Goal: Task Accomplishment & Management: Manage account settings

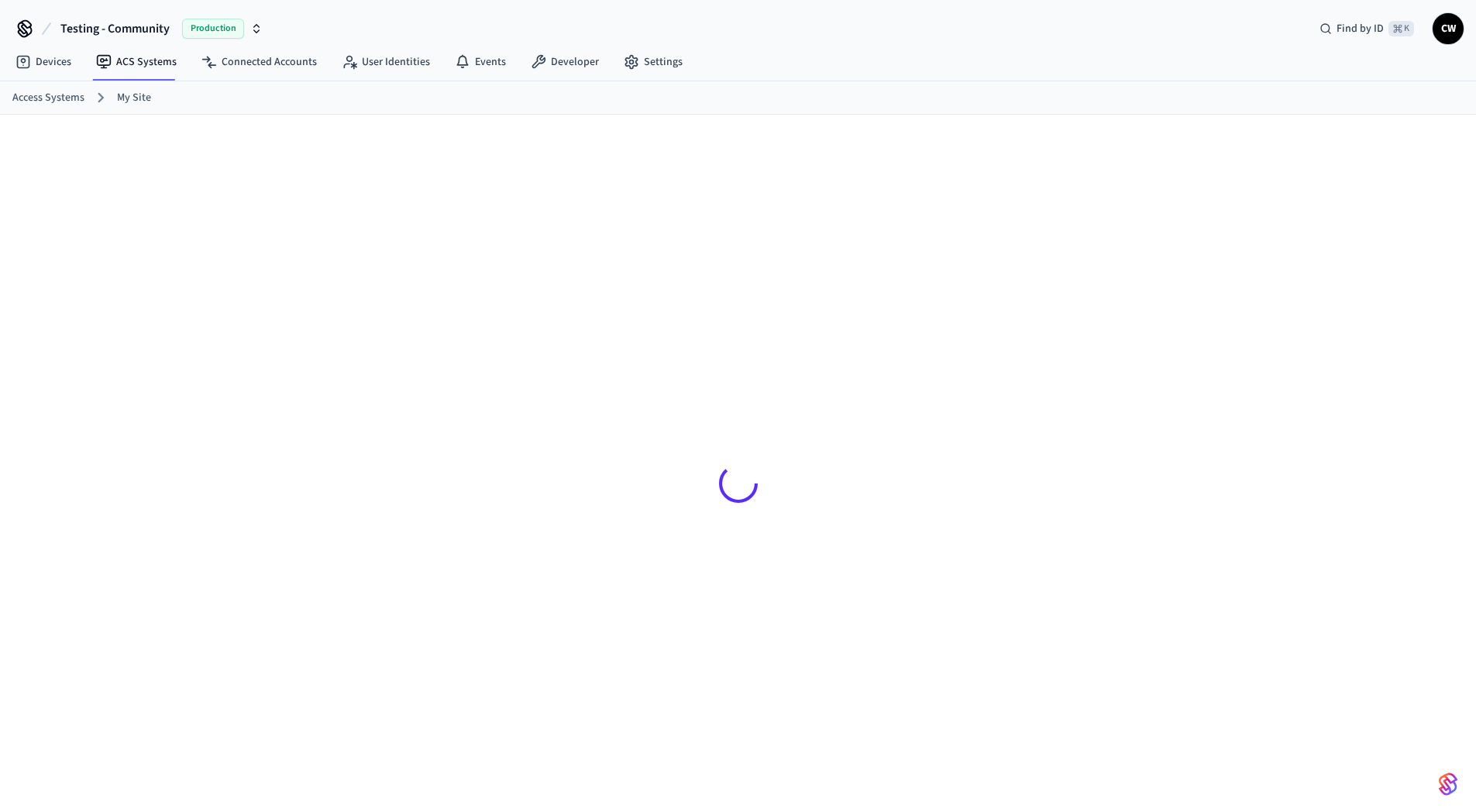
click at [183, 292] on div at bounding box center [738, 475] width 1476 height 722
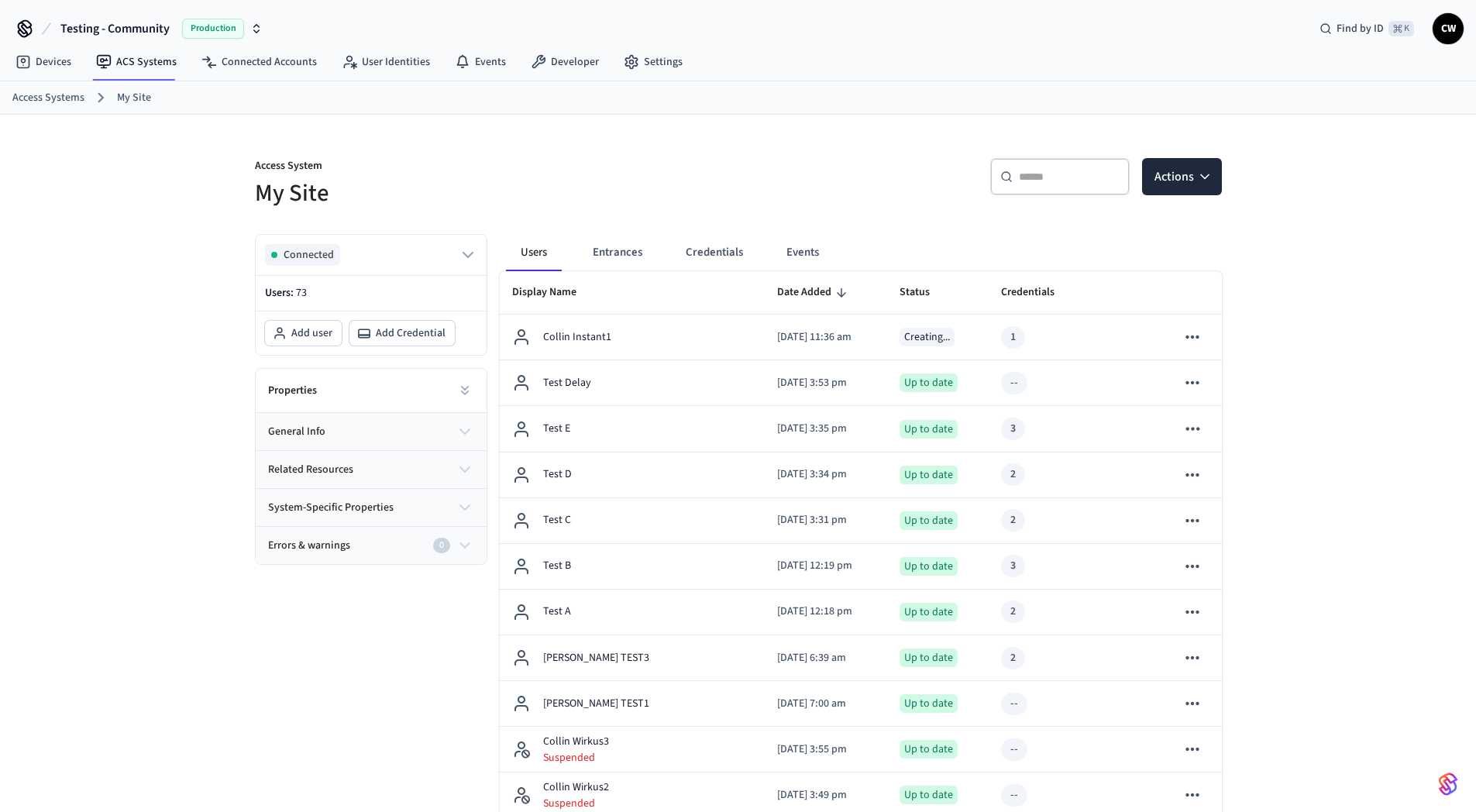
click at [788, 179] on div "​ ​ Actions" at bounding box center [985, 182] width 474 height 50
click at [706, 252] on button "Credentials" at bounding box center [714, 252] width 82 height 37
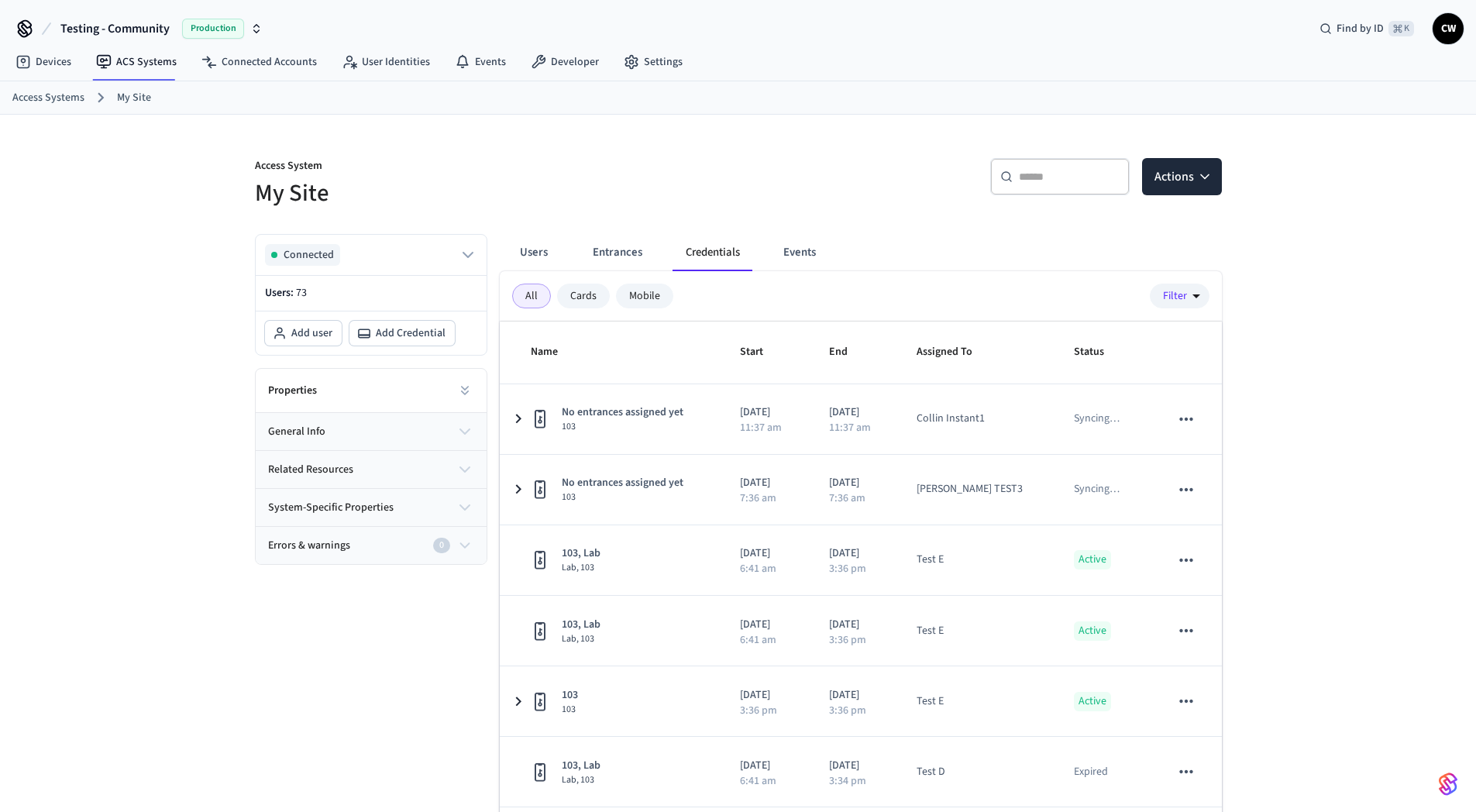
click at [629, 258] on button "Entrances" at bounding box center [618, 252] width 75 height 37
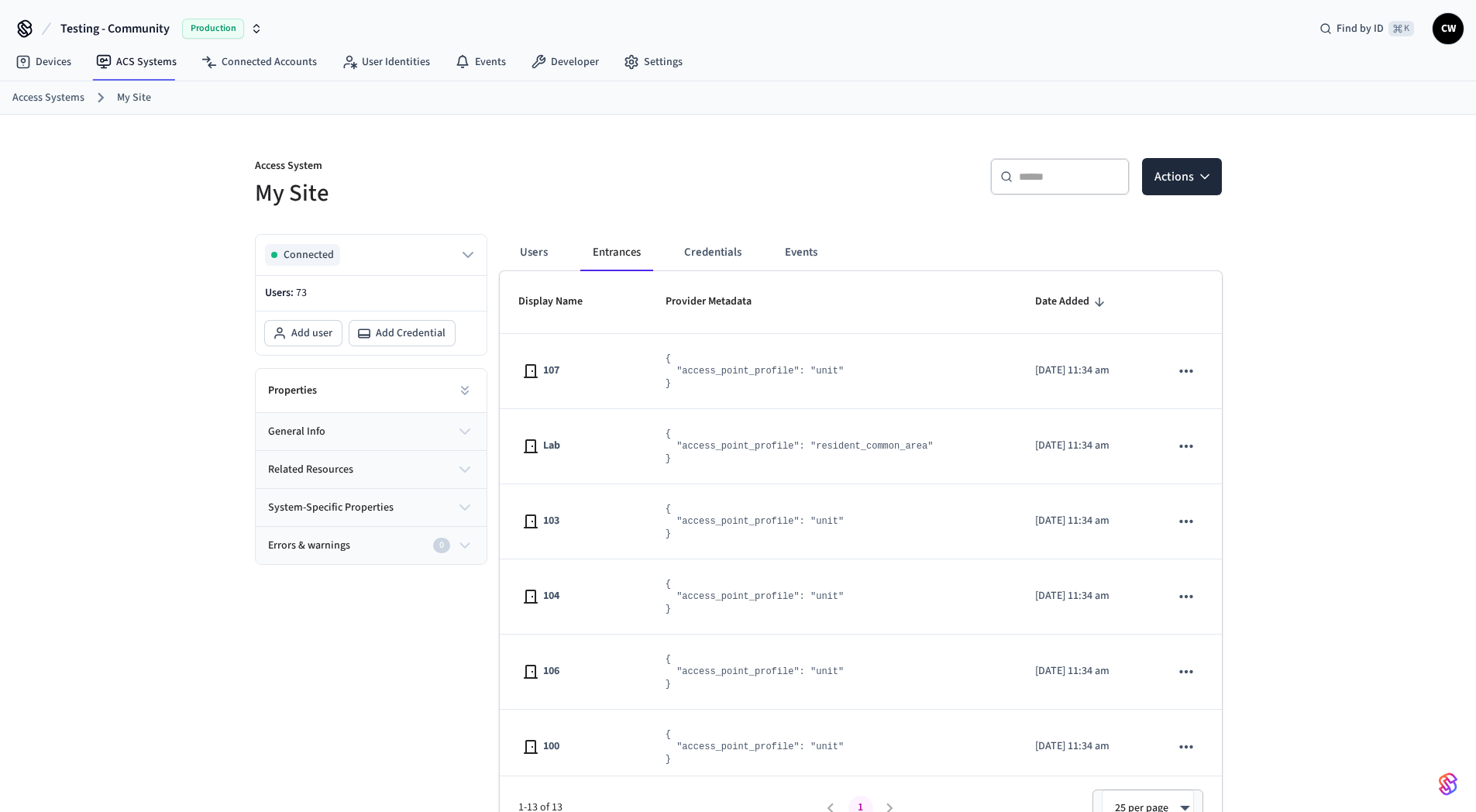
click at [622, 218] on div "Access System My Site ​ ​ Actions Connected Users: 73 Add user Add Credential P…" at bounding box center [738, 477] width 992 height 725
click at [538, 250] on button "Users" at bounding box center [534, 252] width 56 height 37
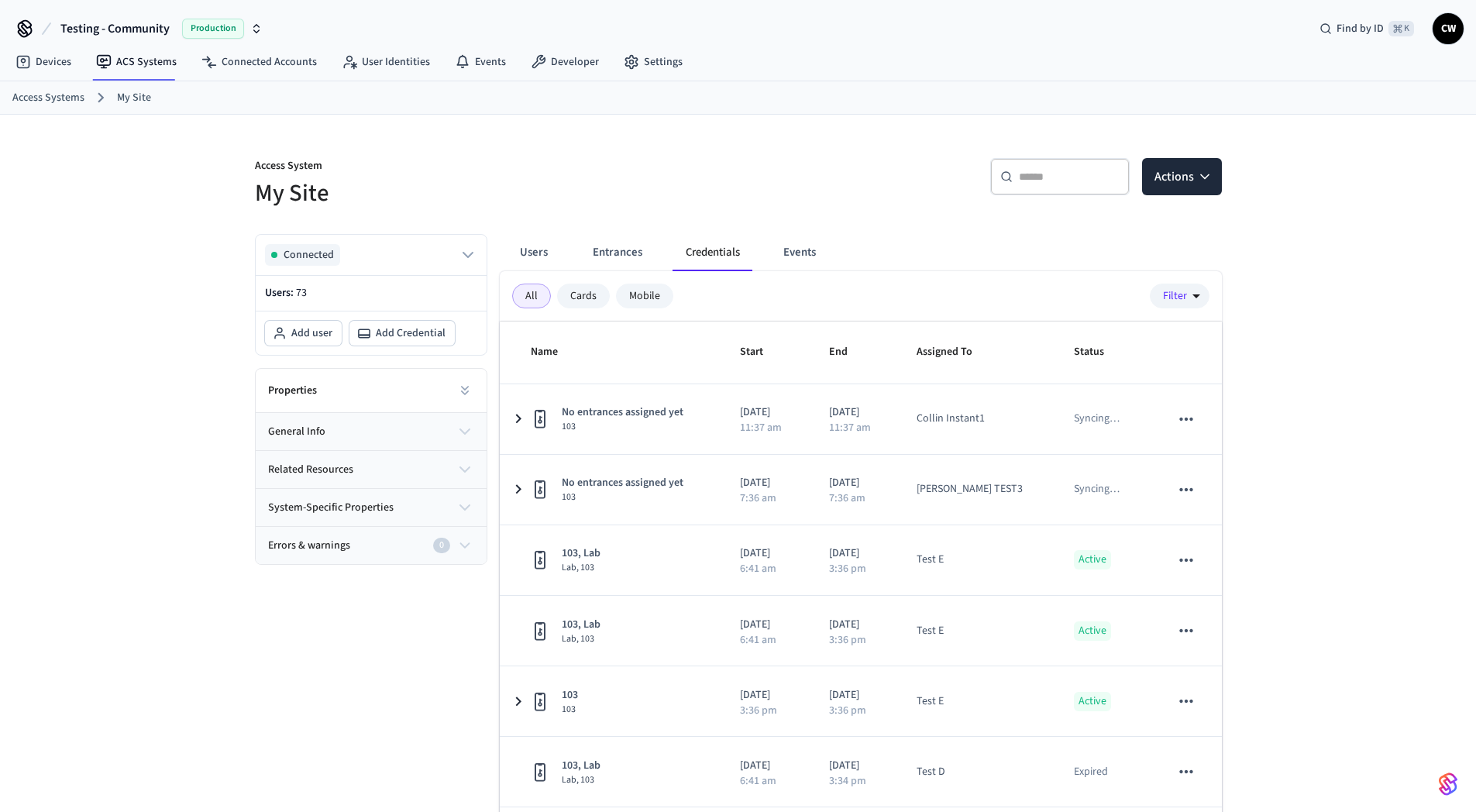
click at [636, 211] on div "Access System My Site ​ ​ Actions Connected Users: 73 Add user Add Credential P…" at bounding box center [738, 502] width 992 height 776
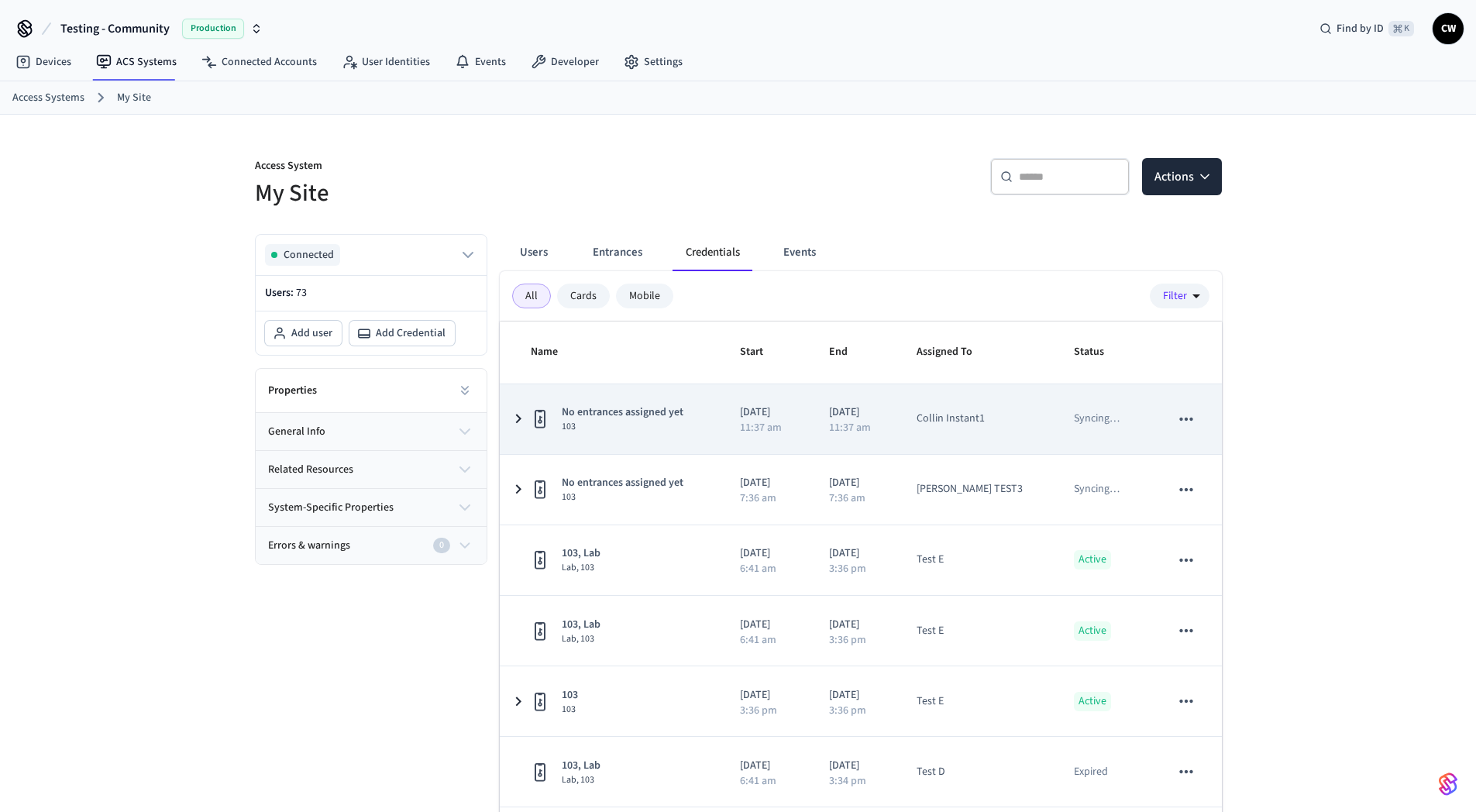
click at [634, 426] on span "103" at bounding box center [622, 427] width 122 height 12
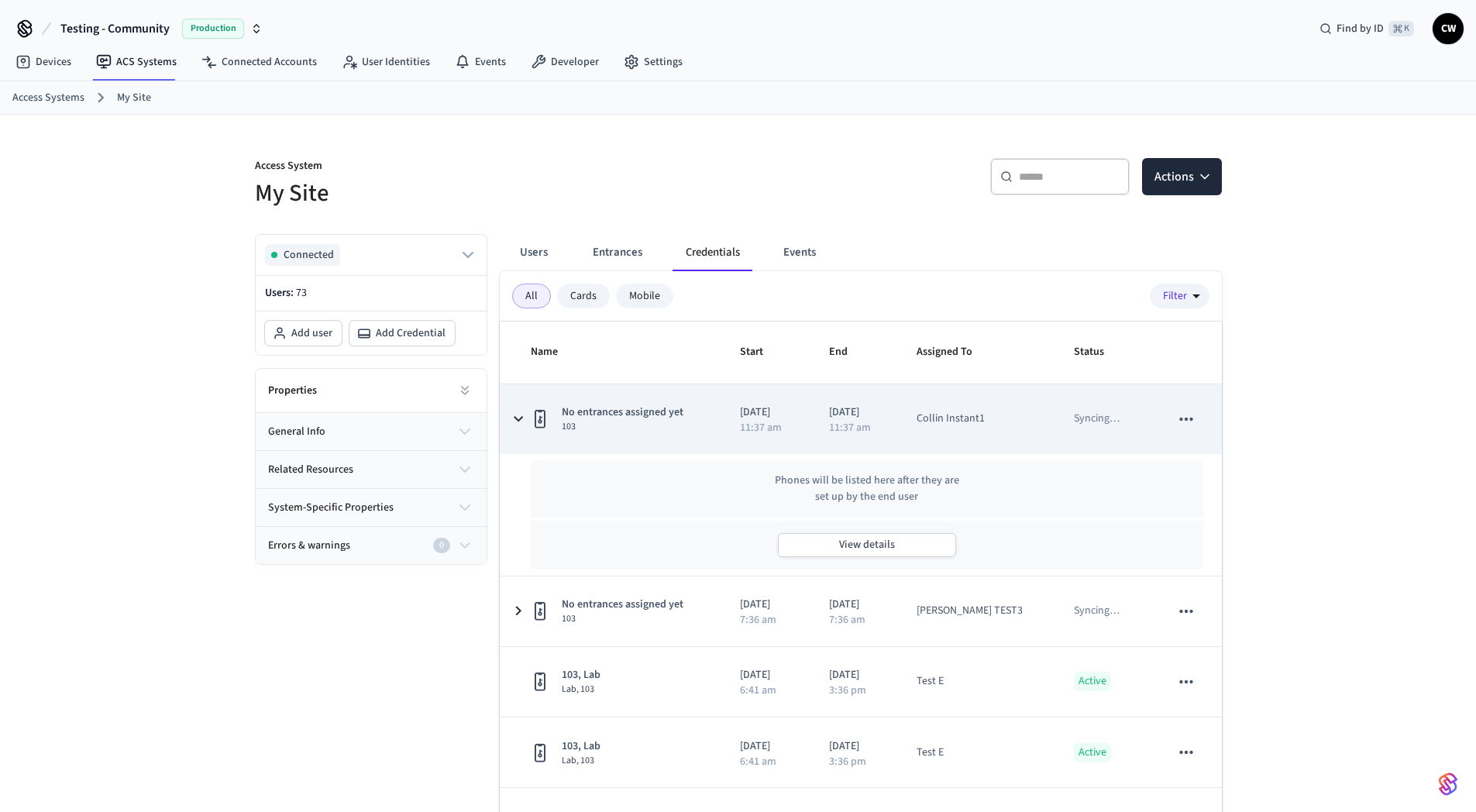
click at [636, 425] on span "103" at bounding box center [622, 427] width 122 height 12
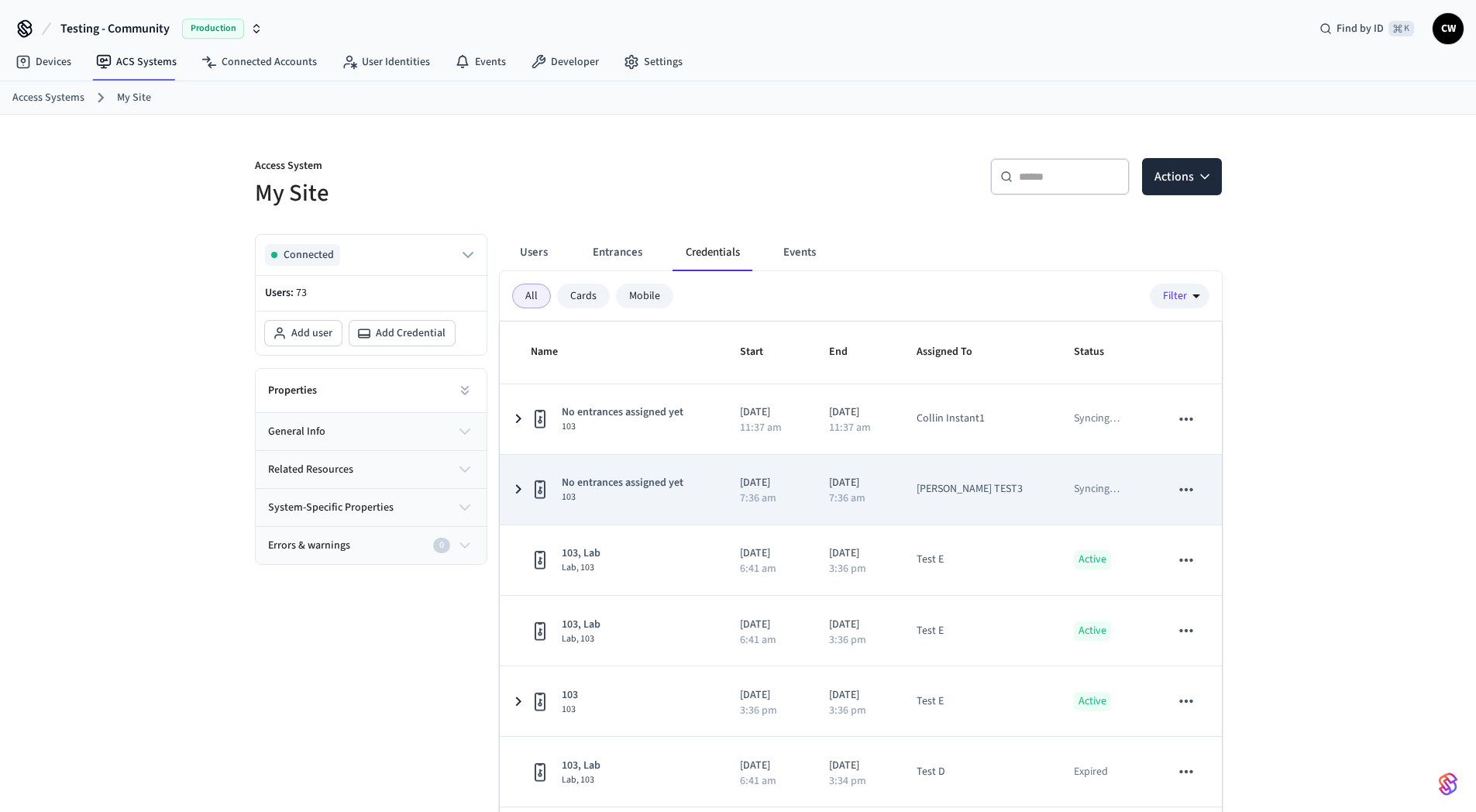
click at [673, 475] on span "No entrances assigned yet" at bounding box center [622, 482] width 122 height 16
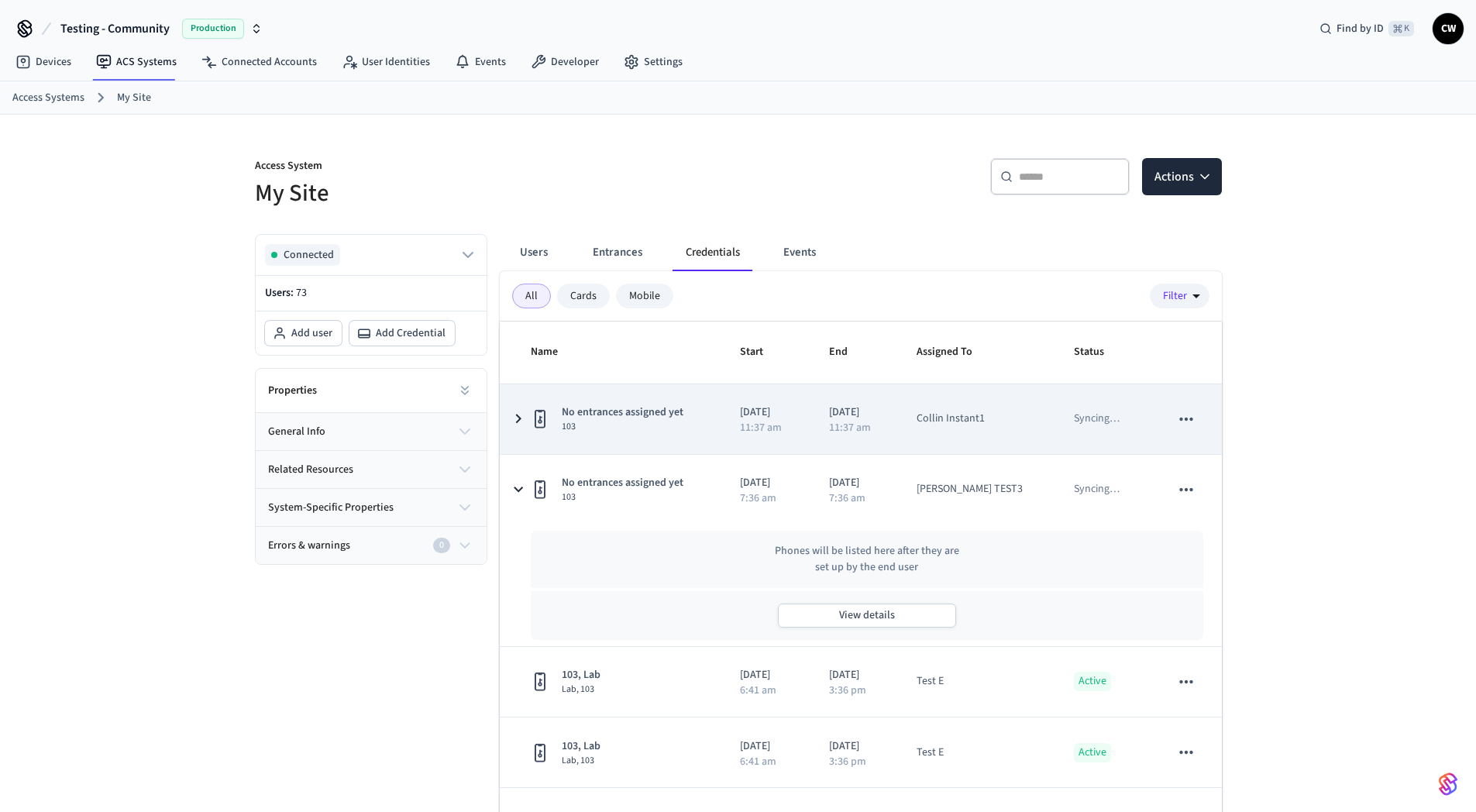
click at [679, 448] on td "No entrances assigned yet 103" at bounding box center [611, 419] width 223 height 70
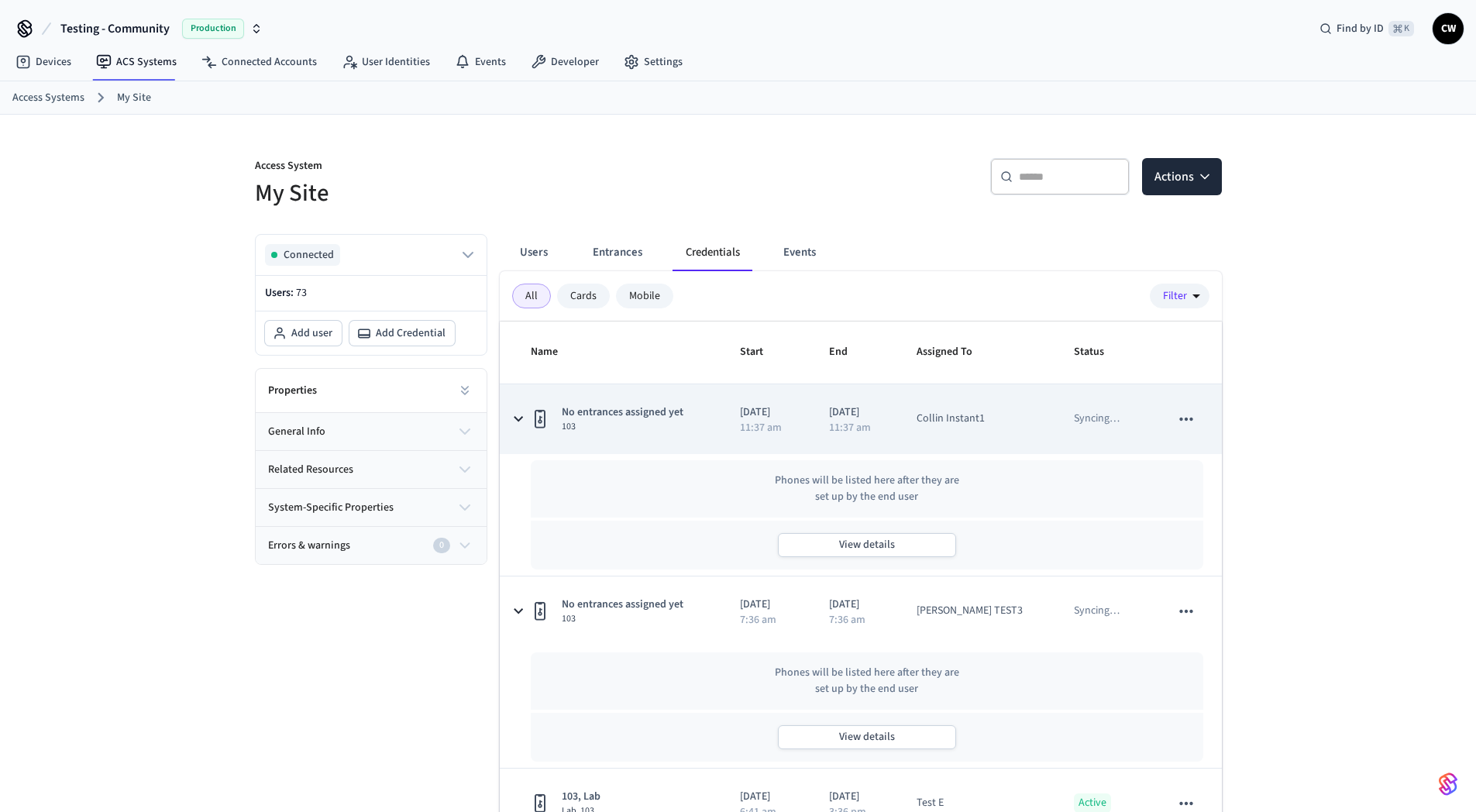
click at [692, 404] on div "No entrances assigned yet 103" at bounding box center [617, 418] width 173 height 28
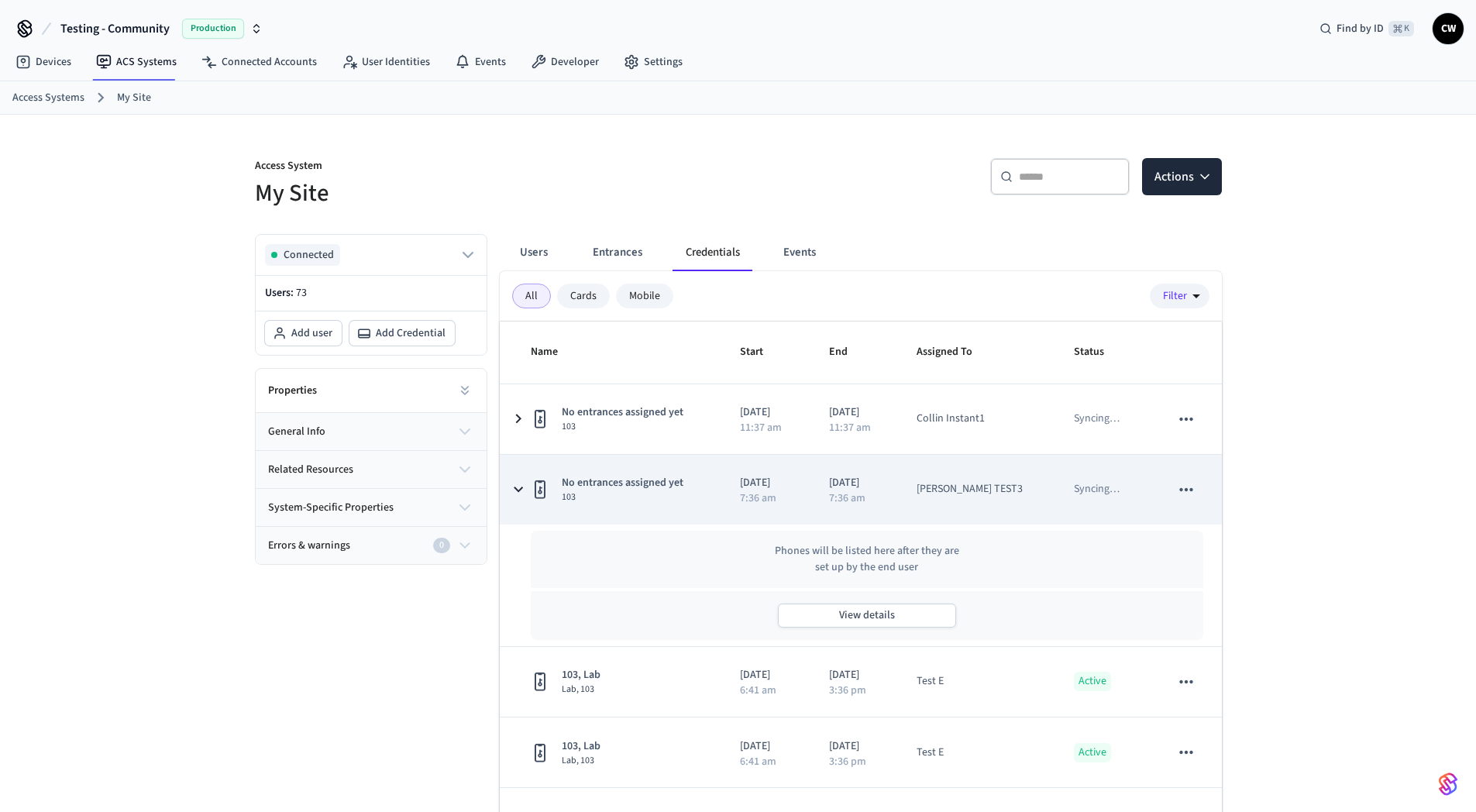
click at [689, 494] on div "No entrances assigned yet 103" at bounding box center [617, 489] width 173 height 28
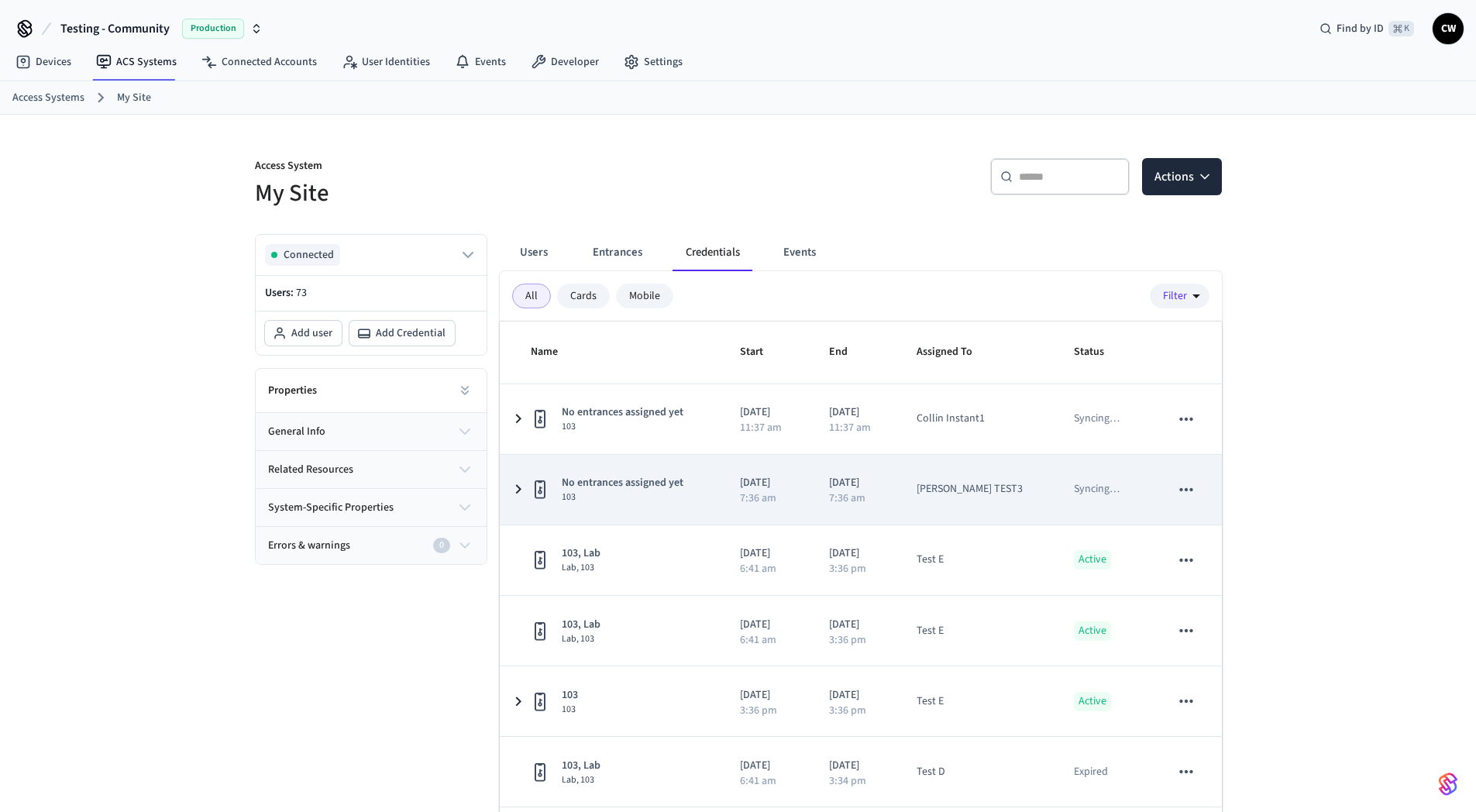
click at [688, 484] on div "No entrances assigned yet 103" at bounding box center [617, 489] width 173 height 28
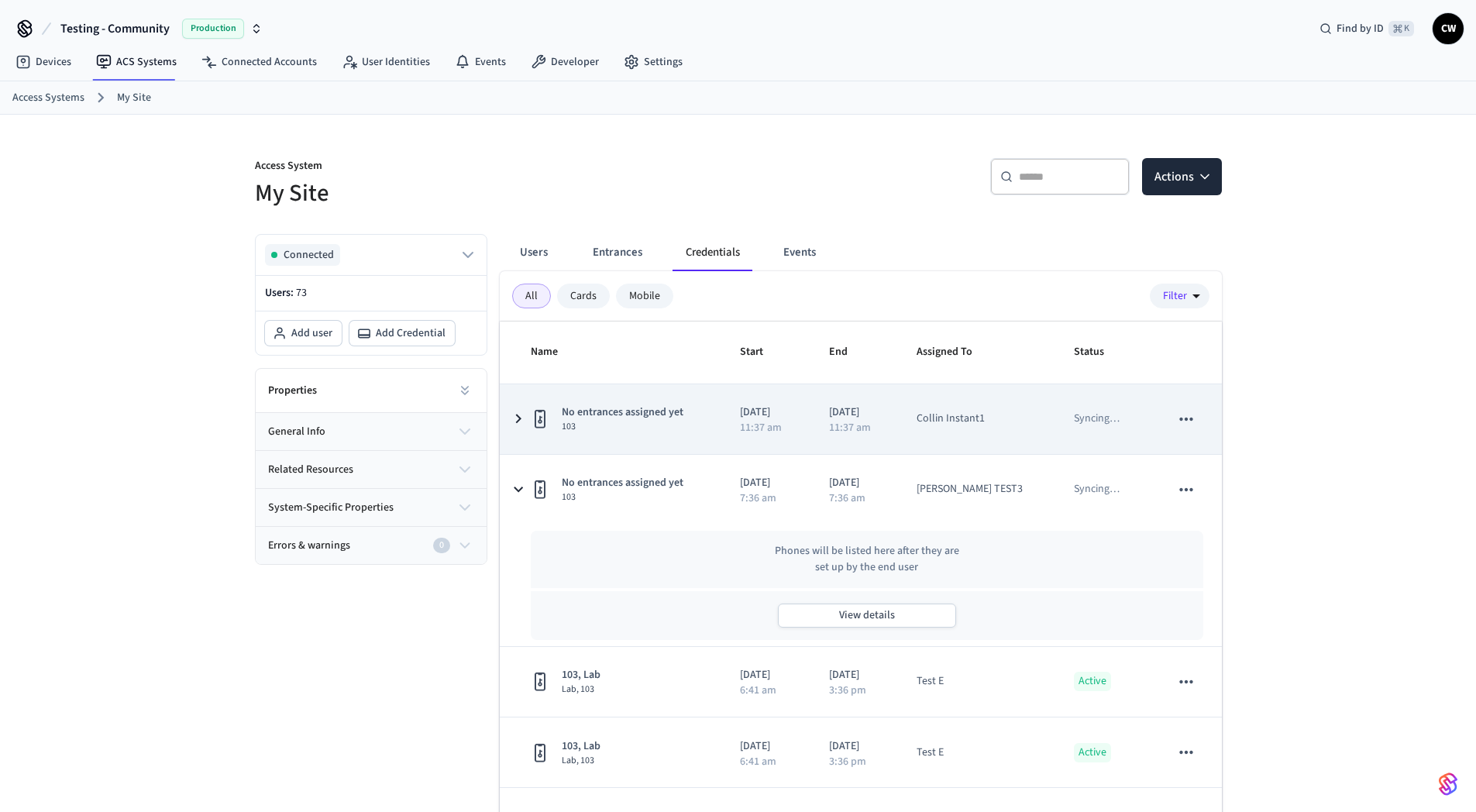
click at [654, 409] on span "No entrances assigned yet" at bounding box center [622, 412] width 122 height 16
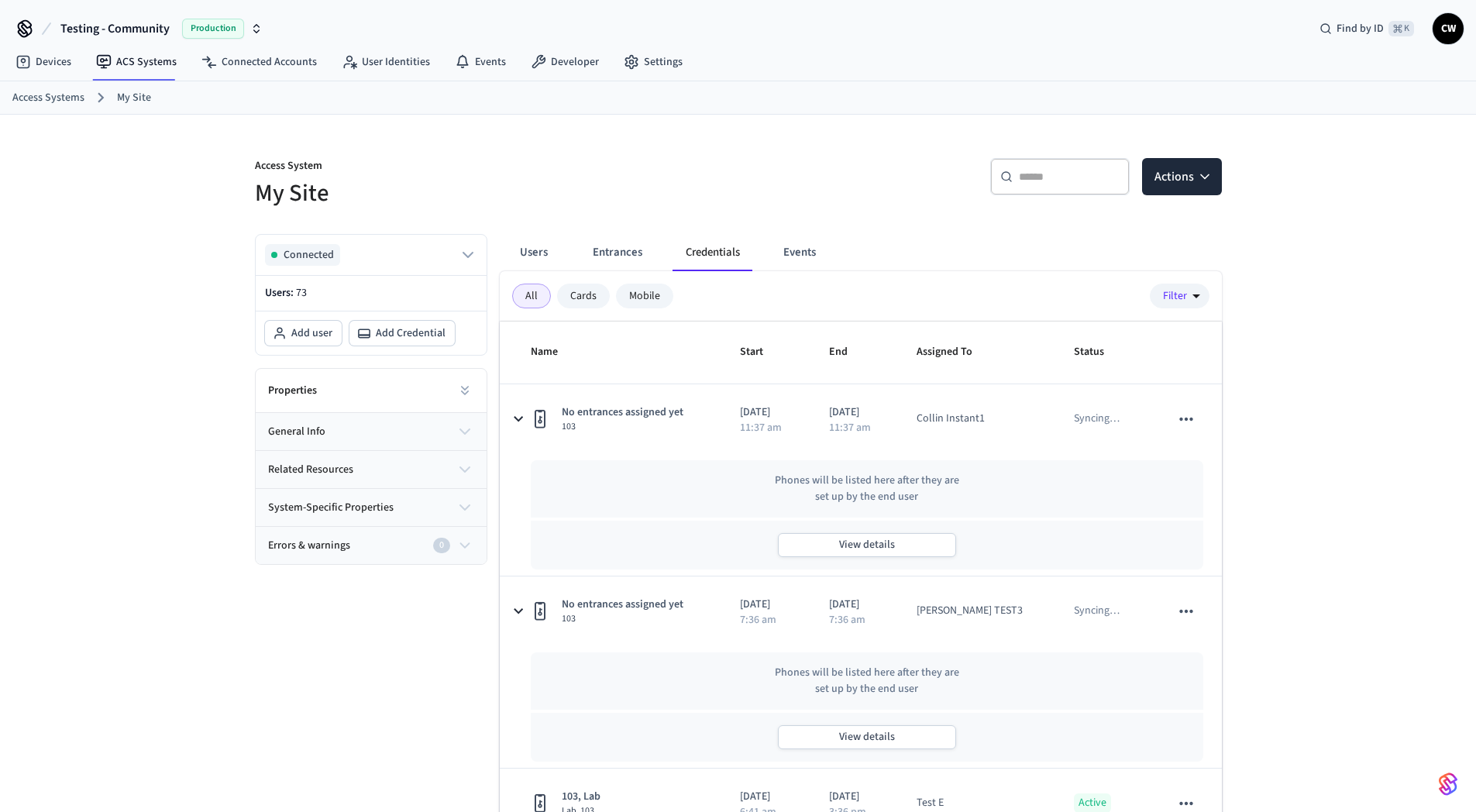
click at [868, 557] on div "View details" at bounding box center [867, 546] width 672 height 49
click at [871, 545] on button "View details" at bounding box center [867, 545] width 178 height 24
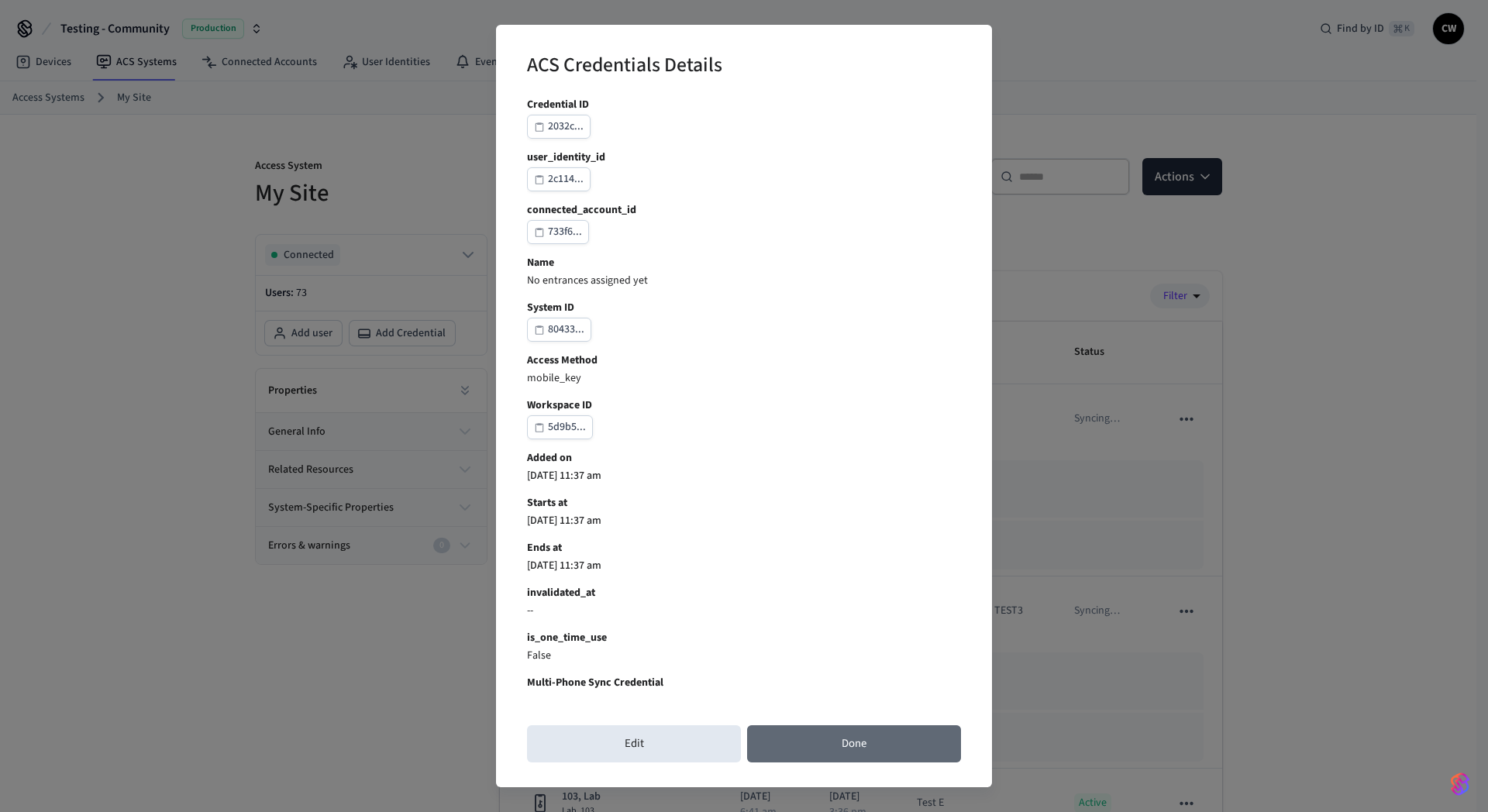
click at [854, 741] on button "Done" at bounding box center [854, 743] width 214 height 37
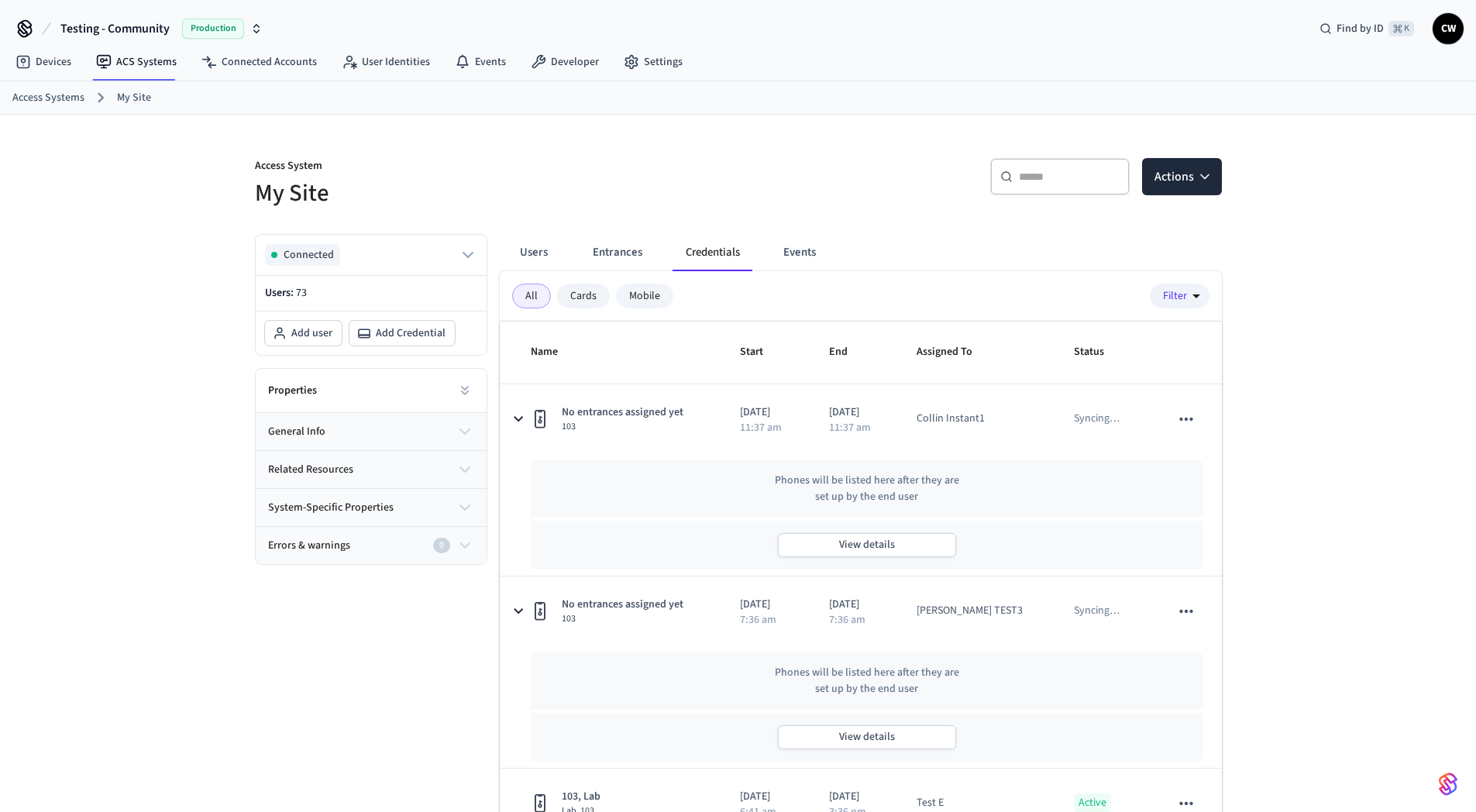
drag, startPoint x: 332, startPoint y: 629, endPoint x: 252, endPoint y: 669, distance: 89.4
click at [332, 626] on div "Connected Users: 73 Add user Add Credential Properties general info related res…" at bounding box center [365, 556] width 245 height 668
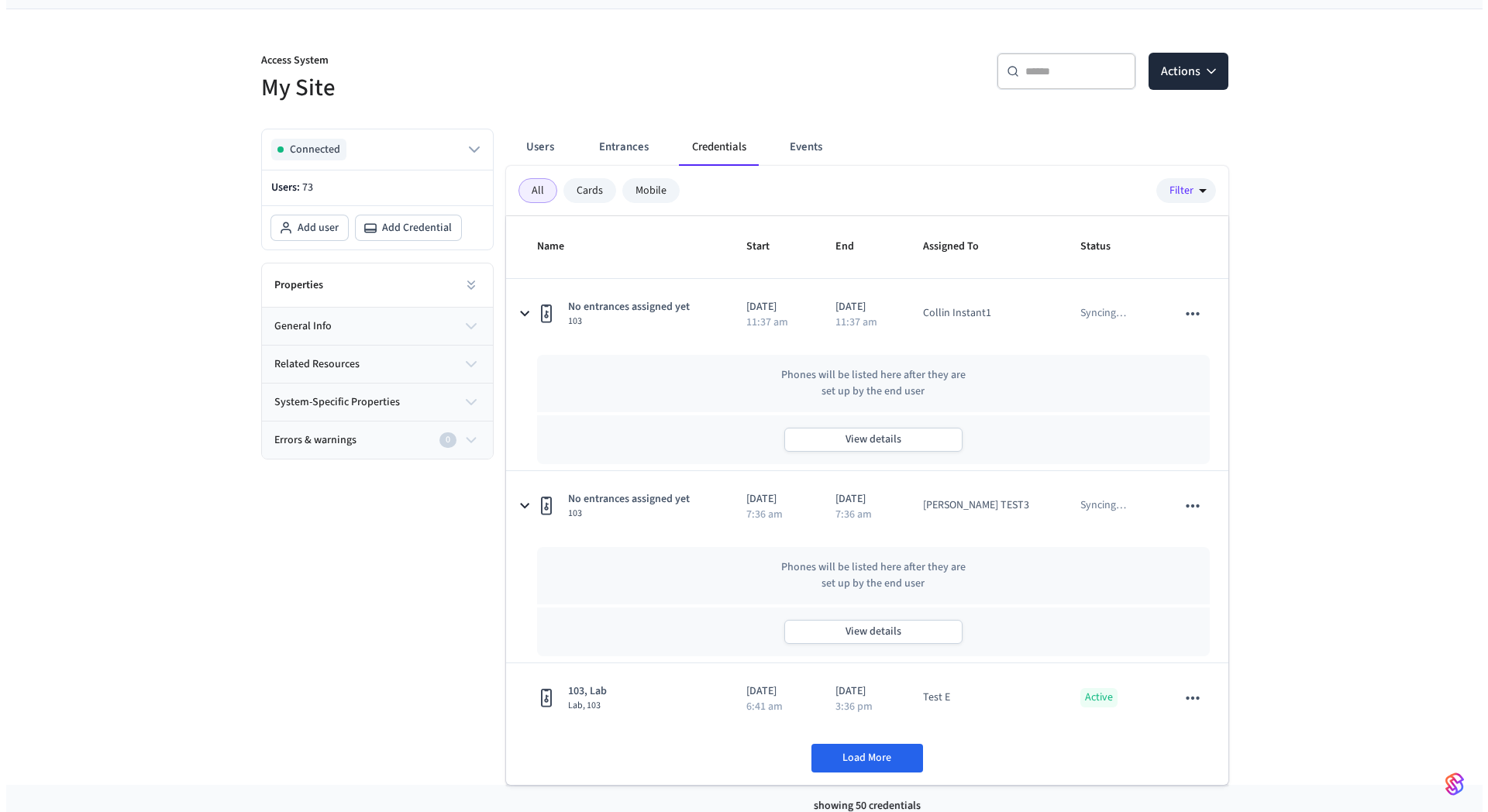
scroll to position [113, 0]
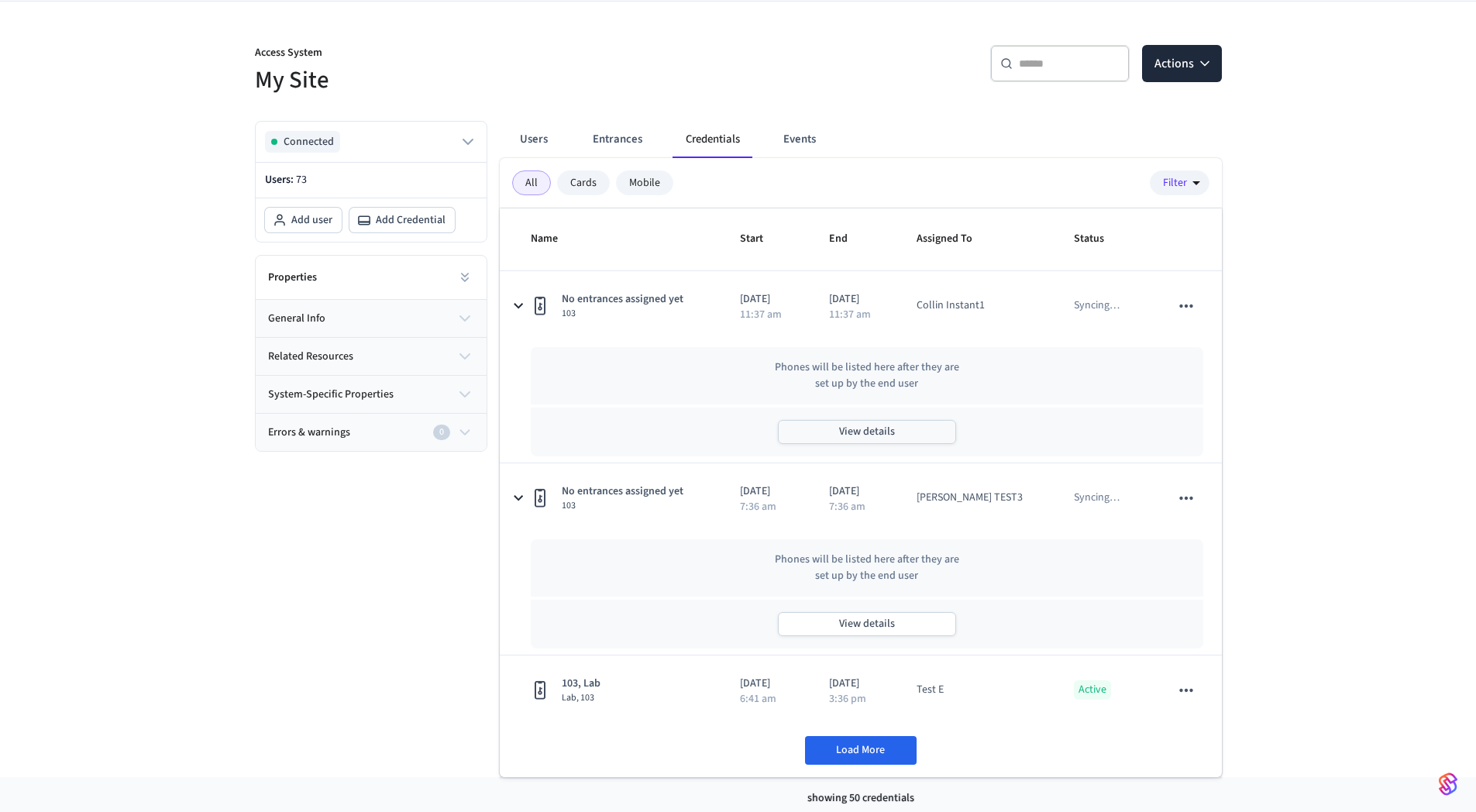
click at [884, 426] on button "View details" at bounding box center [867, 431] width 178 height 24
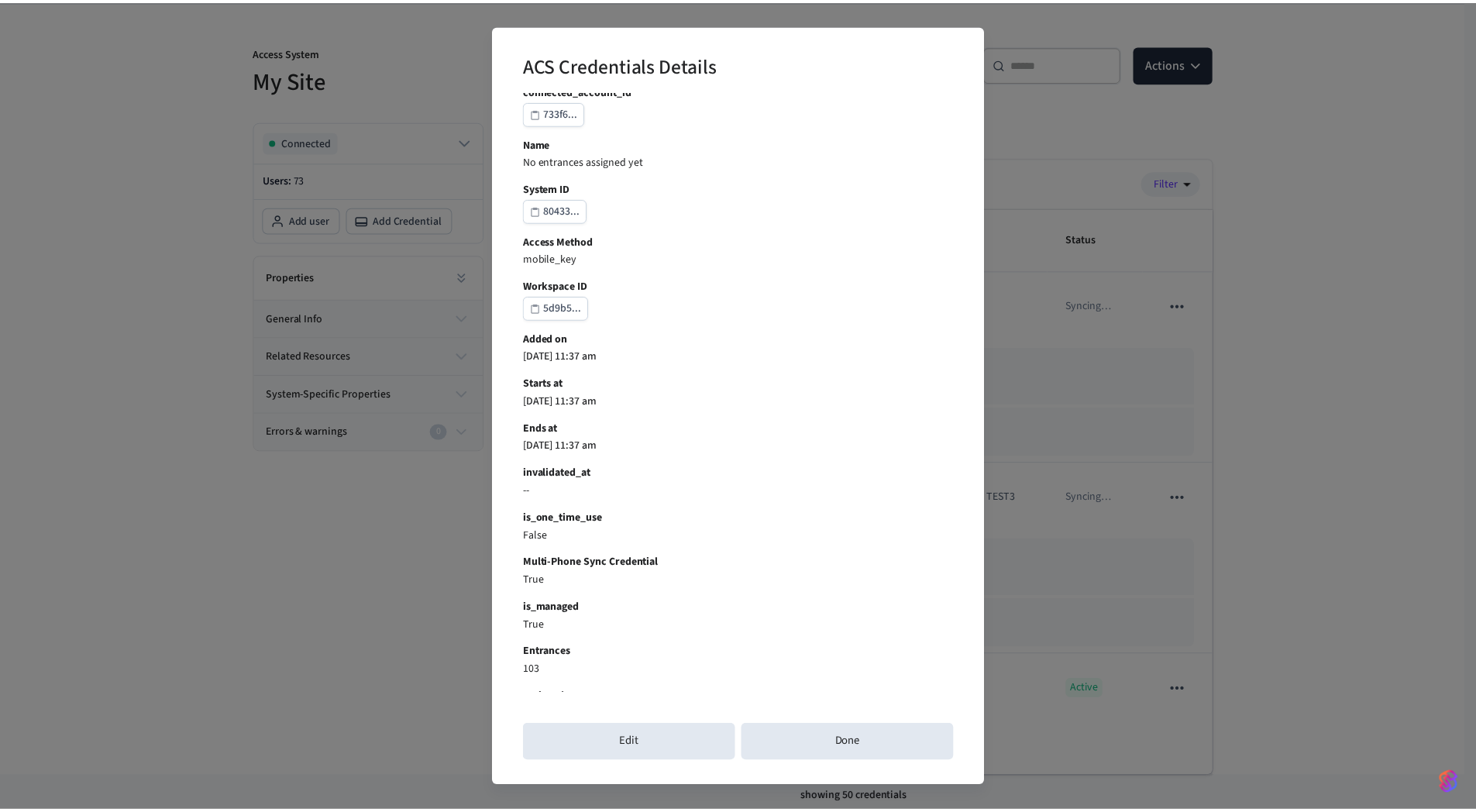
scroll to position [122, 0]
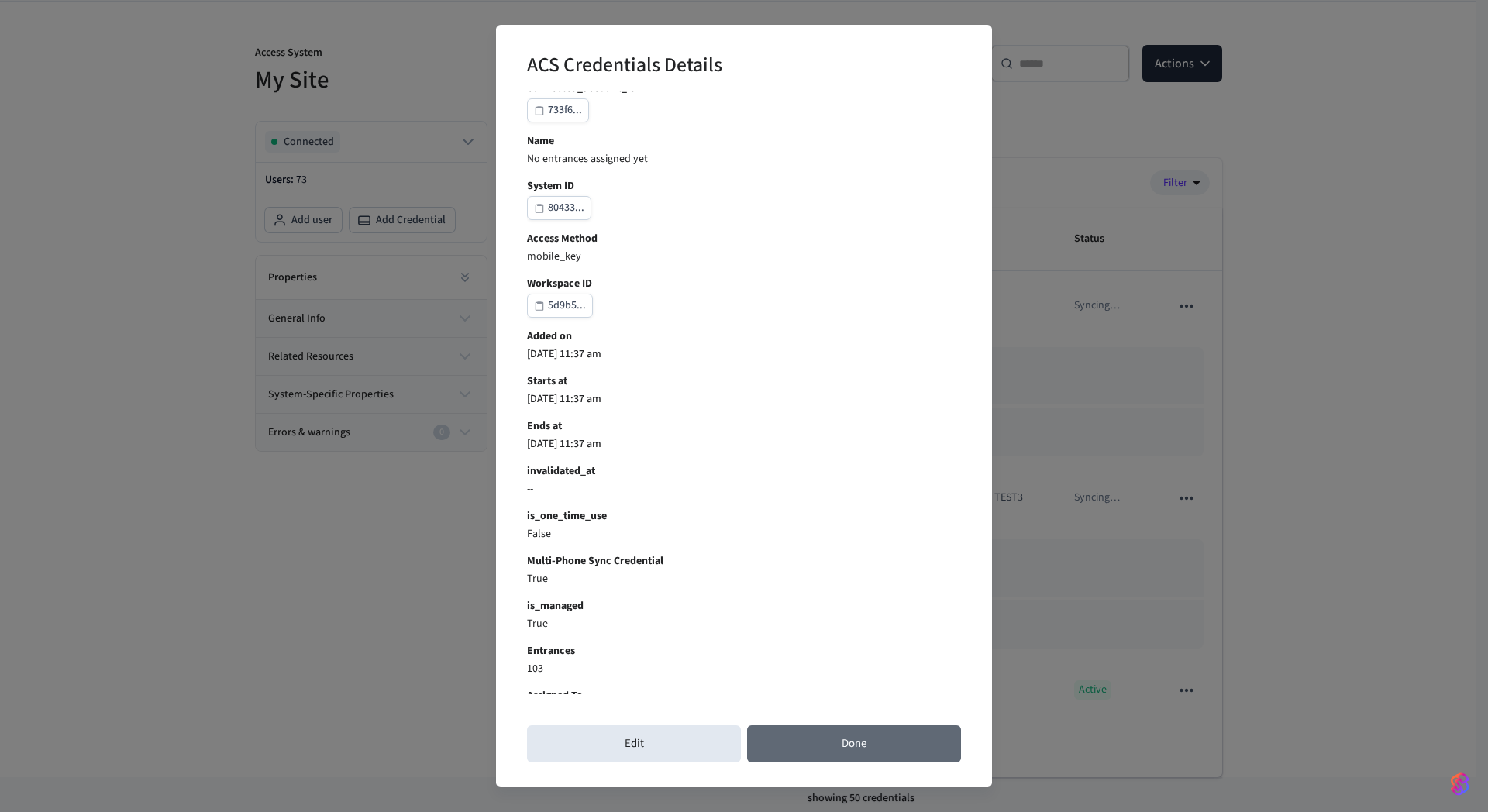
click at [874, 753] on button "Done" at bounding box center [854, 743] width 214 height 37
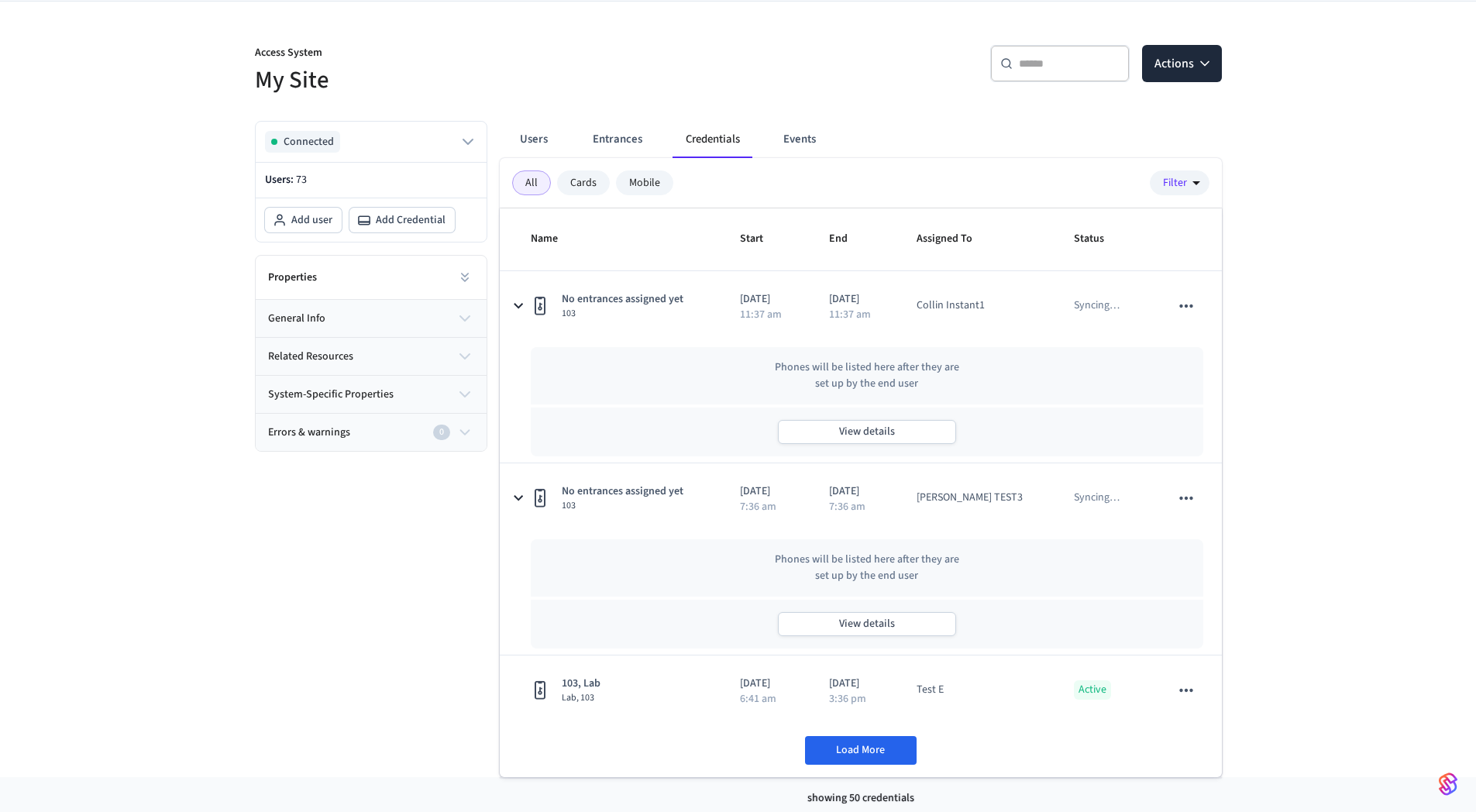
drag, startPoint x: 292, startPoint y: 629, endPoint x: 294, endPoint y: 617, distance: 12.2
click at [293, 625] on div "Connected Users: 73 Add user Add Credential Properties general info related res…" at bounding box center [365, 443] width 245 height 668
click at [162, 172] on div "Access System My Site ​ ​ Actions Connected Users: 73 Add user Add Credential P…" at bounding box center [738, 390] width 1476 height 776
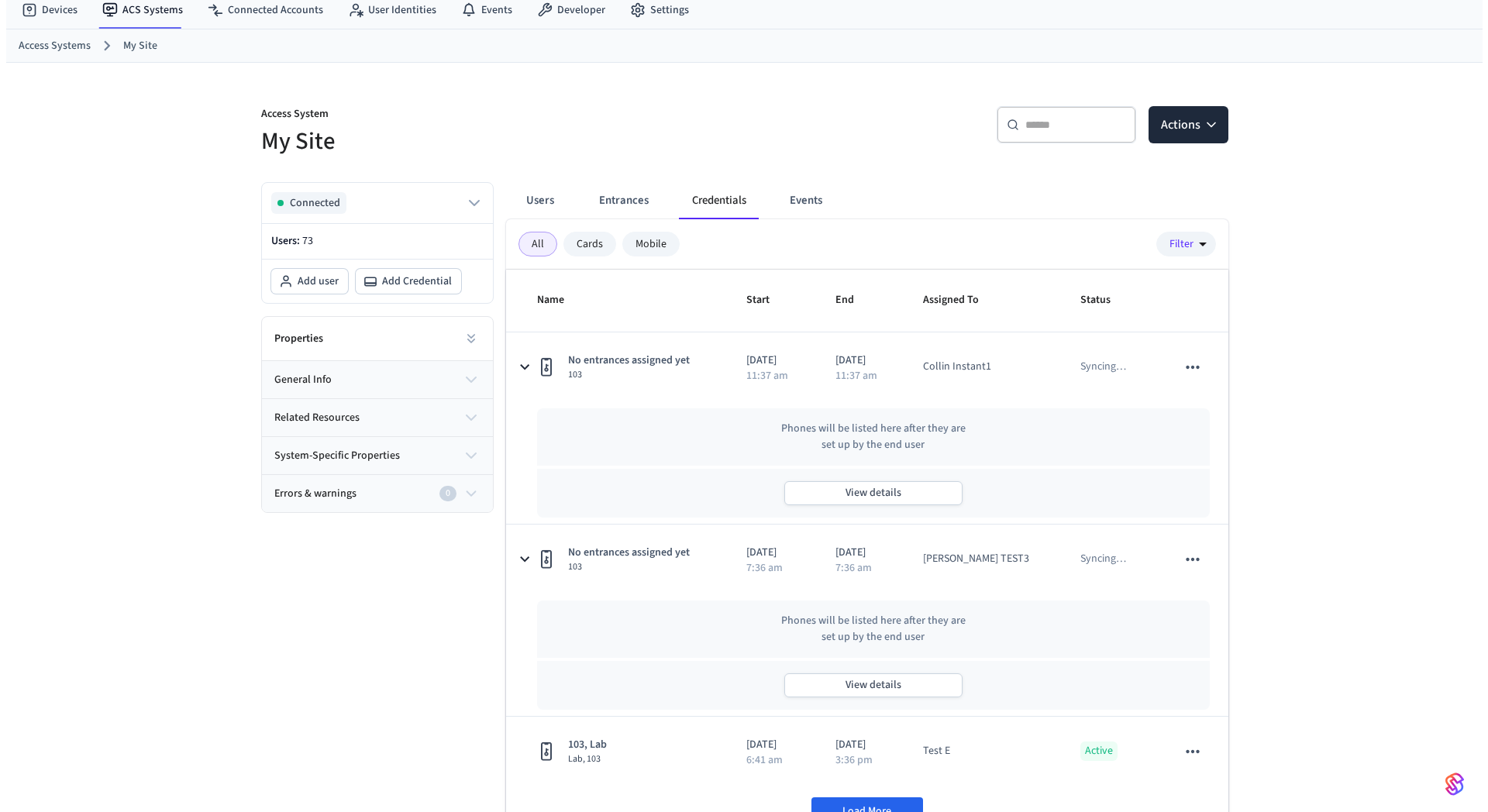
scroll to position [0, 0]
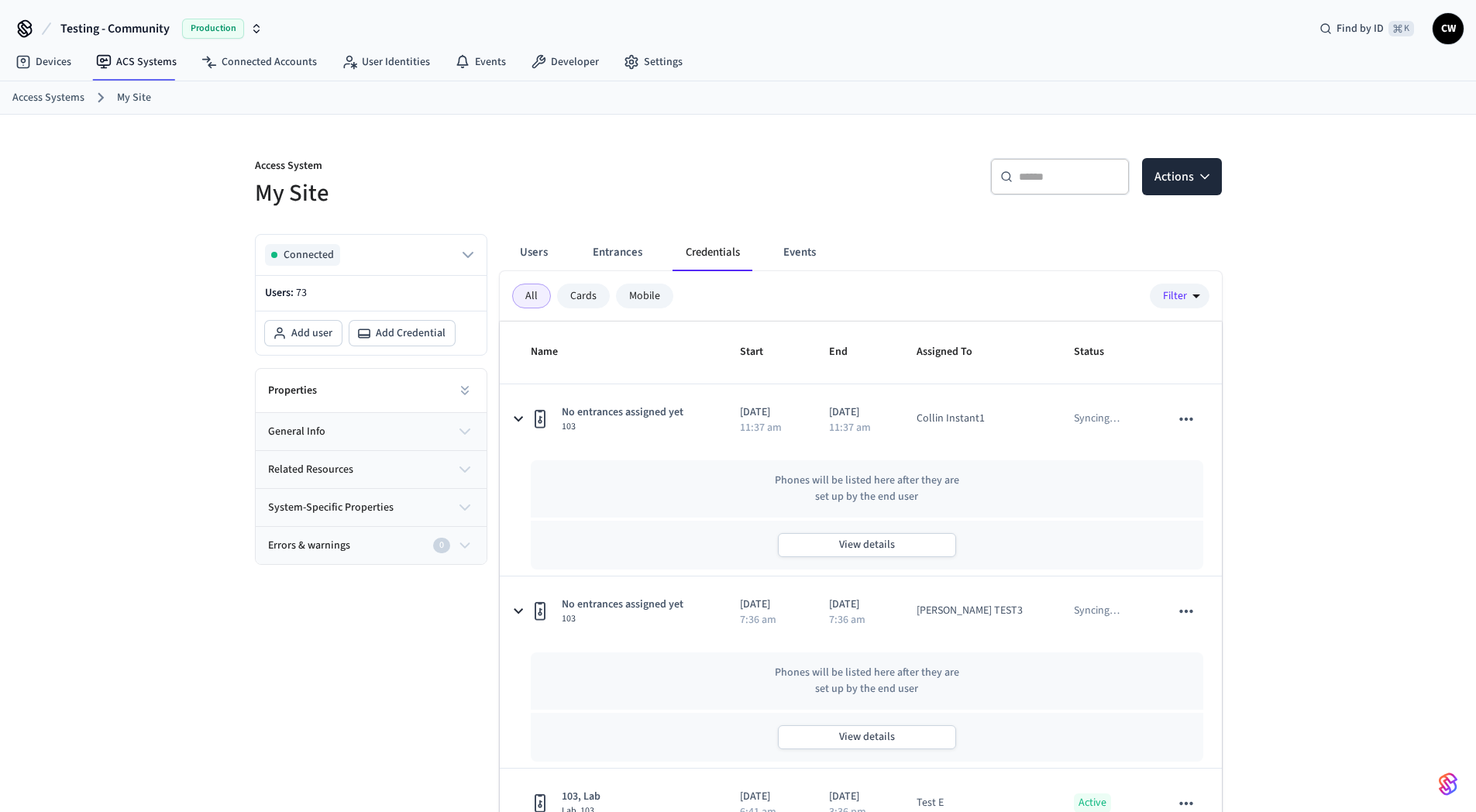
click at [655, 183] on h5 "My Site" at bounding box center [492, 194] width 474 height 32
click at [552, 244] on button "Users" at bounding box center [534, 252] width 56 height 37
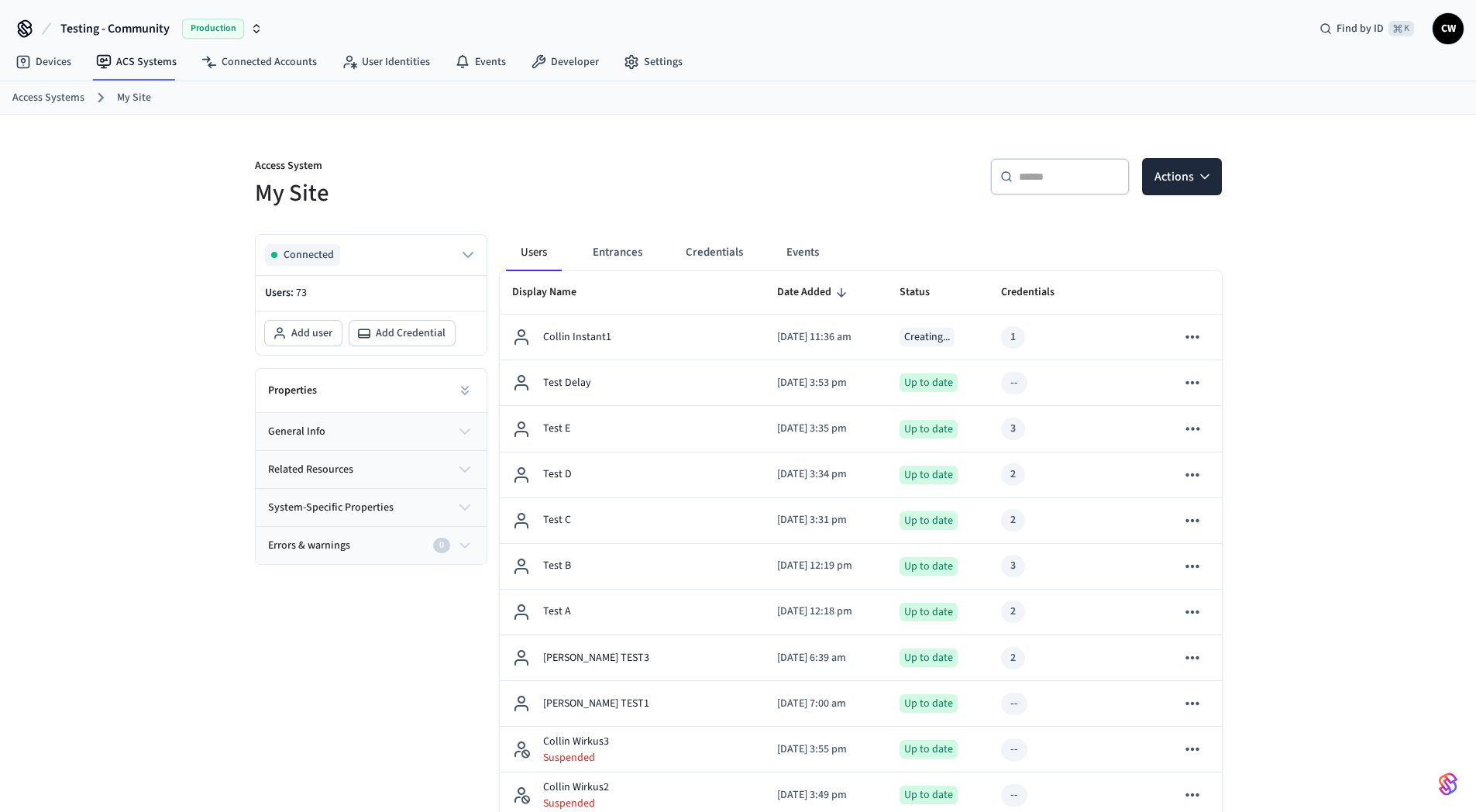
click at [767, 248] on div "Users Entrances Credentials Events" at bounding box center [678, 252] width 344 height 37
click at [706, 247] on button "Credentials" at bounding box center [714, 252] width 82 height 37
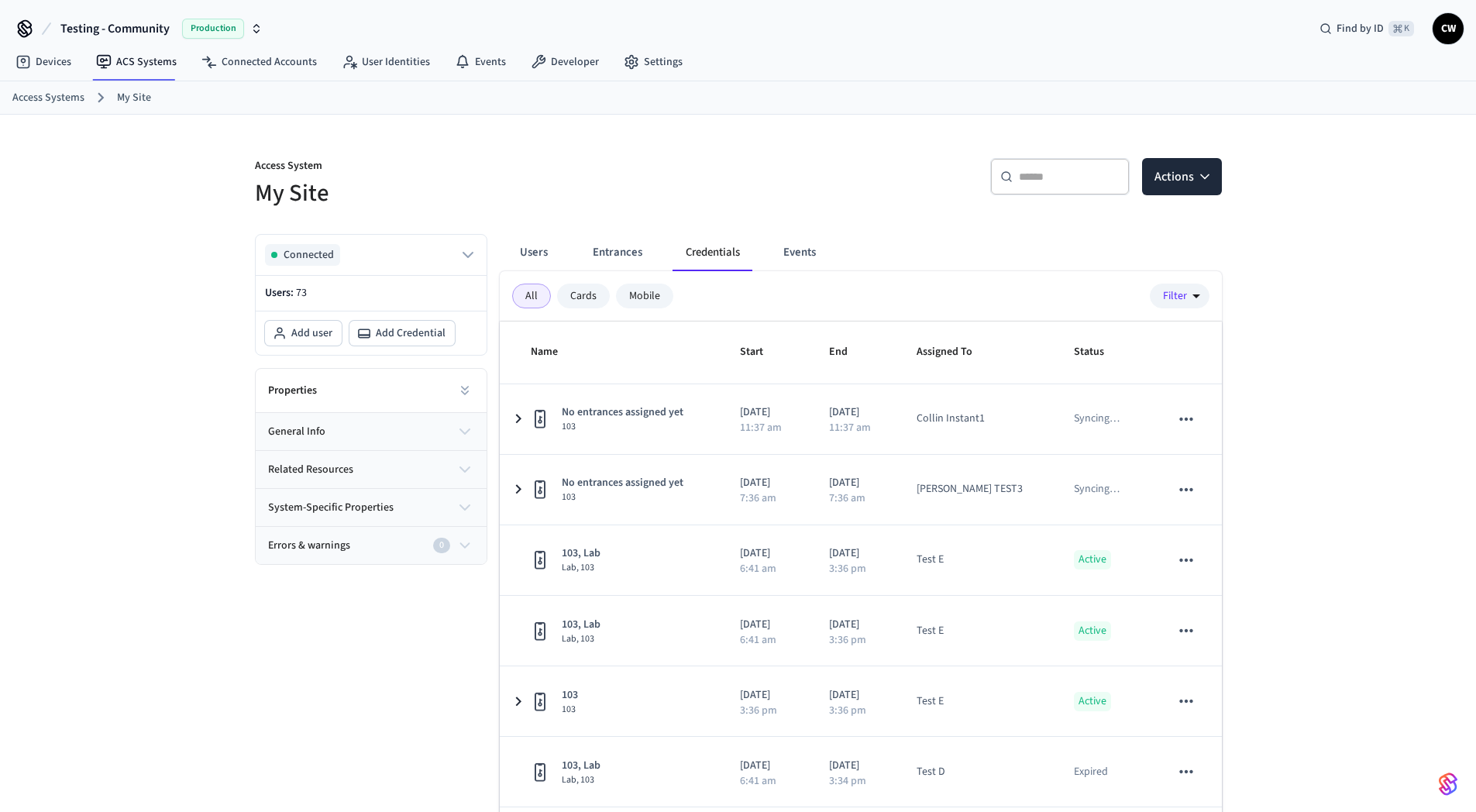
click at [662, 212] on div "Access System My Site ​ ​ Actions Connected Users: 73 Add user Add Credential P…" at bounding box center [738, 502] width 992 height 776
click at [662, 213] on div "Access System My Site ​ ​ Actions Connected Users: 73 Add user Add Credential P…" at bounding box center [738, 502] width 992 height 776
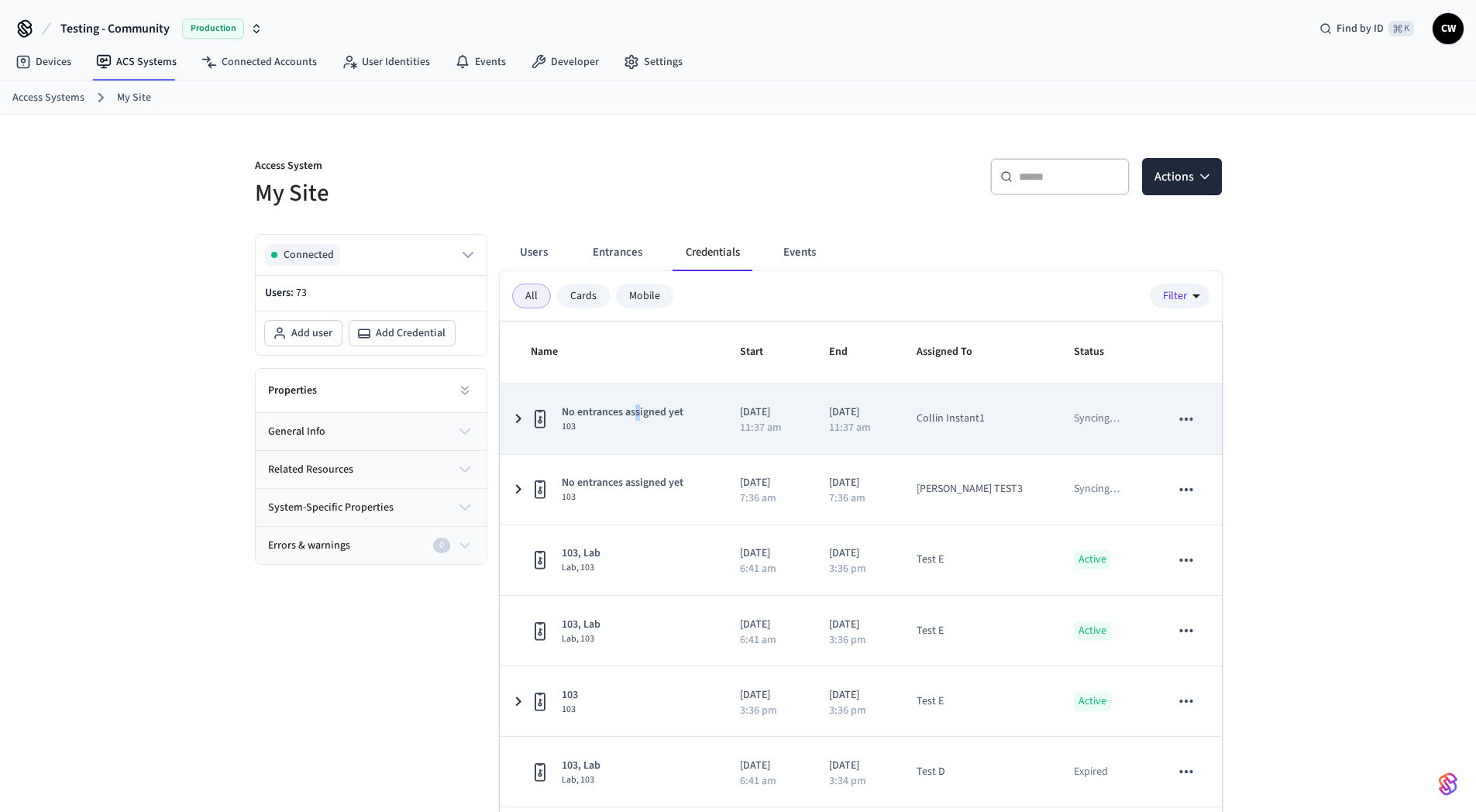
click at [637, 407] on span "No entrances assigned yet" at bounding box center [622, 412] width 122 height 16
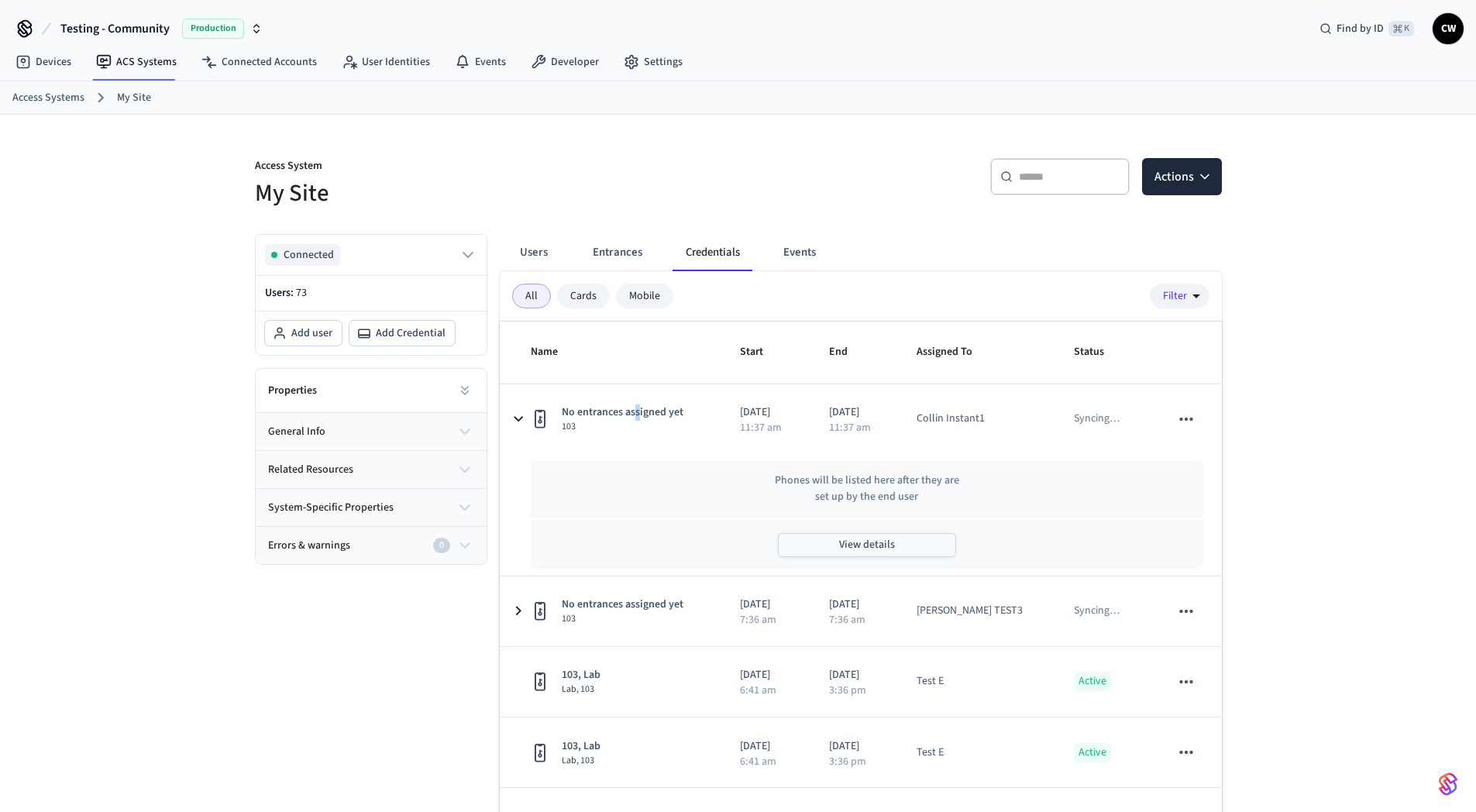
click at [917, 546] on button "View details" at bounding box center [867, 545] width 178 height 24
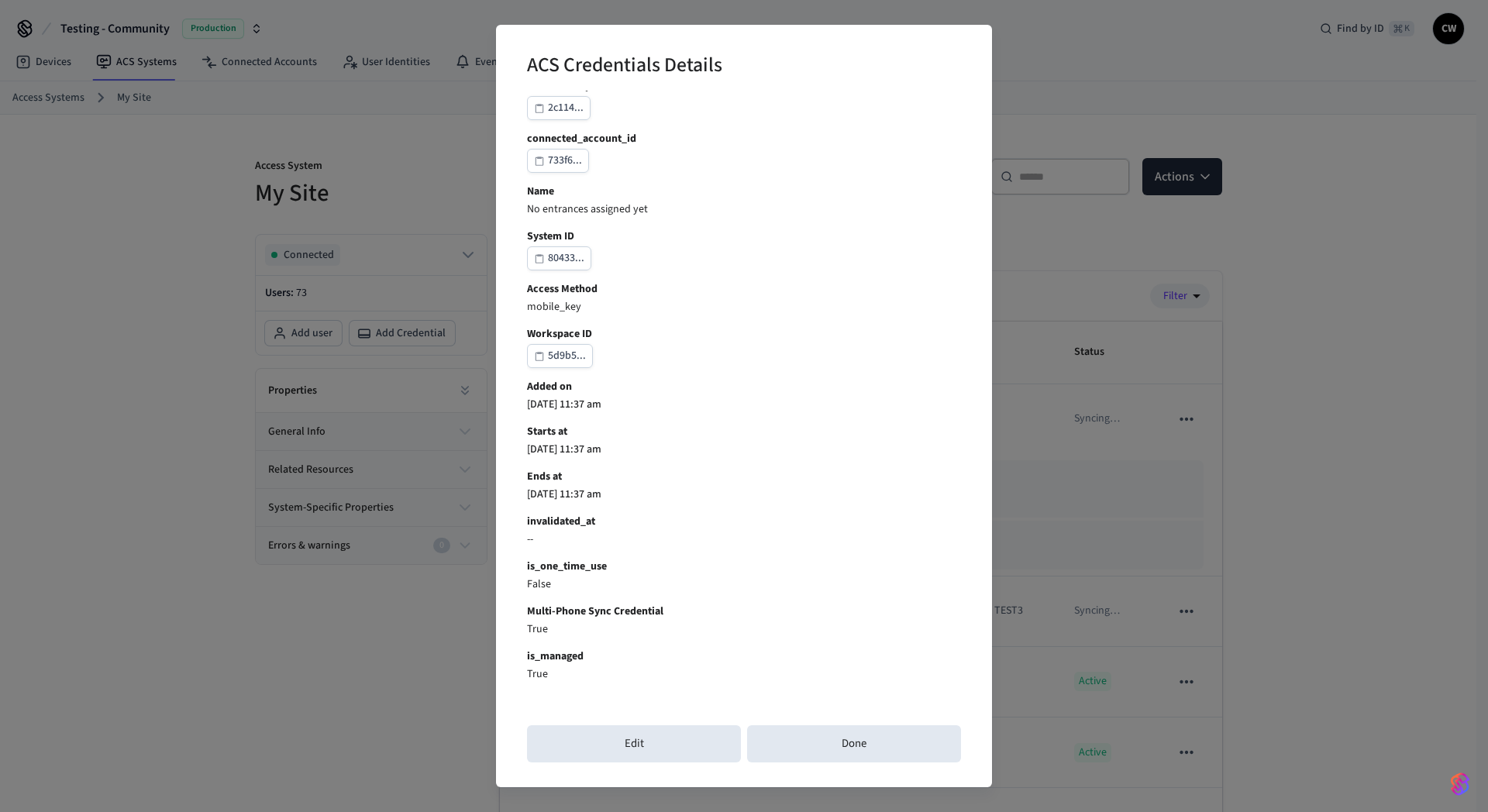
scroll to position [151, 0]
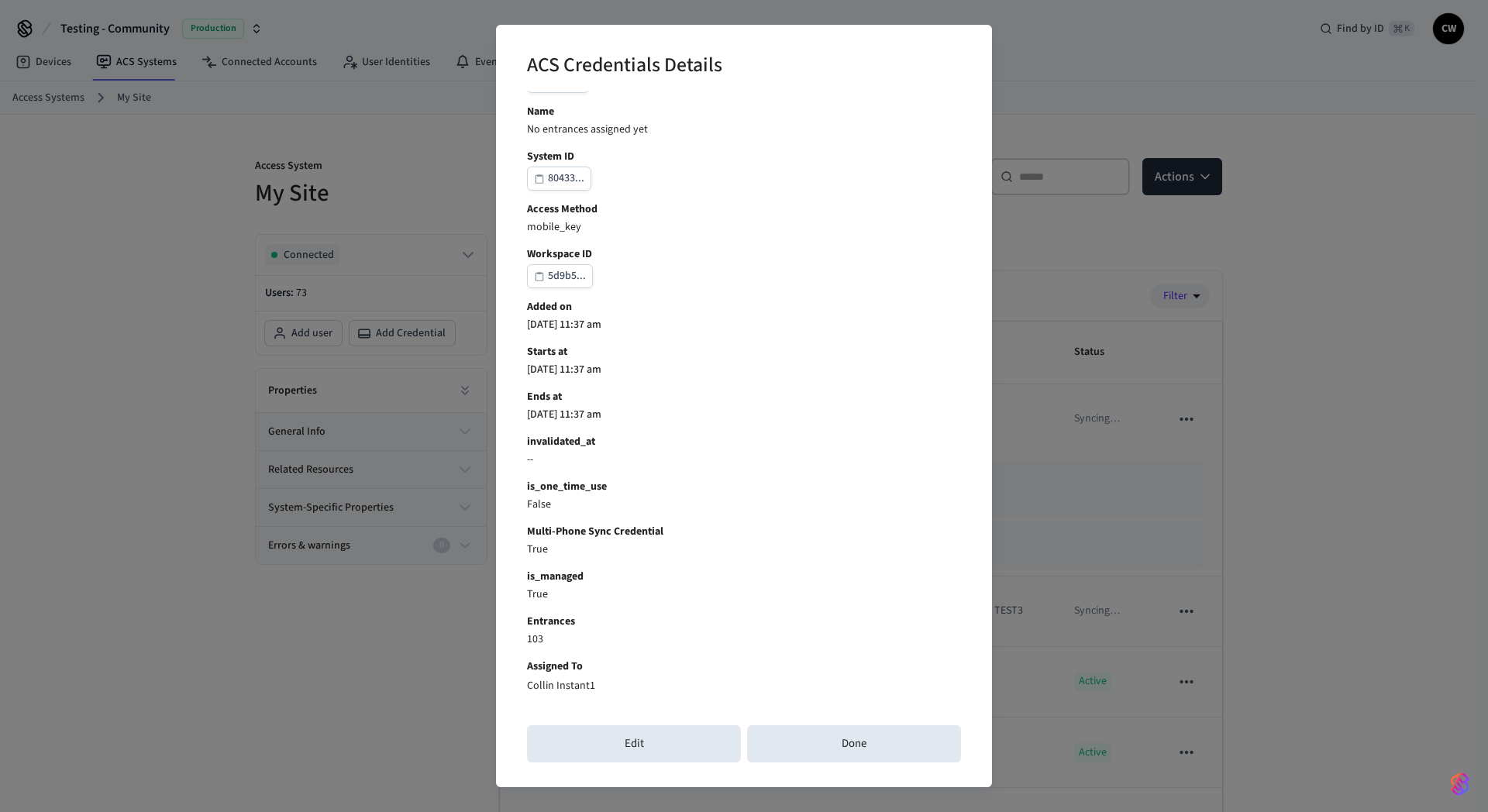
click at [552, 623] on b "Entrances" at bounding box center [744, 621] width 434 height 16
click at [538, 644] on p "103" at bounding box center [744, 639] width 434 height 16
drag, startPoint x: 546, startPoint y: 644, endPoint x: 518, endPoint y: 614, distance: 41.0
click at [518, 614] on div "ACS Credentials Details Credential ID 2032c... user_identity_id 2c114... connec…" at bounding box center [743, 406] width 496 height 763
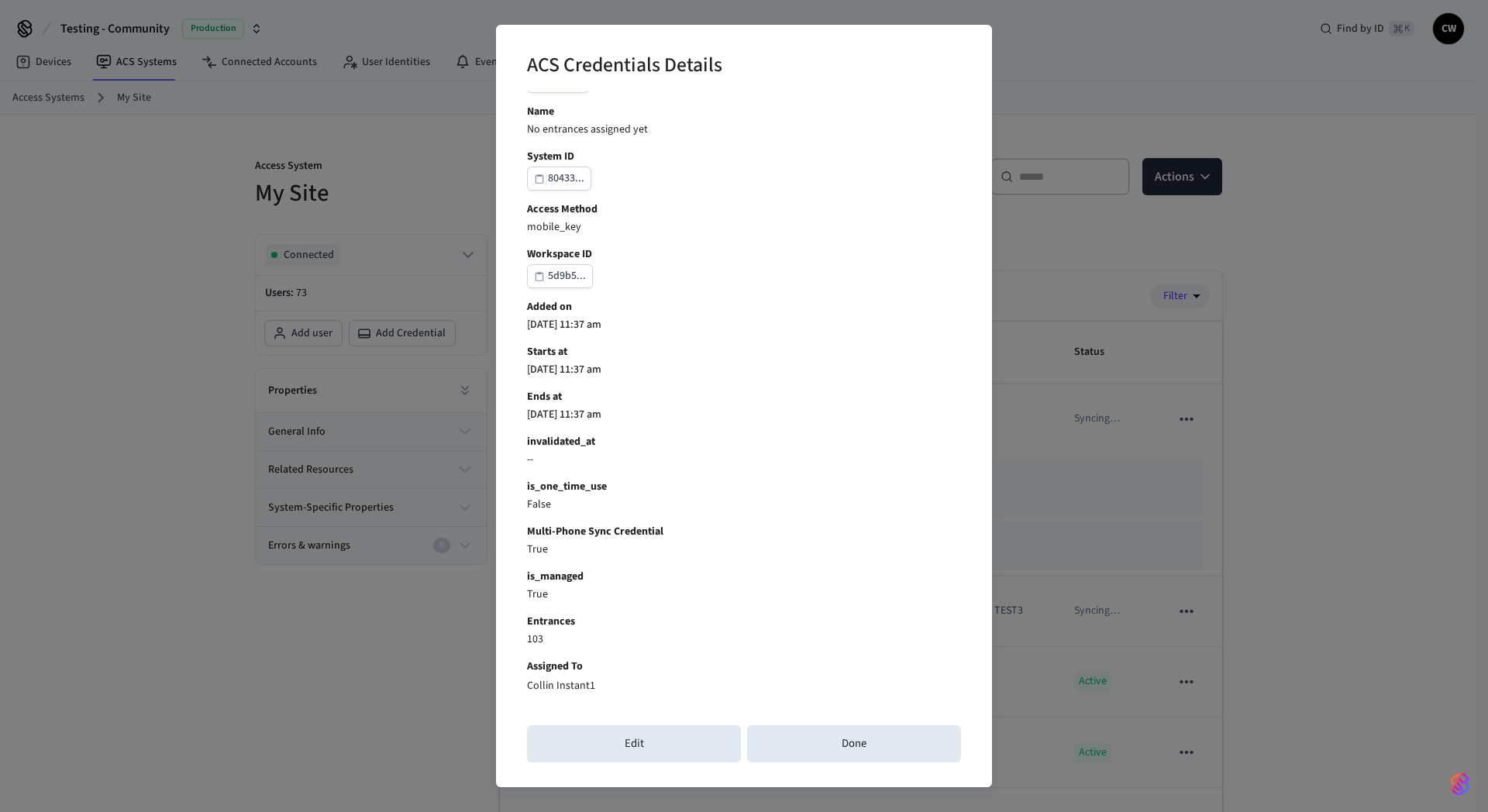
click at [519, 613] on div "ACS Credentials Details Credential ID 2032c... user_identity_id 2c114... connec…" at bounding box center [743, 406] width 496 height 763
click at [896, 735] on button "Done" at bounding box center [854, 743] width 214 height 37
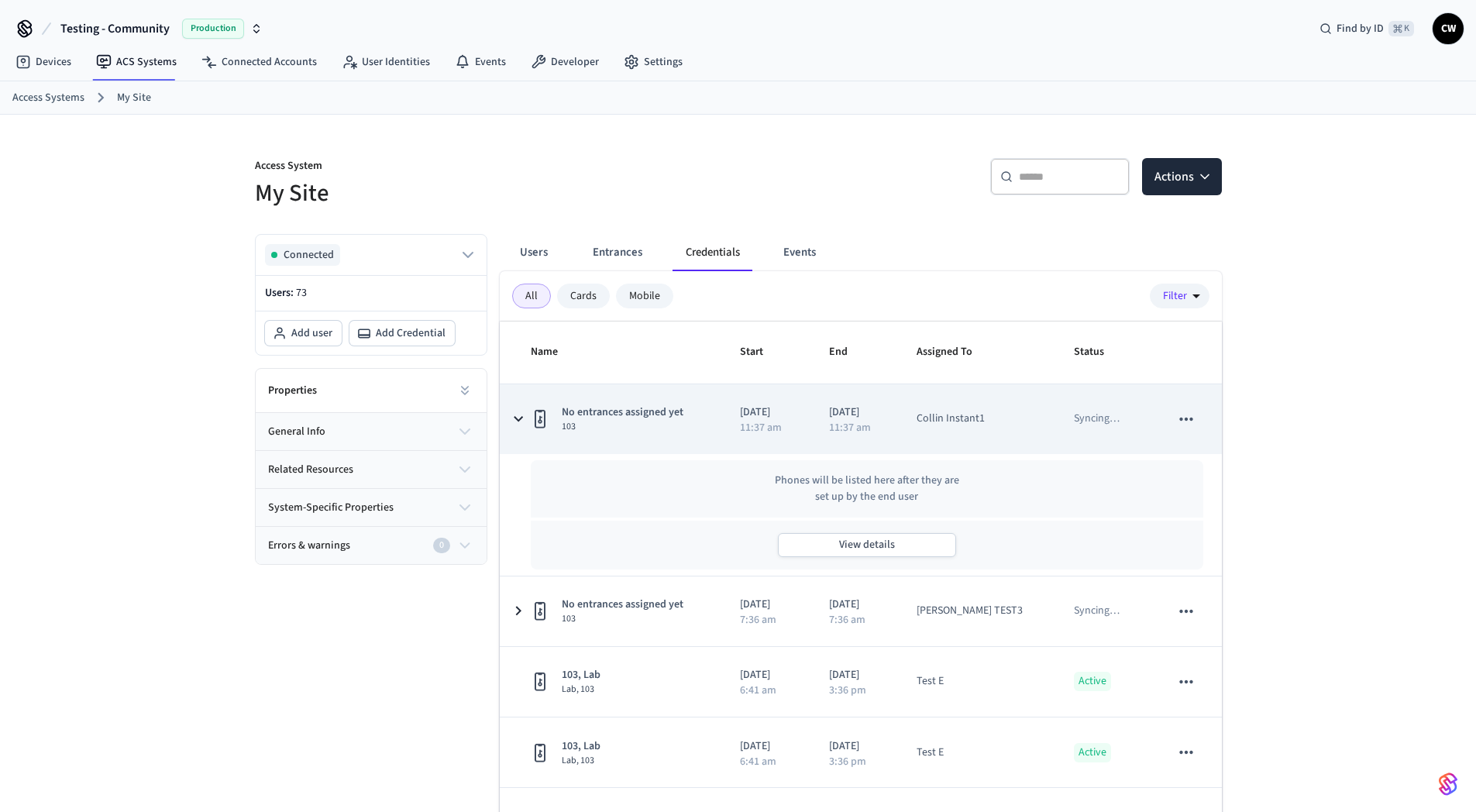
click at [841, 435] on td "2025/09/30 11:37 am" at bounding box center [854, 419] width 88 height 70
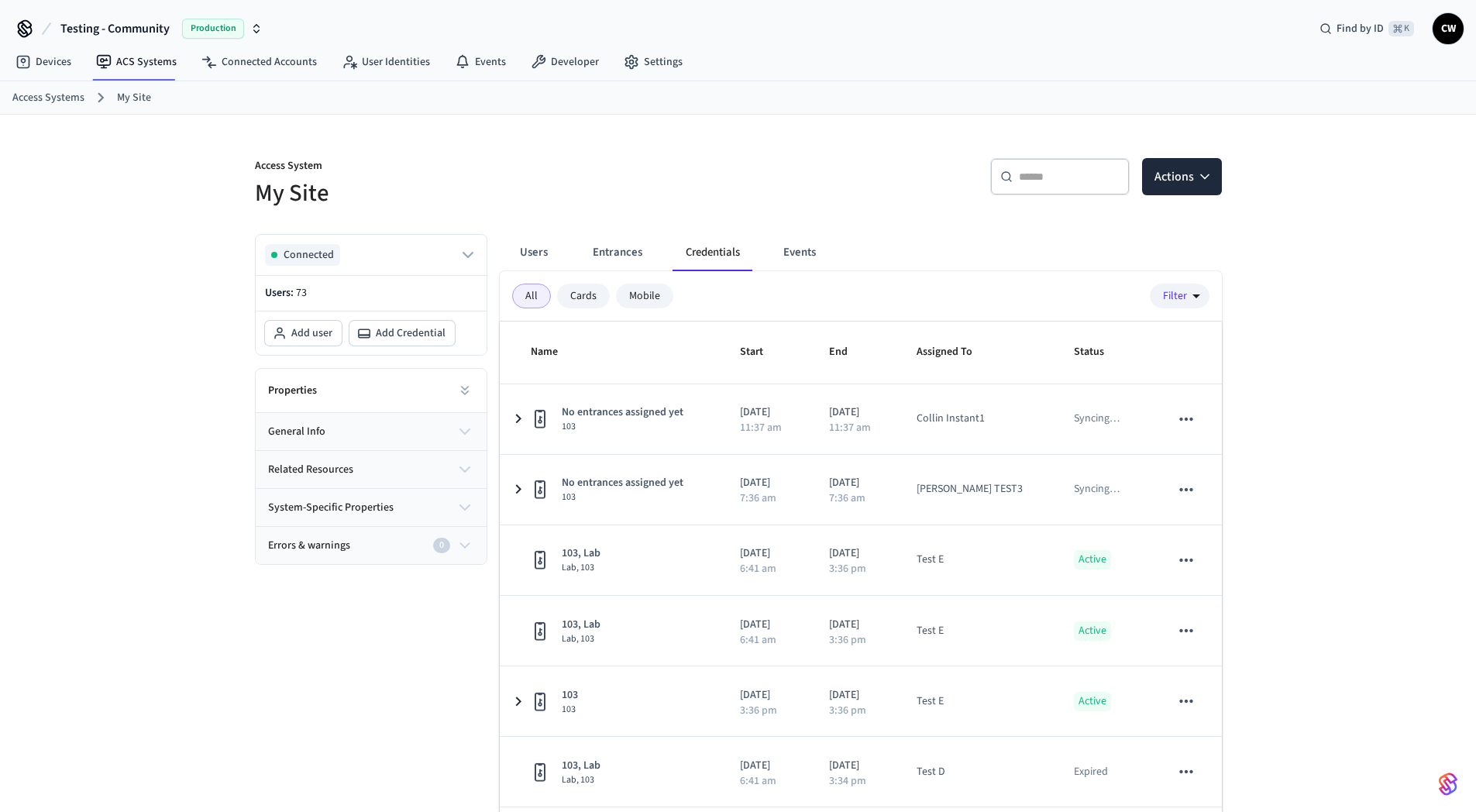
click at [637, 137] on div at bounding box center [738, 145] width 967 height 25
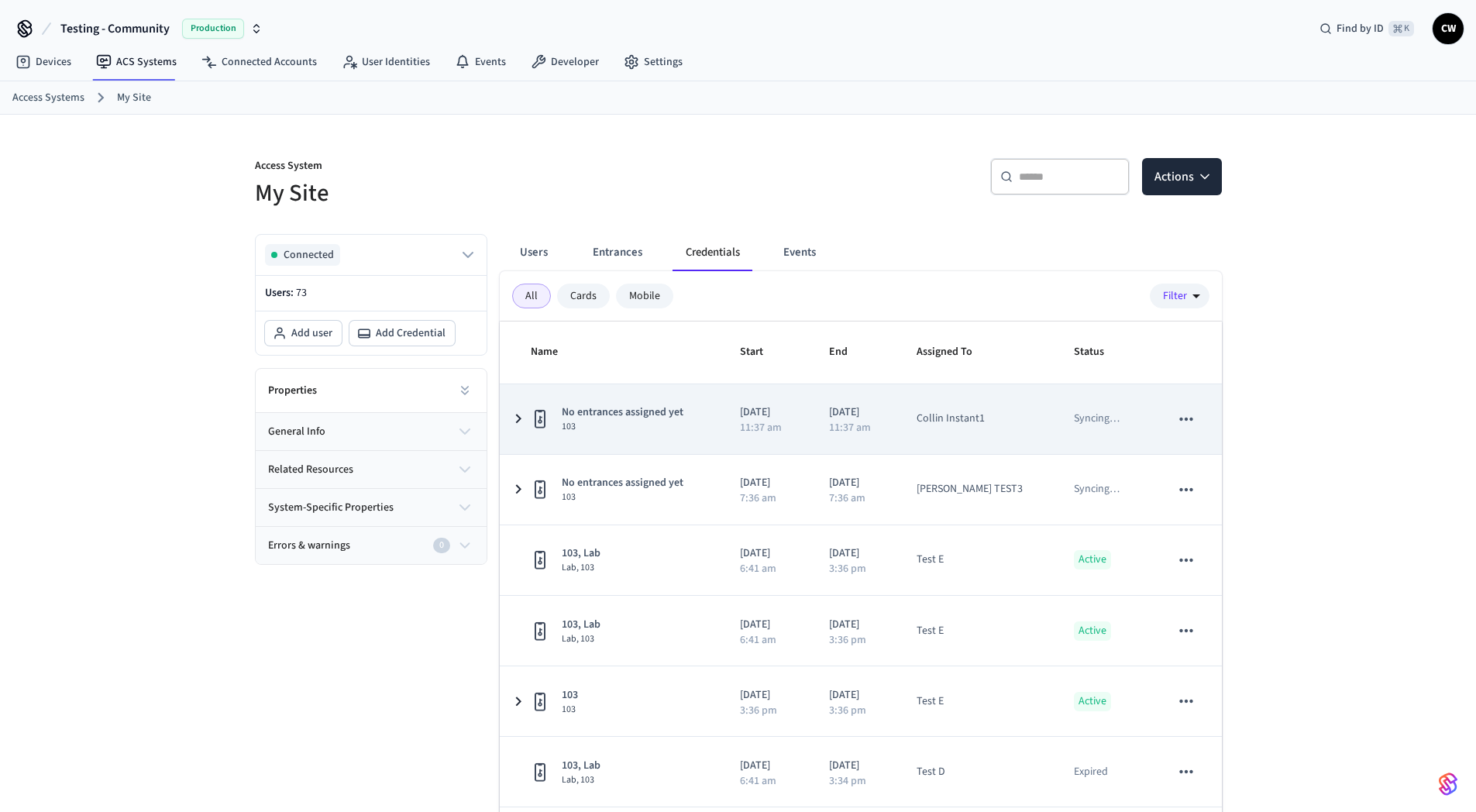
click at [713, 421] on td "No entrances assigned yet 103" at bounding box center [611, 419] width 223 height 70
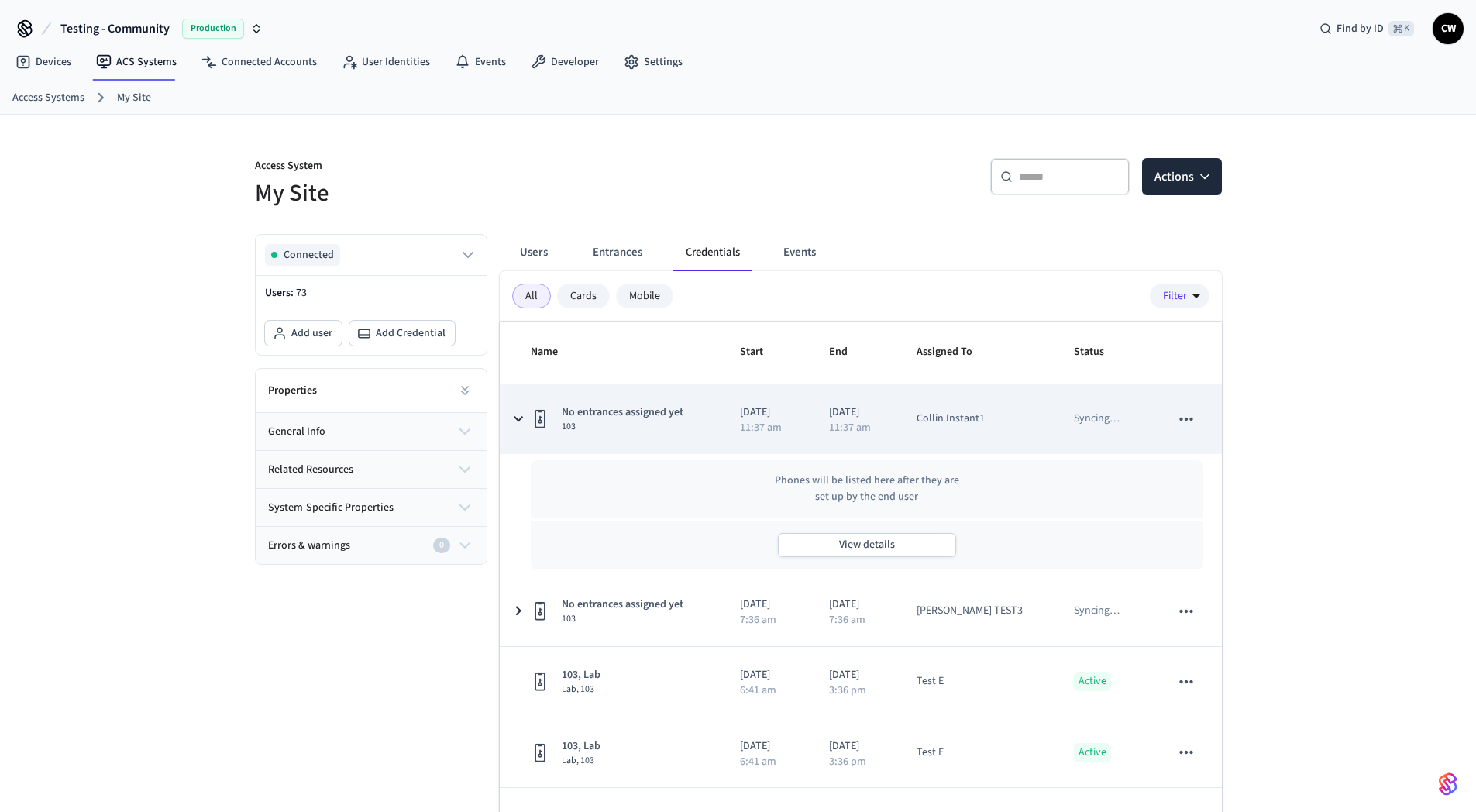
drag, startPoint x: 712, startPoint y: 424, endPoint x: 711, endPoint y: 406, distance: 18.0
click at [712, 423] on td "No entrances assigned yet 103" at bounding box center [611, 419] width 223 height 70
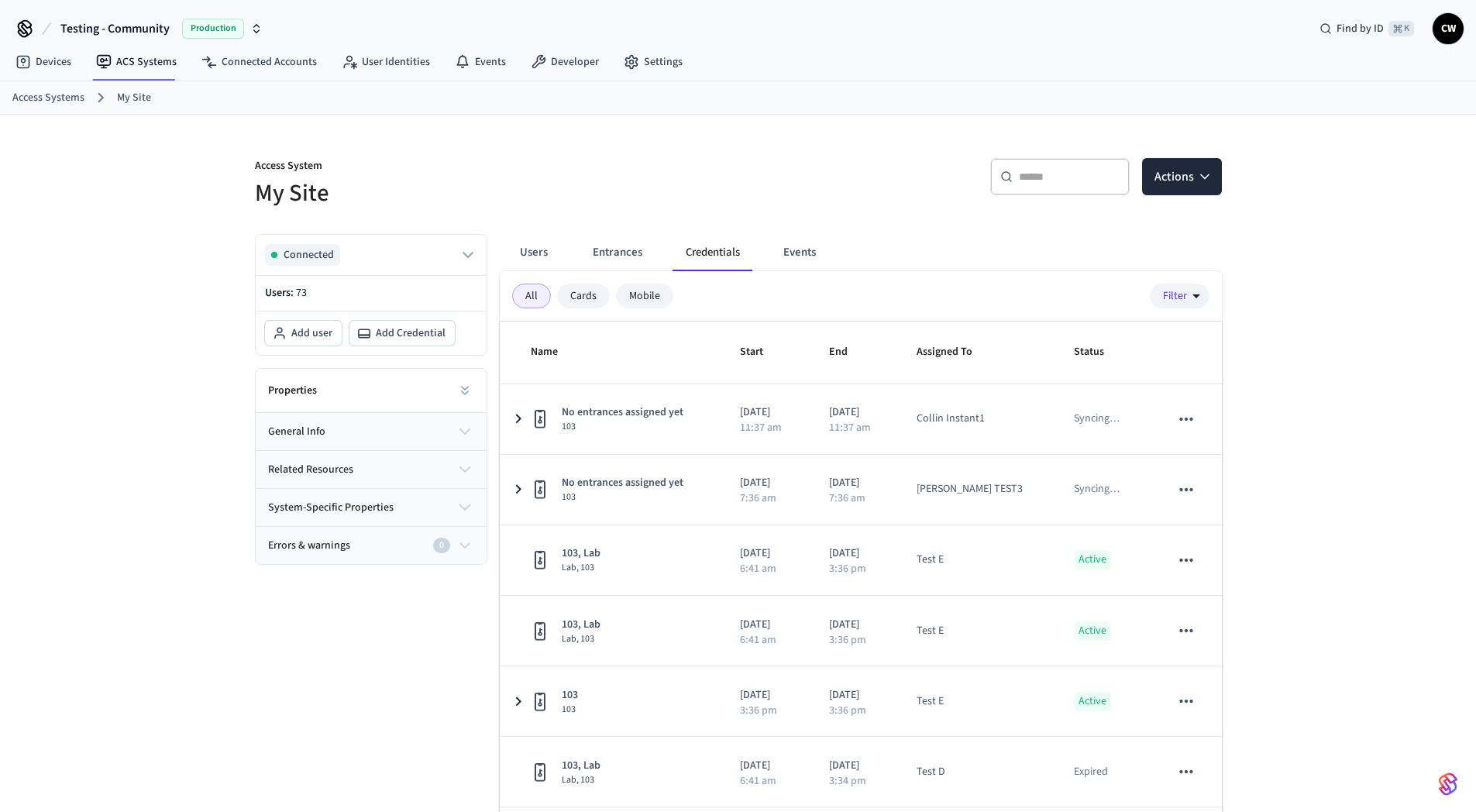
click at [666, 201] on h5 "My Site" at bounding box center [492, 194] width 474 height 32
click at [214, 196] on div "Access System My Site ​ ​ Actions Connected Users: 73 Add user Add Credential P…" at bounding box center [738, 502] width 1476 height 776
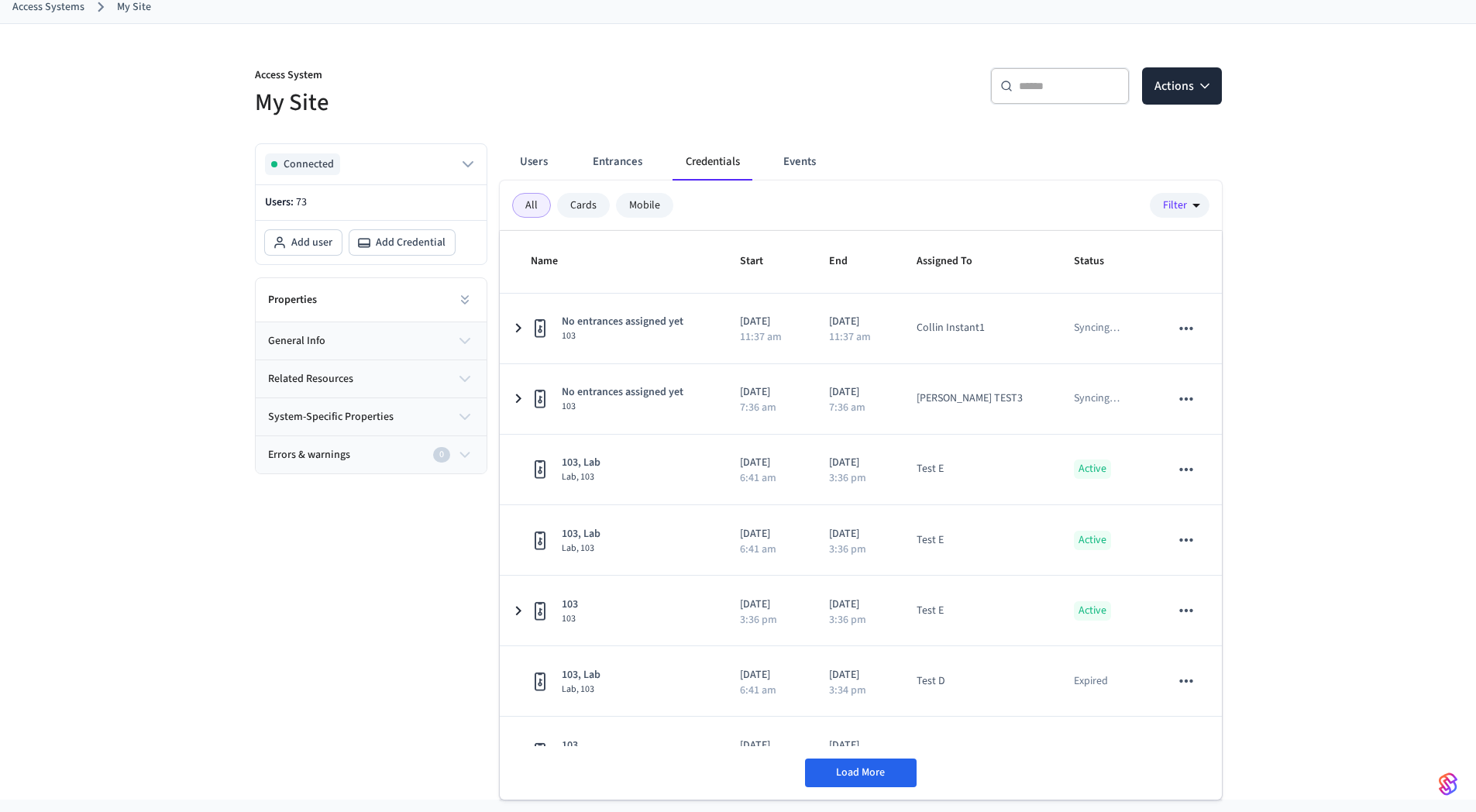
scroll to position [89, 0]
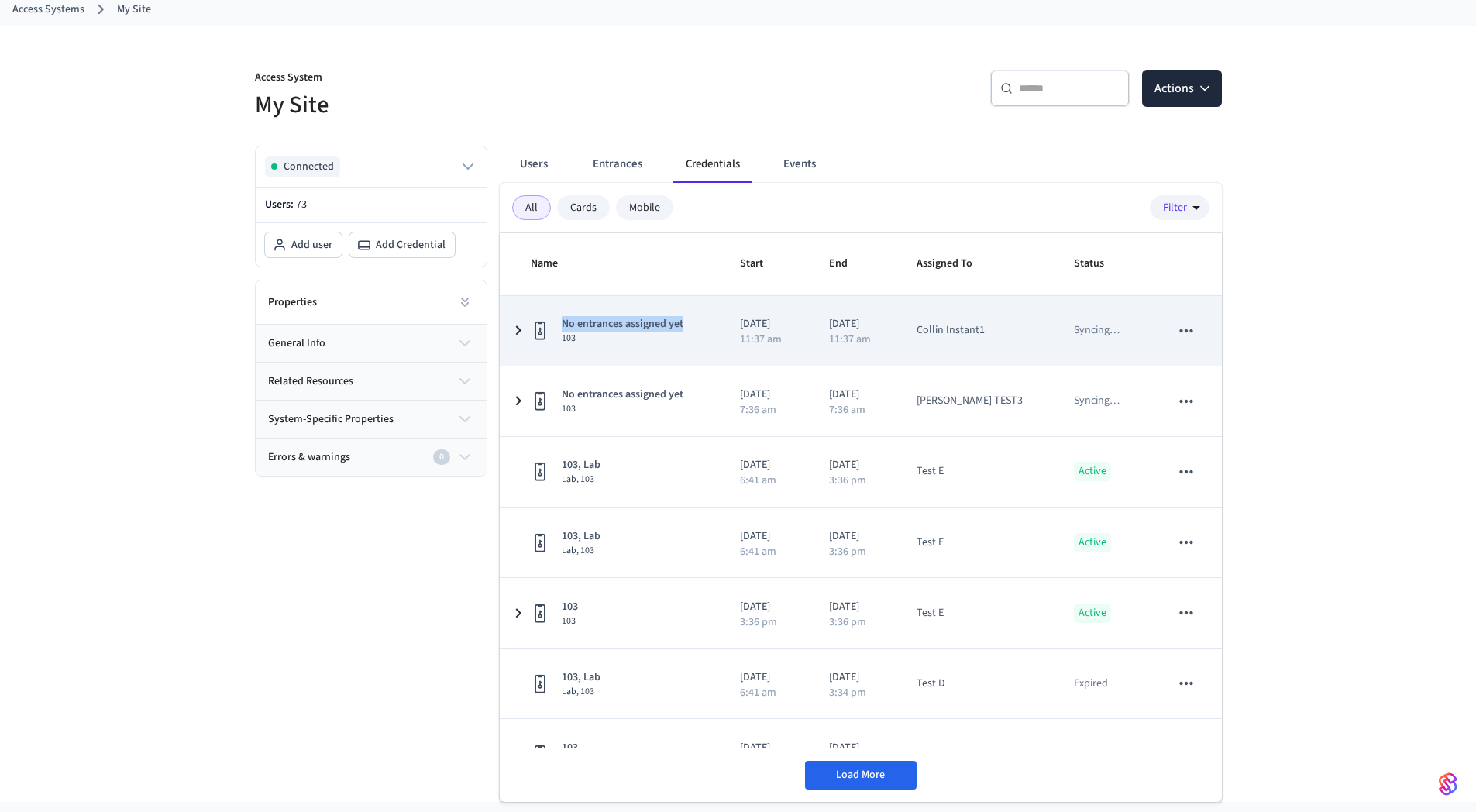
drag, startPoint x: 693, startPoint y: 324, endPoint x: 558, endPoint y: 317, distance: 135.2
click at [558, 317] on div "No entrances assigned yet 103" at bounding box center [617, 330] width 173 height 28
copy span "No entrances assigned yet"
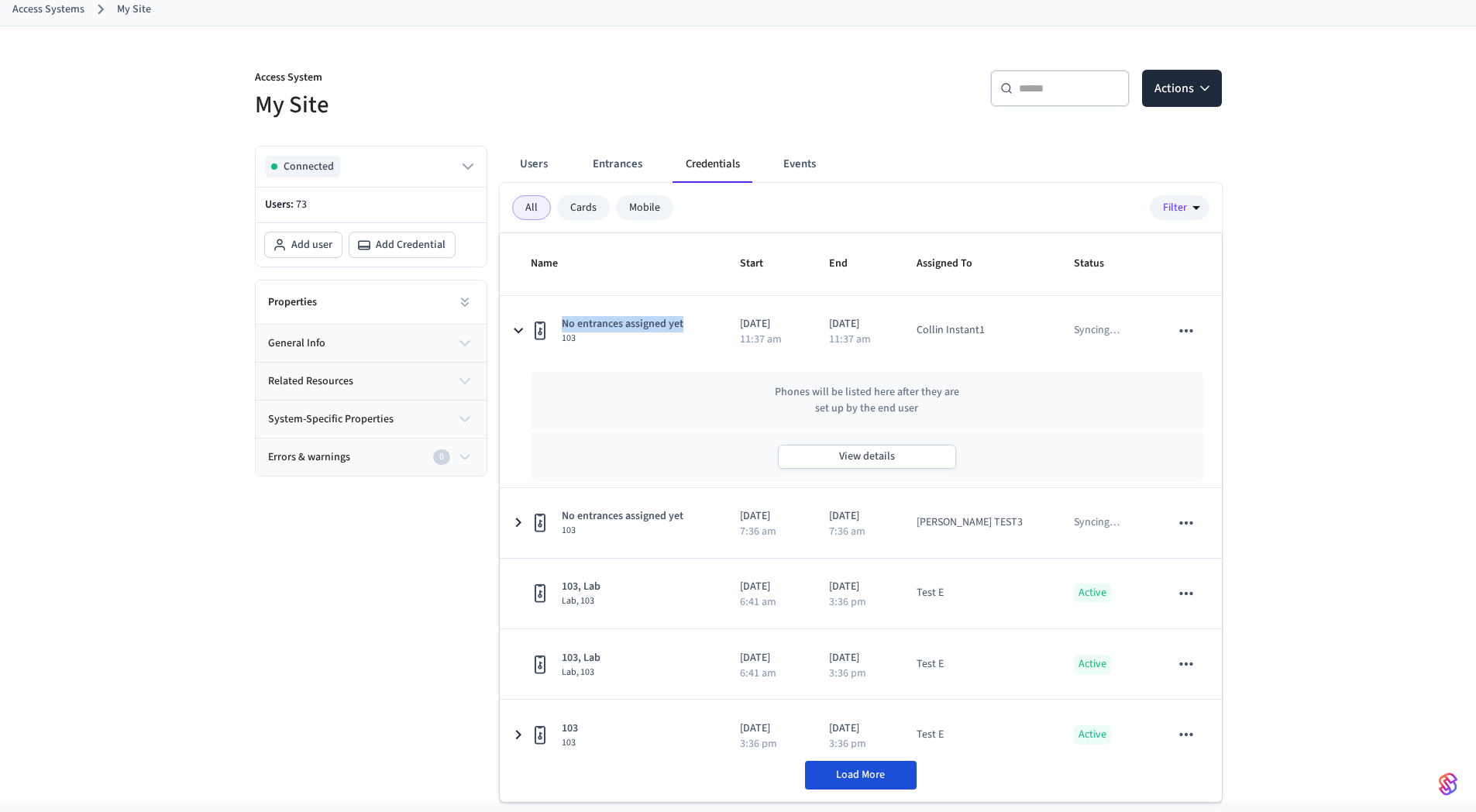
click at [865, 775] on span "Load More" at bounding box center [861, 774] width 49 height 15
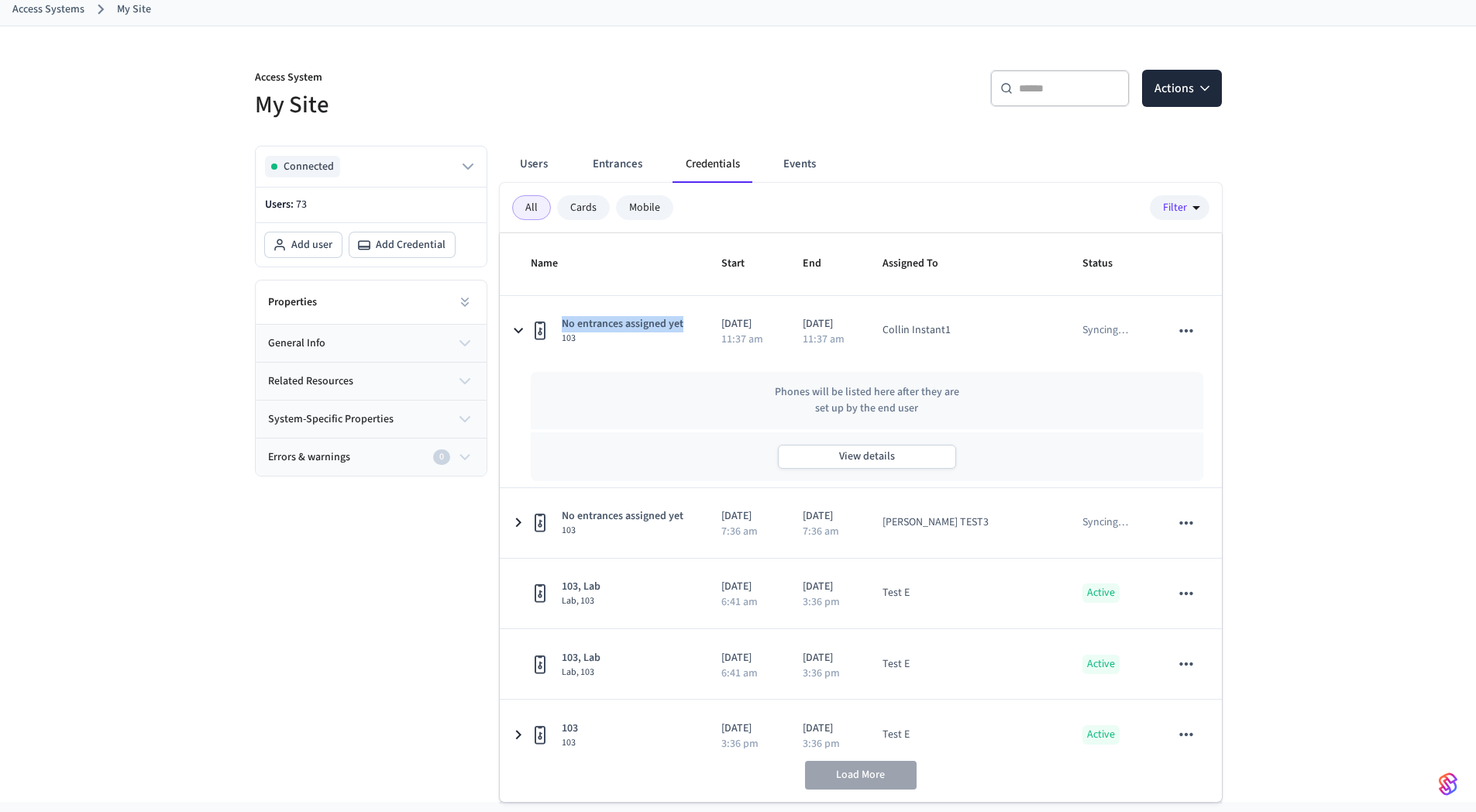
click at [382, 702] on div "Connected Users: 73 Add user Add Credential Properties general info related res…" at bounding box center [365, 467] width 245 height 668
click at [410, 646] on div "Connected Users: 73 Add user Add Credential Properties general info related res…" at bounding box center [365, 467] width 245 height 668
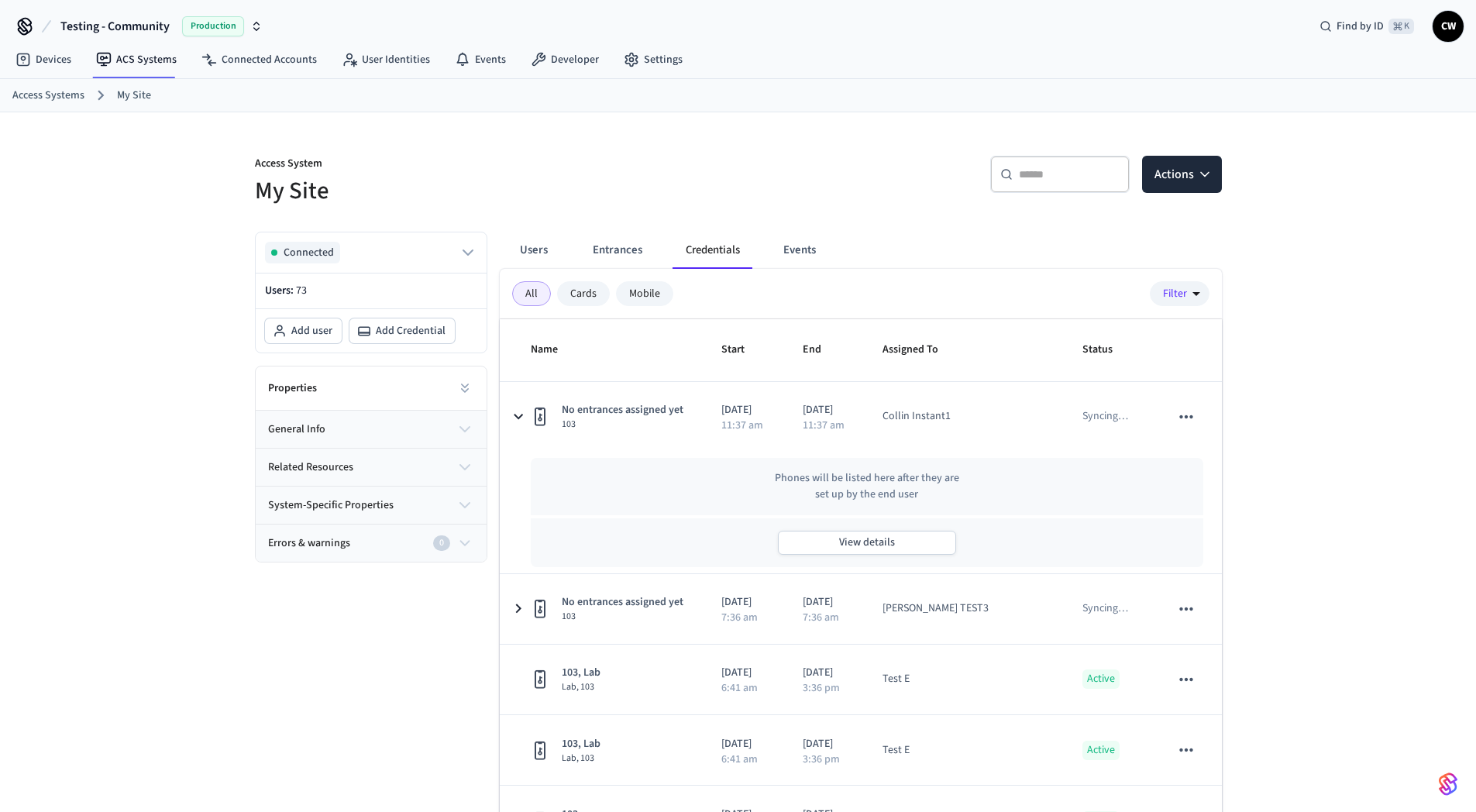
scroll to position [0, 0]
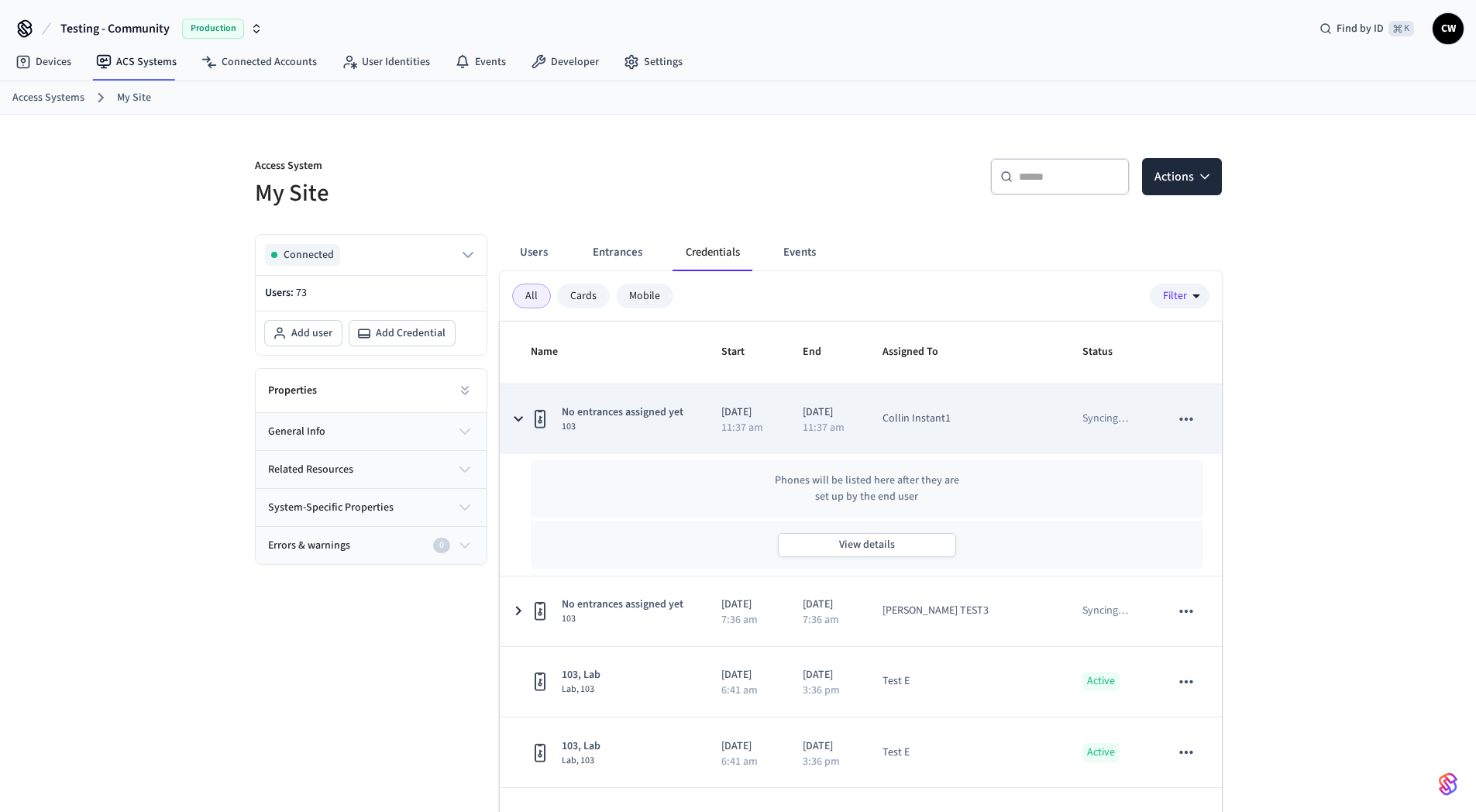
click at [522, 421] on icon "sticky table" at bounding box center [517, 419] width 20 height 19
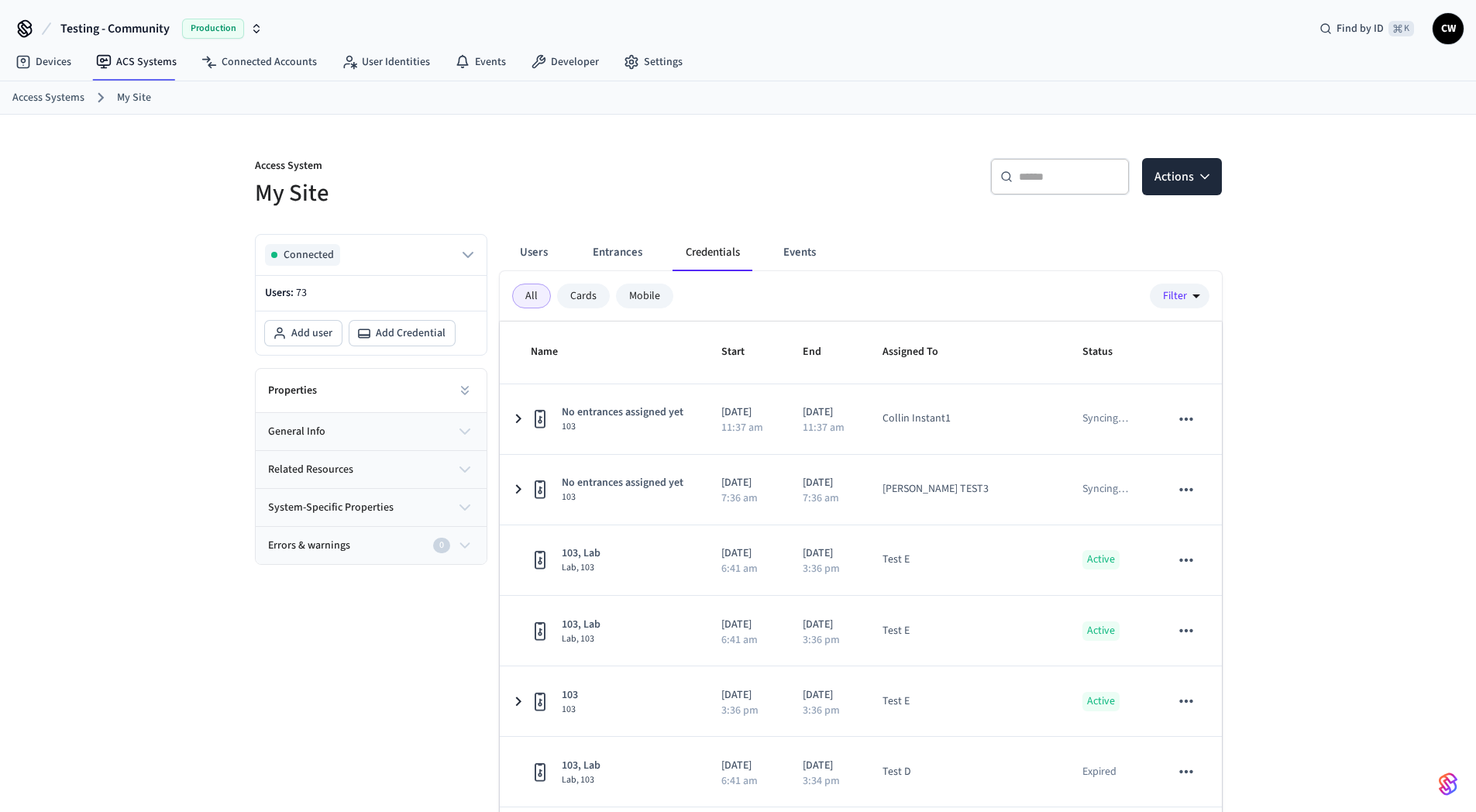
click at [196, 462] on div "Access System My Site ​ ​ Actions Connected Users: 73 Add user Add Credential P…" at bounding box center [738, 502] width 1476 height 776
click at [597, 60] on link "Developer" at bounding box center [565, 62] width 93 height 28
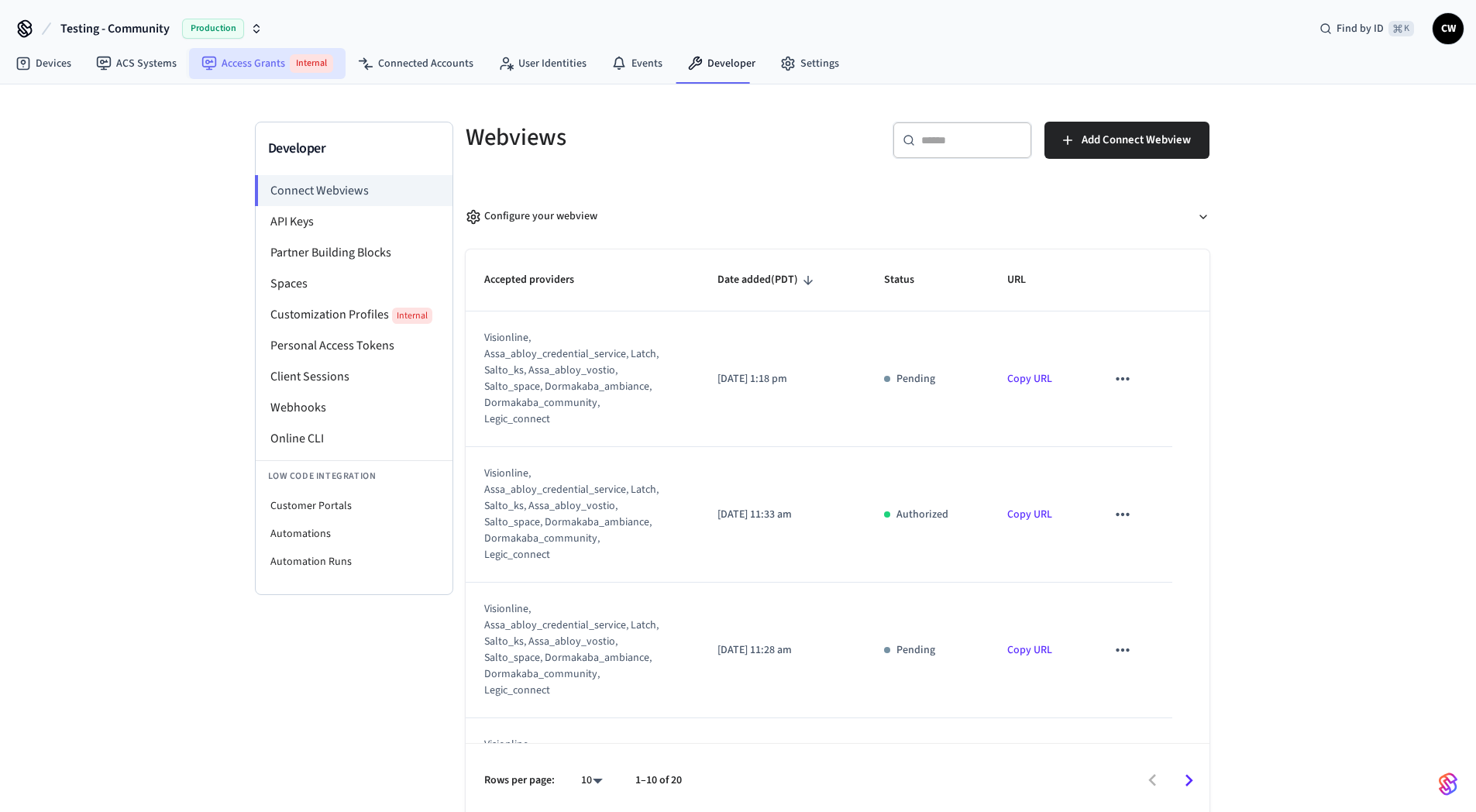
click at [245, 66] on link "Access Grants Internal" at bounding box center [267, 63] width 157 height 31
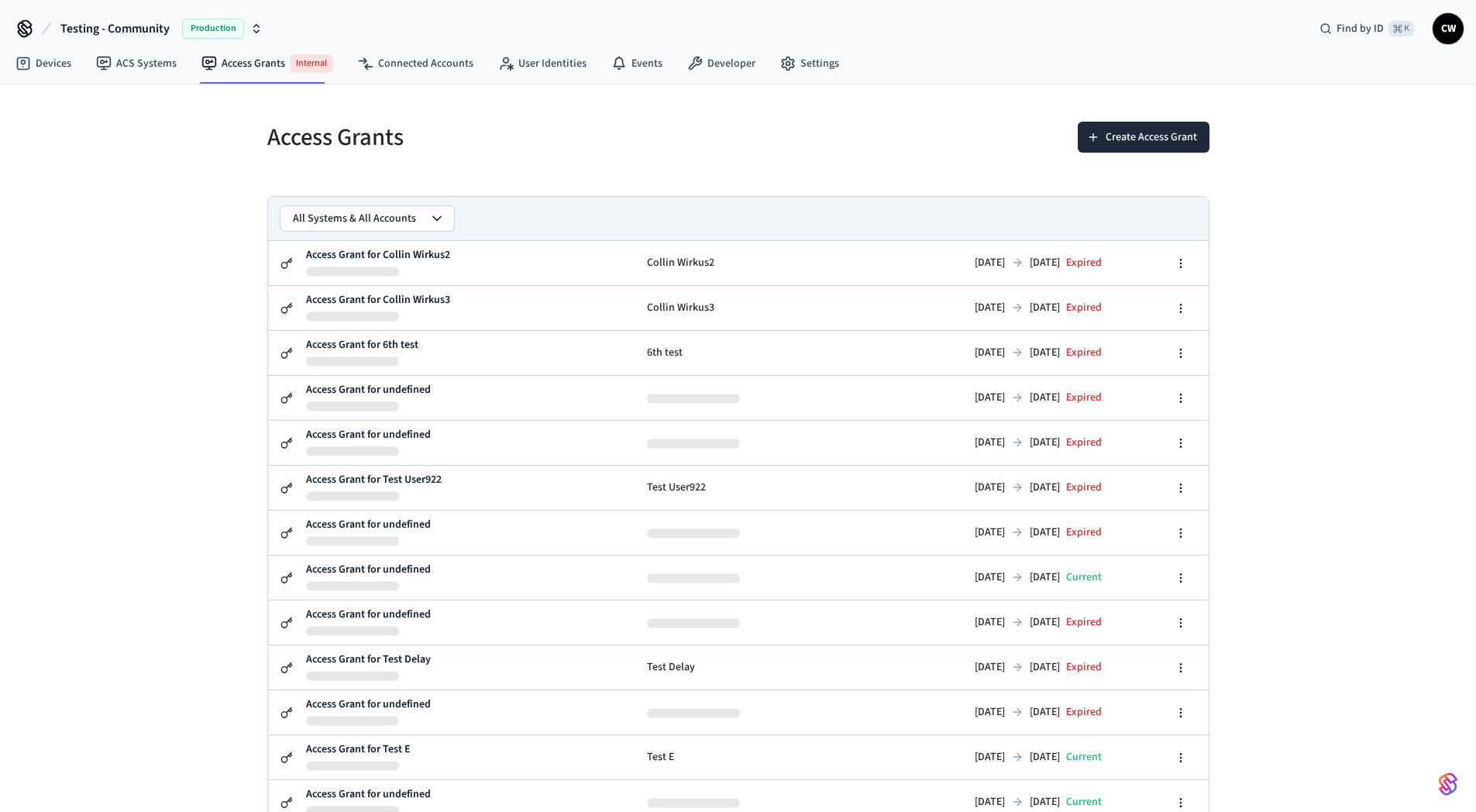
click at [155, 205] on div "Access Grants Create Access Grant All Systems & All Accounts Access Grant for C…" at bounding box center [738, 567] width 1476 height 966
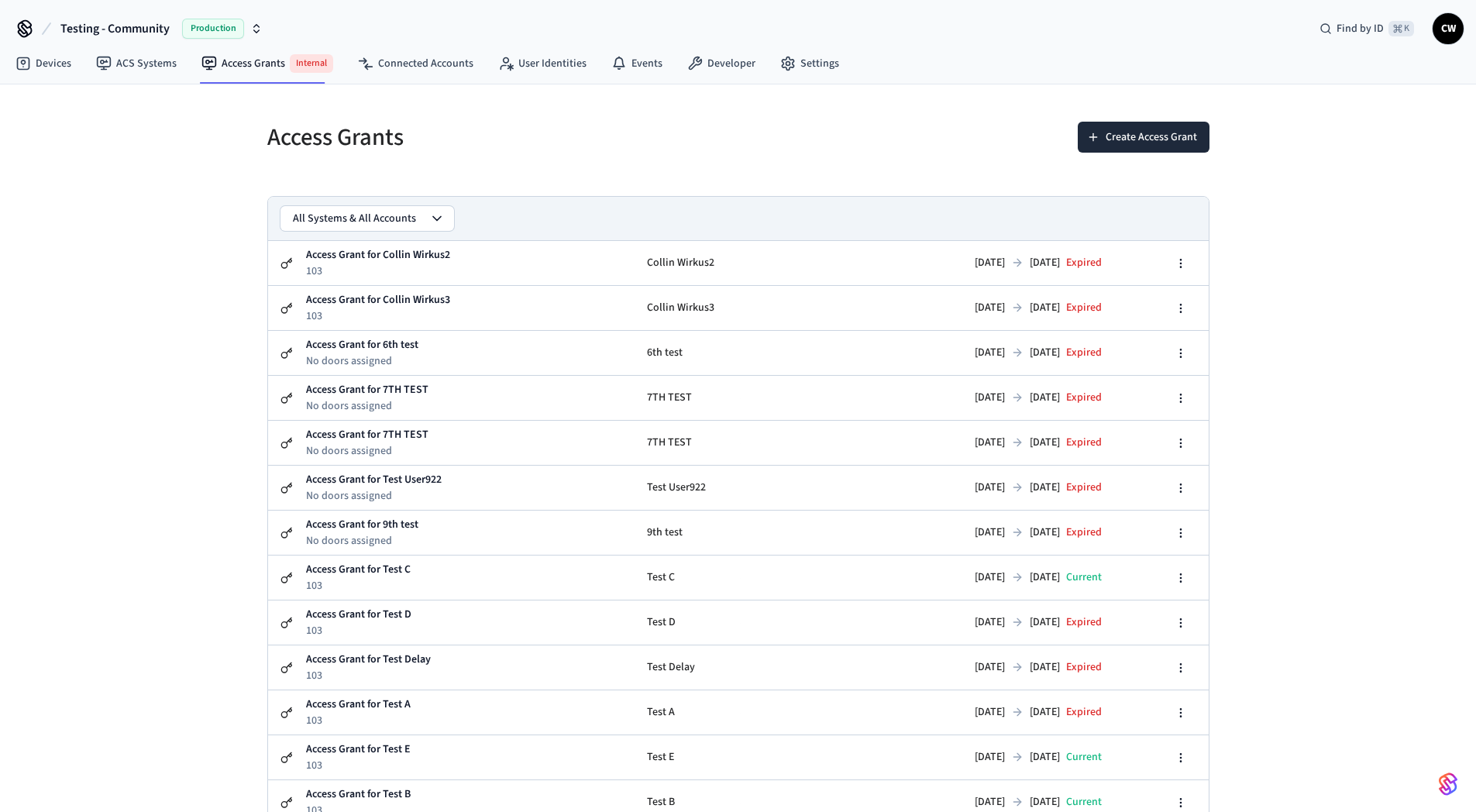
click at [737, 159] on div "Create Access Grant" at bounding box center [969, 137] width 481 height 68
click at [1102, 144] on button "Create Access Grant" at bounding box center [1145, 137] width 132 height 31
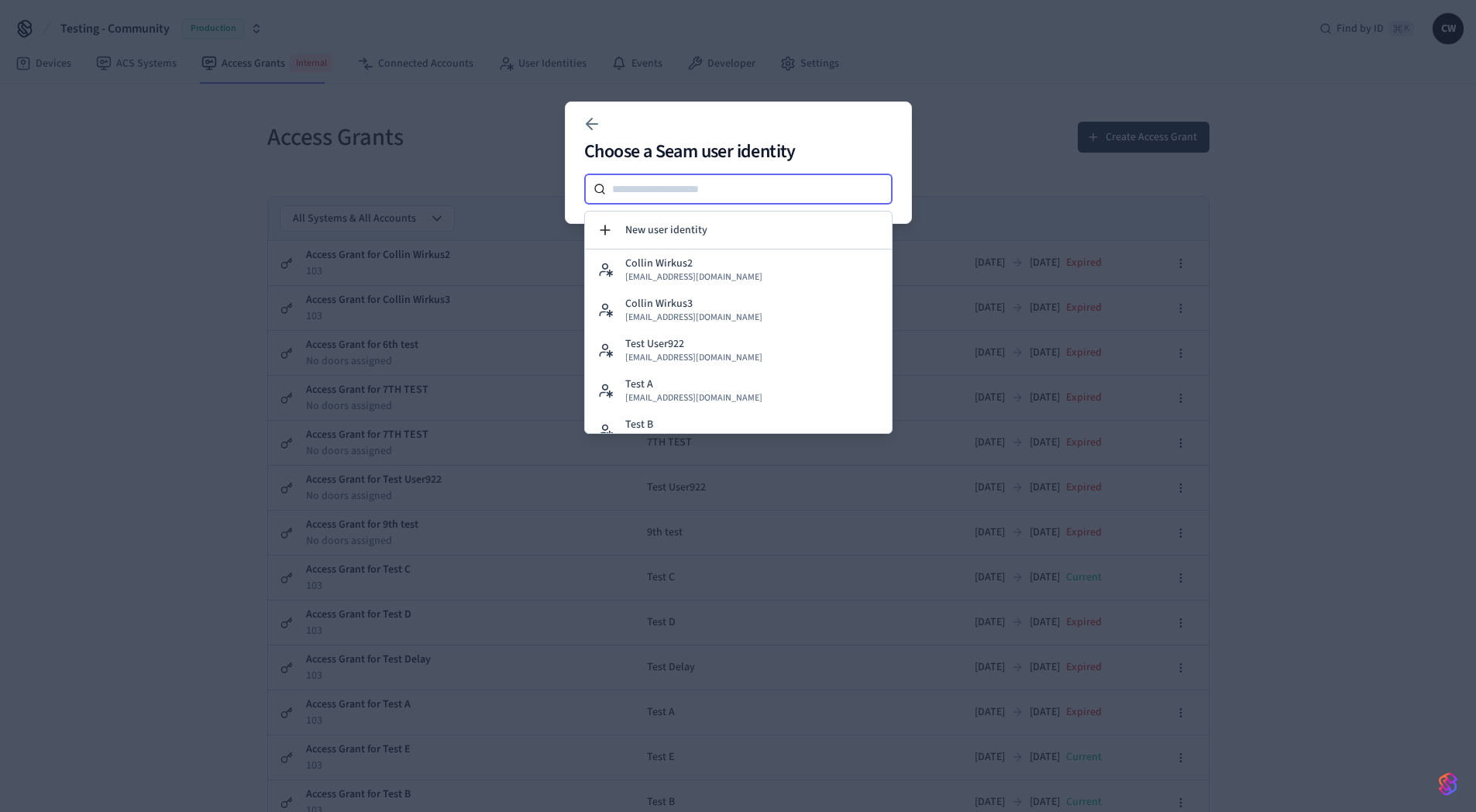
click at [746, 195] on input at bounding box center [750, 189] width 287 height 19
type input "******"
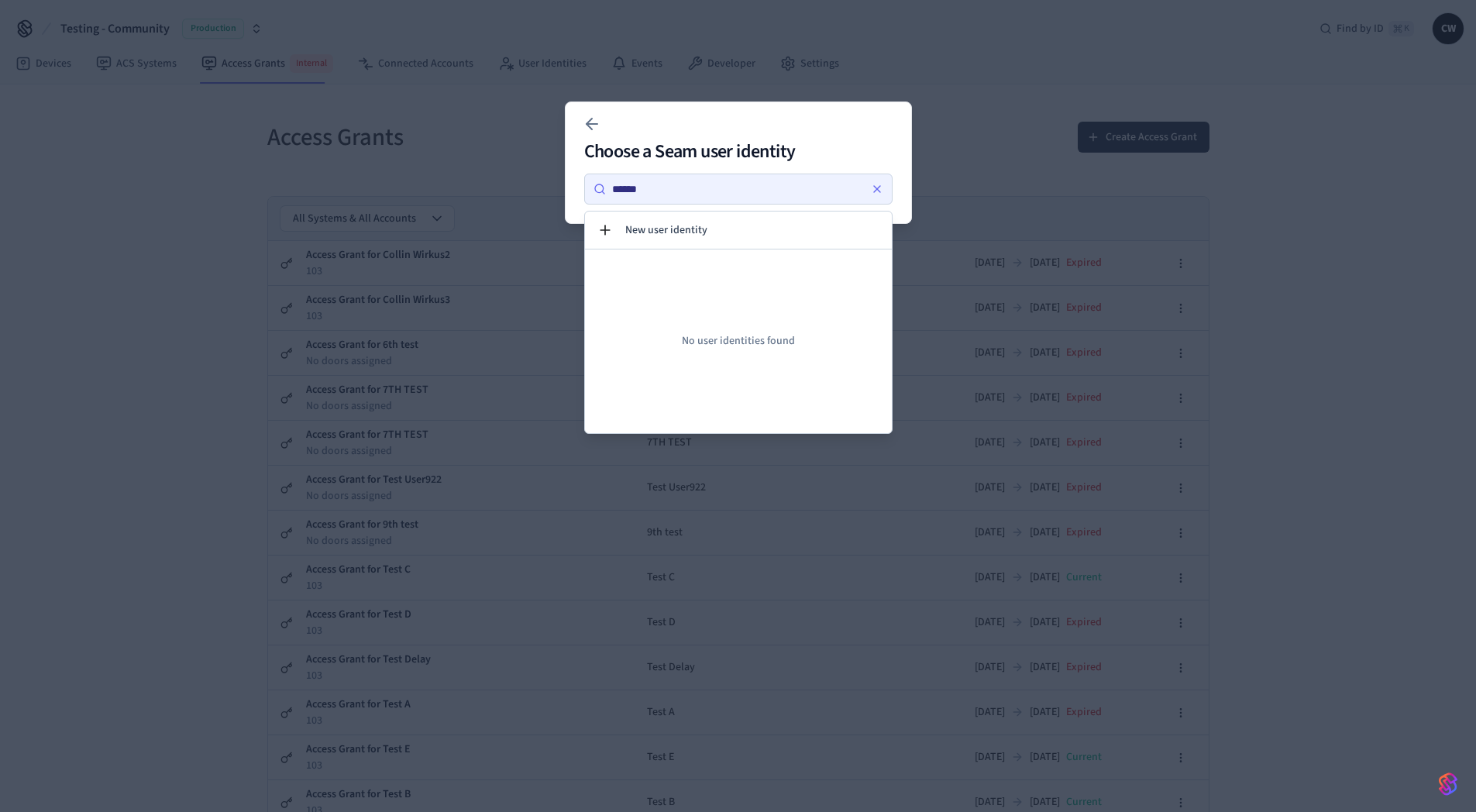
click at [733, 175] on div "******" at bounding box center [738, 189] width 309 height 31
click at [735, 188] on input "******" at bounding box center [737, 189] width 262 height 19
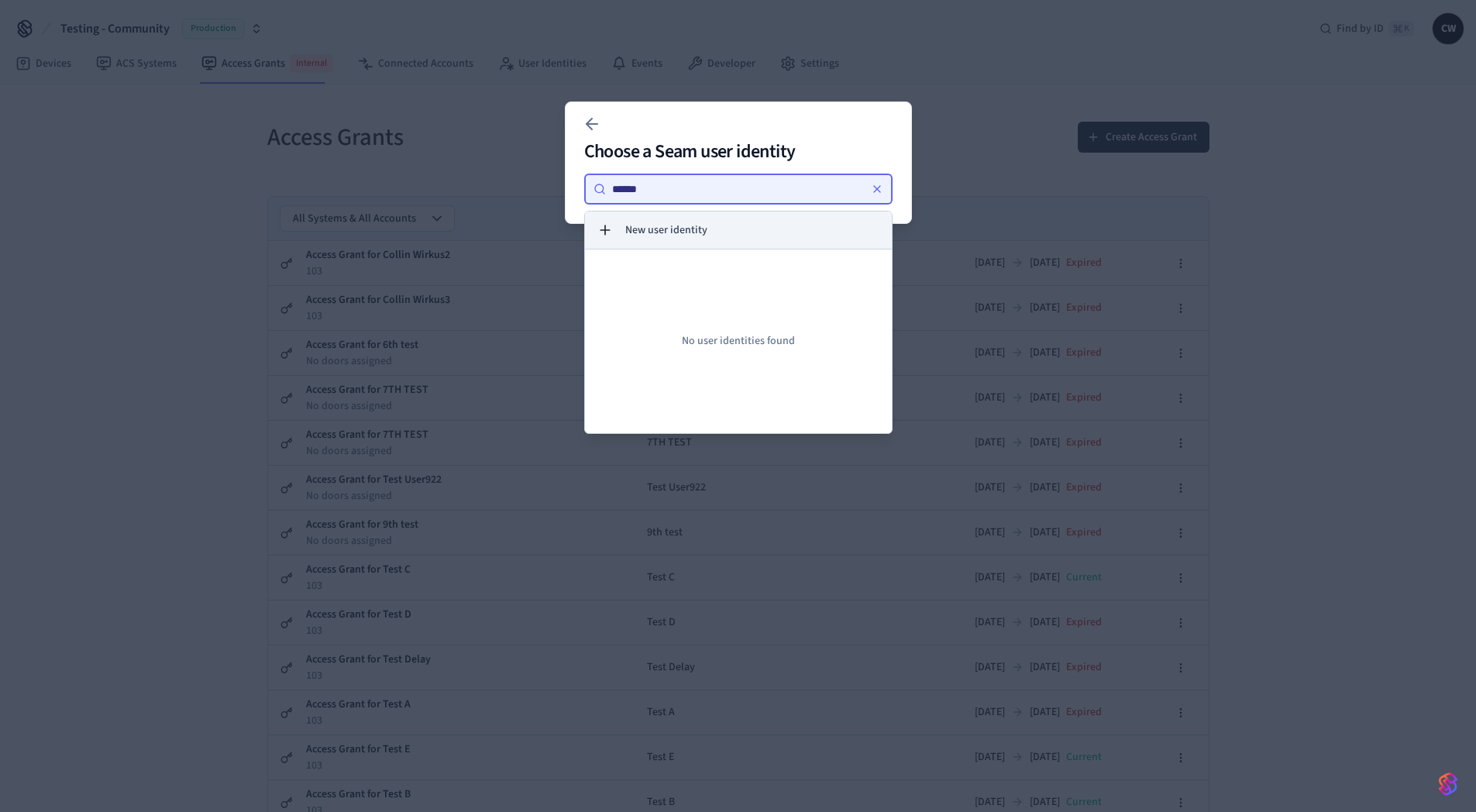
type input "******"
click at [813, 225] on button "New user identity" at bounding box center [738, 229] width 307 height 37
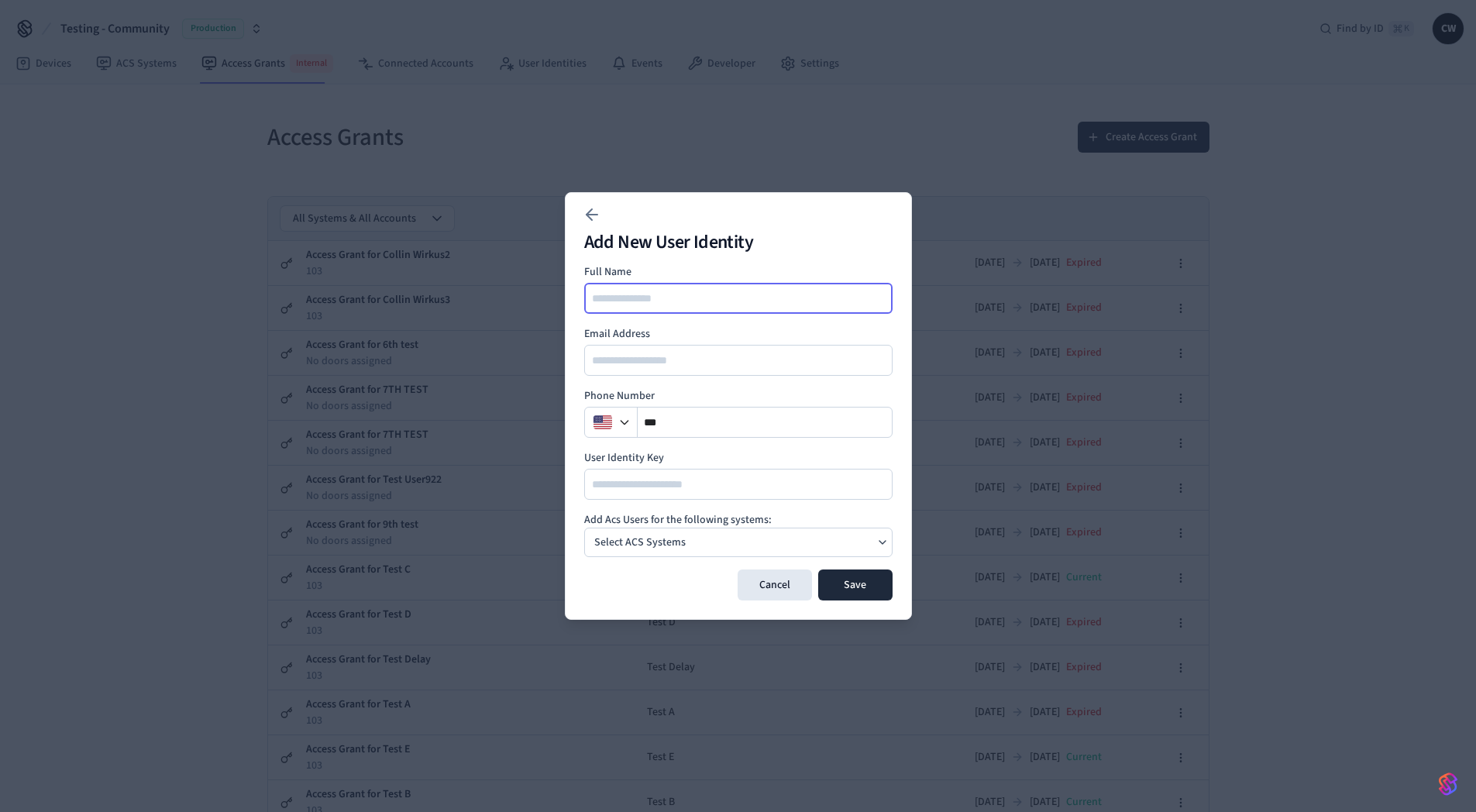
click at [685, 304] on input at bounding box center [738, 298] width 307 height 19
type input "******"
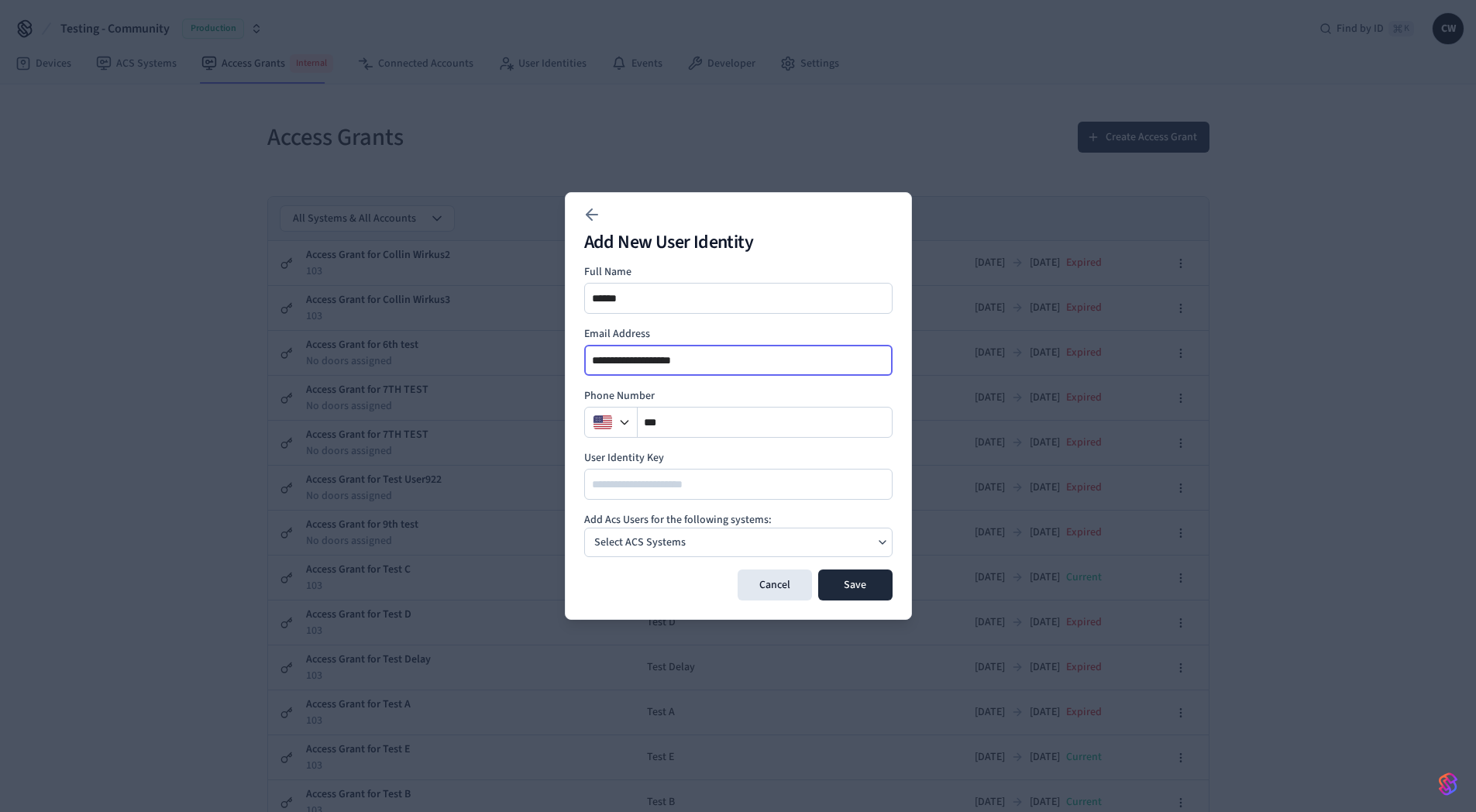
type input "**********"
click at [681, 546] on p "Select ACS Systems" at bounding box center [639, 542] width 92 height 16
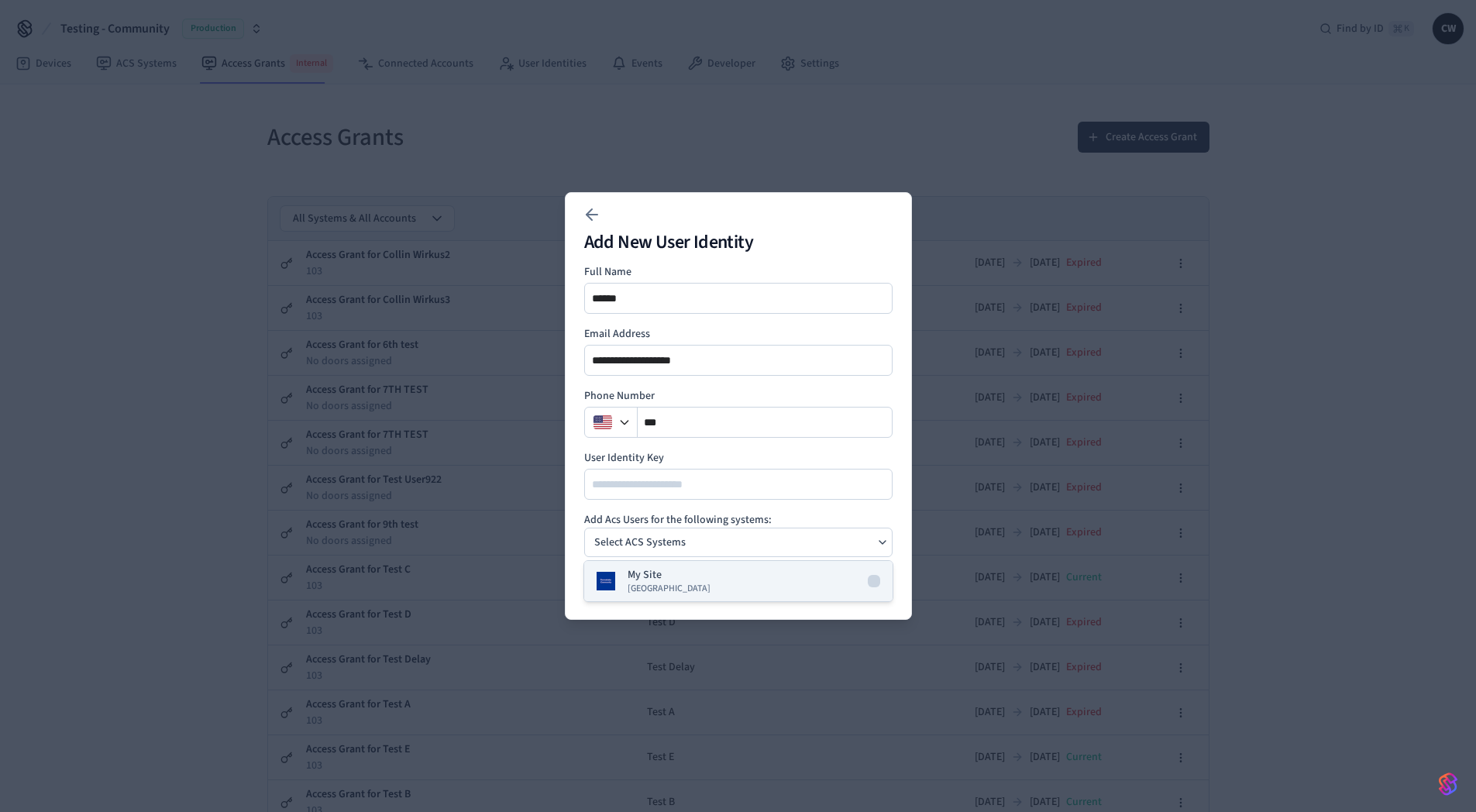
click at [638, 594] on span "Dormakaba Community Site" at bounding box center [670, 588] width 83 height 12
click at [711, 516] on h4 "Add Acs Users for the following systems:" at bounding box center [738, 519] width 309 height 15
click at [863, 578] on button "Save" at bounding box center [856, 584] width 75 height 31
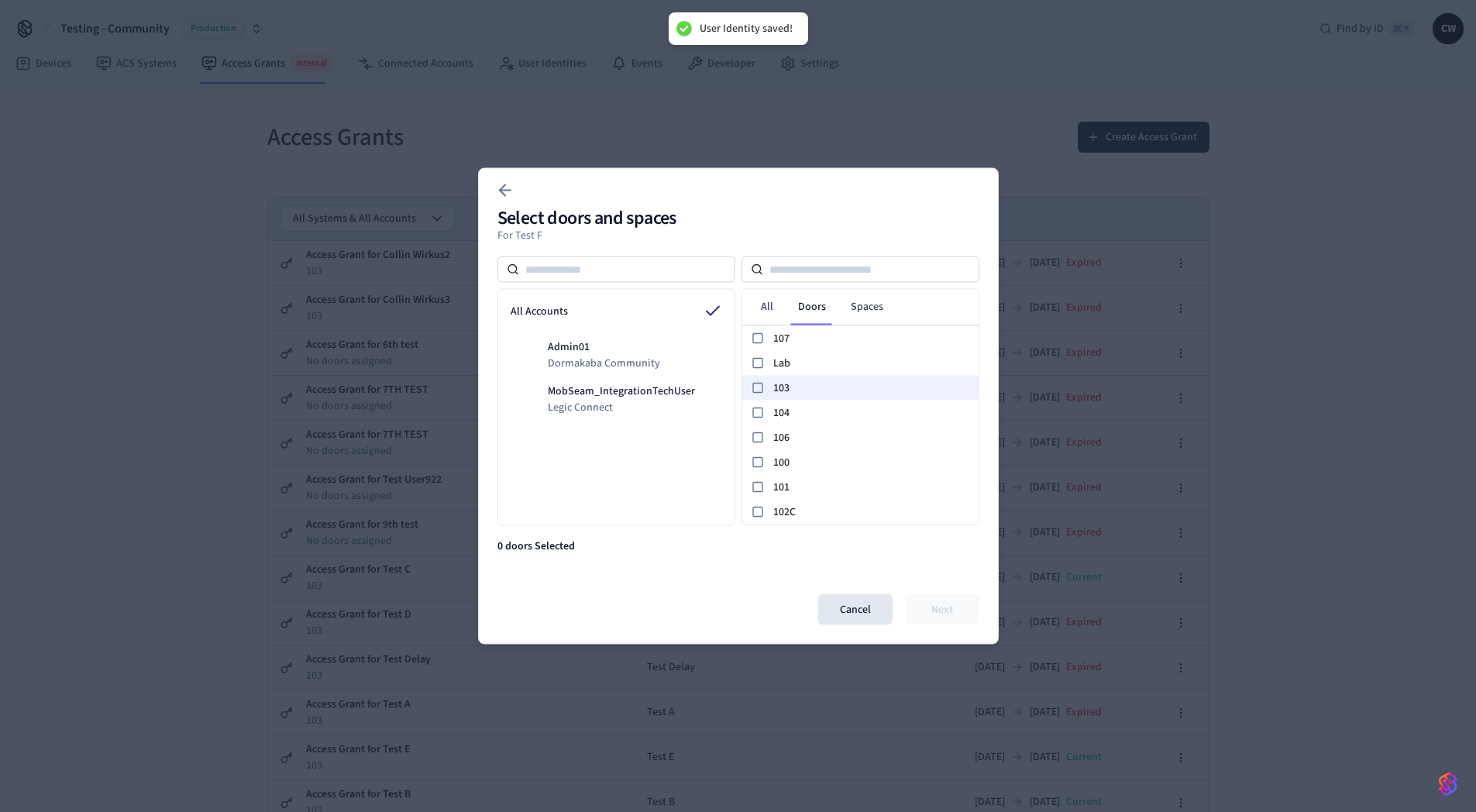
click at [797, 380] on span "103" at bounding box center [873, 387] width 199 height 16
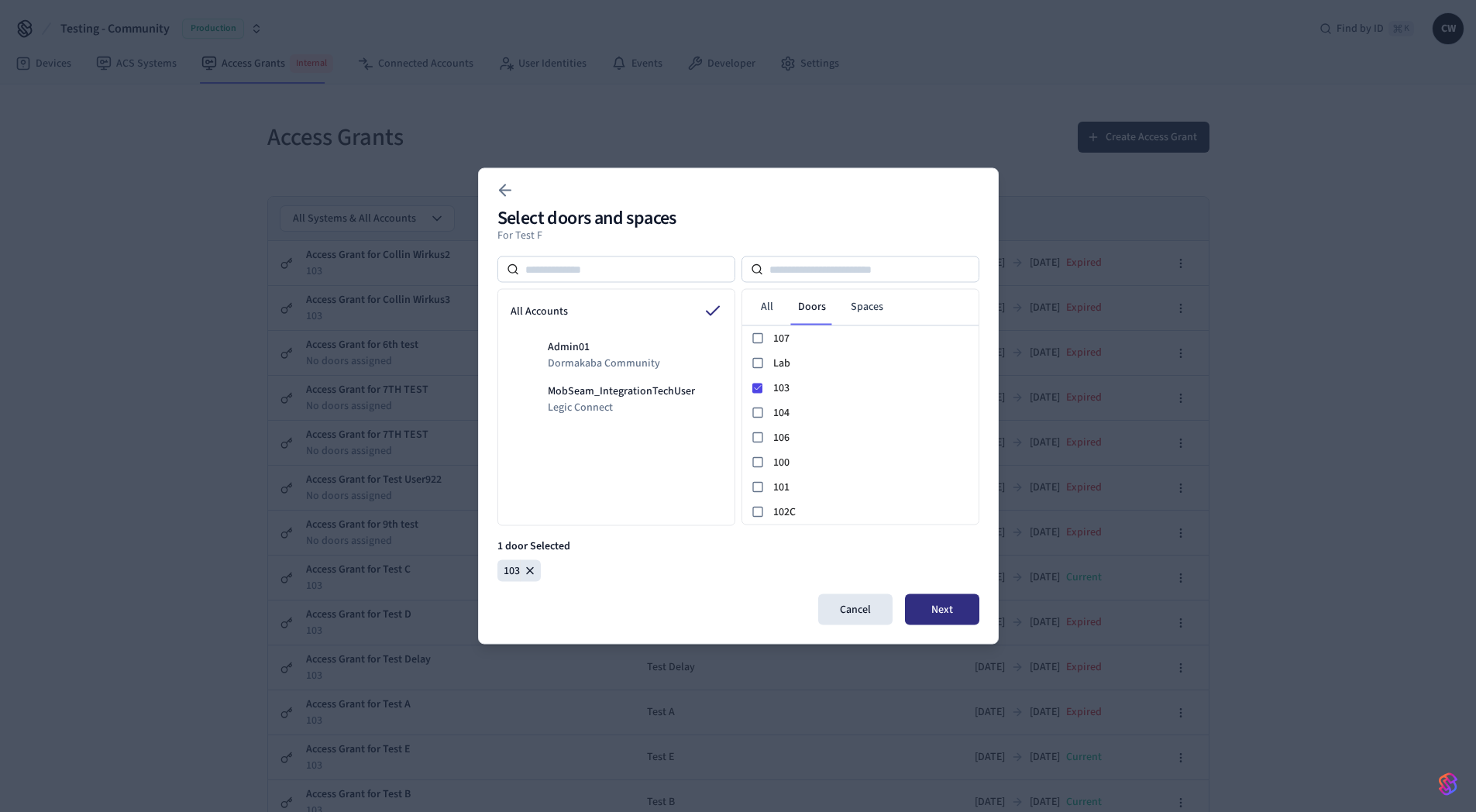
click at [945, 605] on button "Next" at bounding box center [942, 609] width 75 height 31
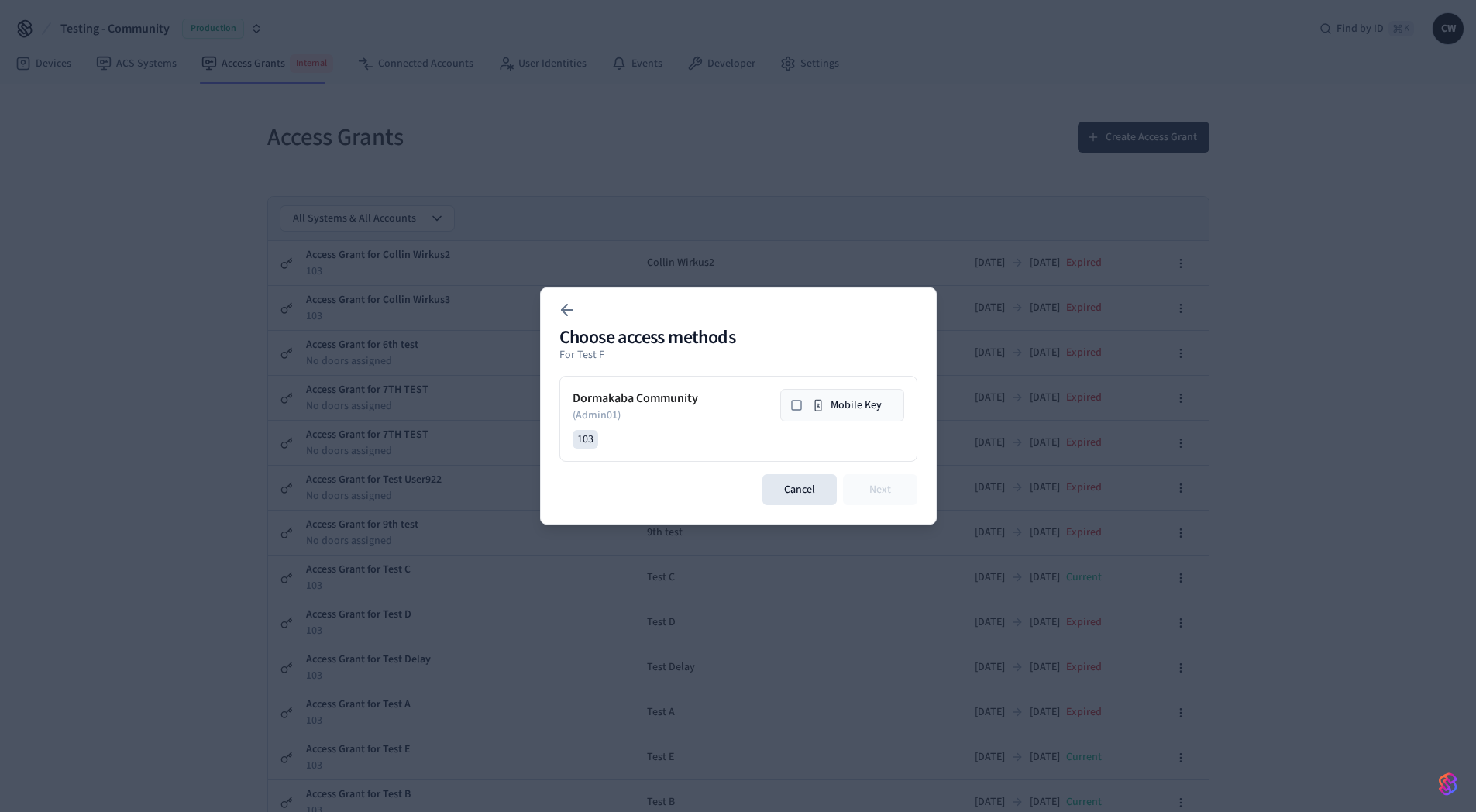
click at [797, 407] on icon at bounding box center [796, 405] width 12 height 12
click at [874, 489] on button "Next" at bounding box center [880, 489] width 75 height 31
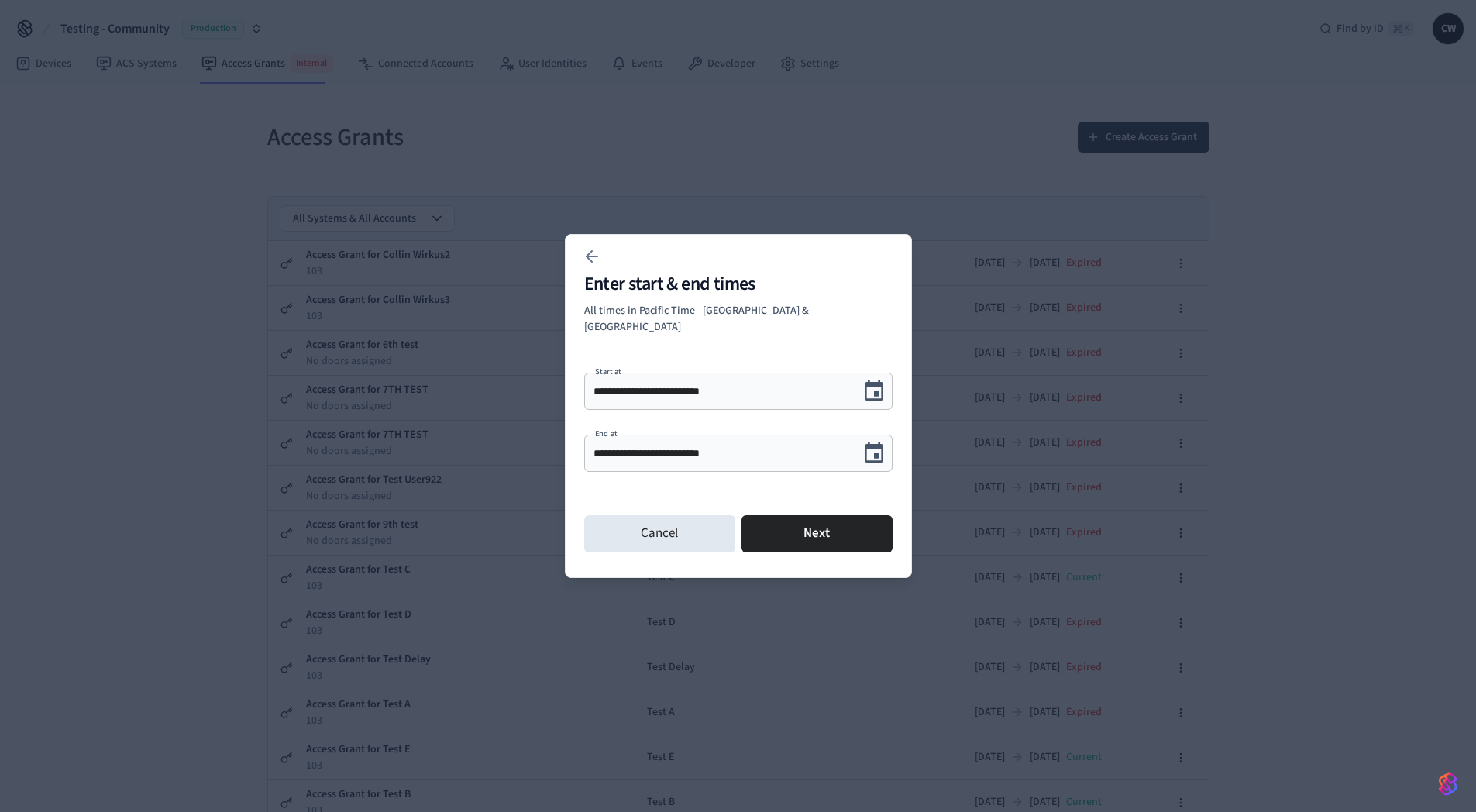
click at [874, 447] on icon "Choose date, selected date is Sep 30, 2025" at bounding box center [874, 452] width 19 height 20
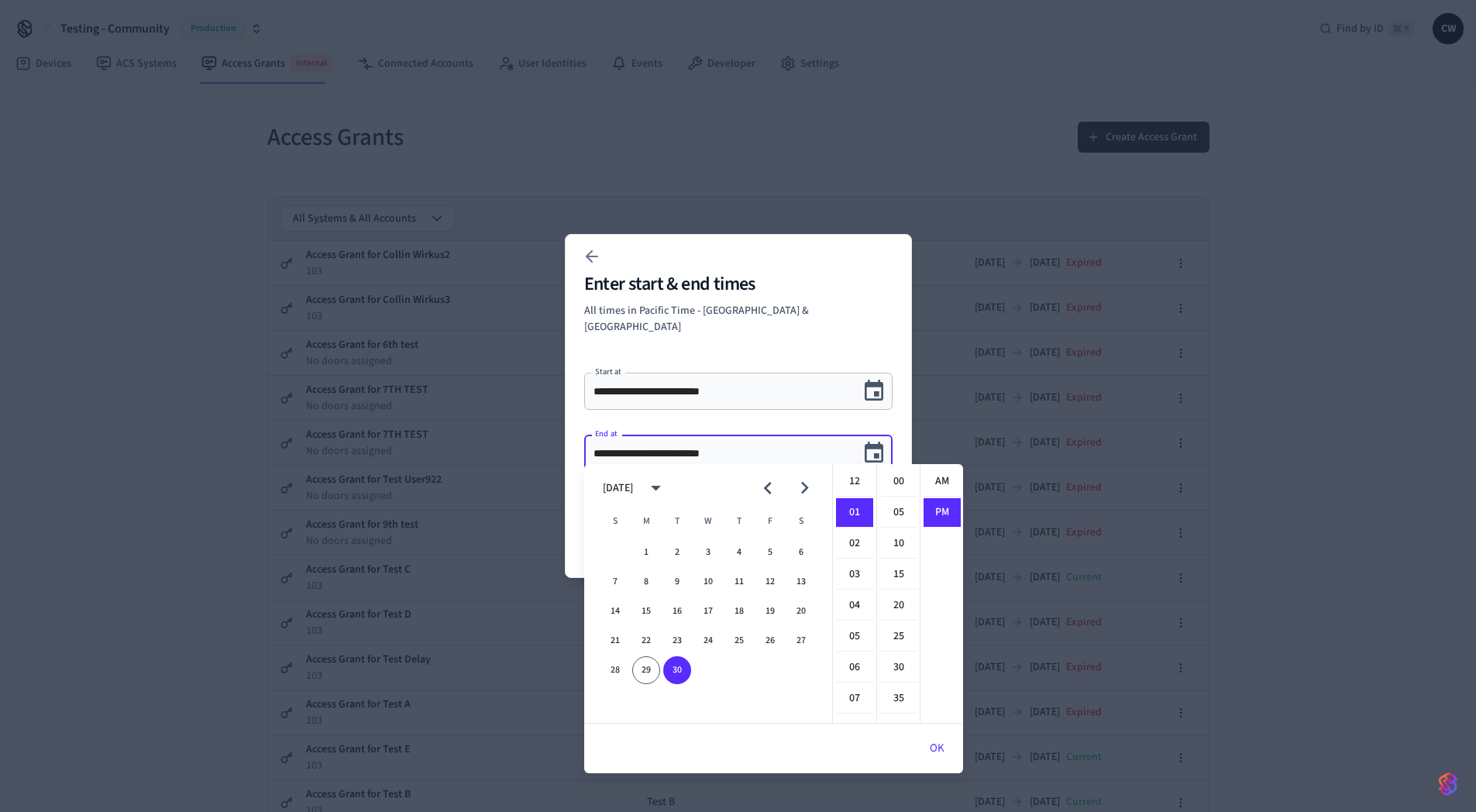
scroll to position [28, 0]
click at [805, 497] on icon "Next month" at bounding box center [805, 487] width 24 height 24
click at [737, 552] on button "2" at bounding box center [739, 552] width 28 height 28
type input "**********"
click at [873, 443] on icon "Choose date, selected date is Oct 2, 2025" at bounding box center [874, 452] width 19 height 20
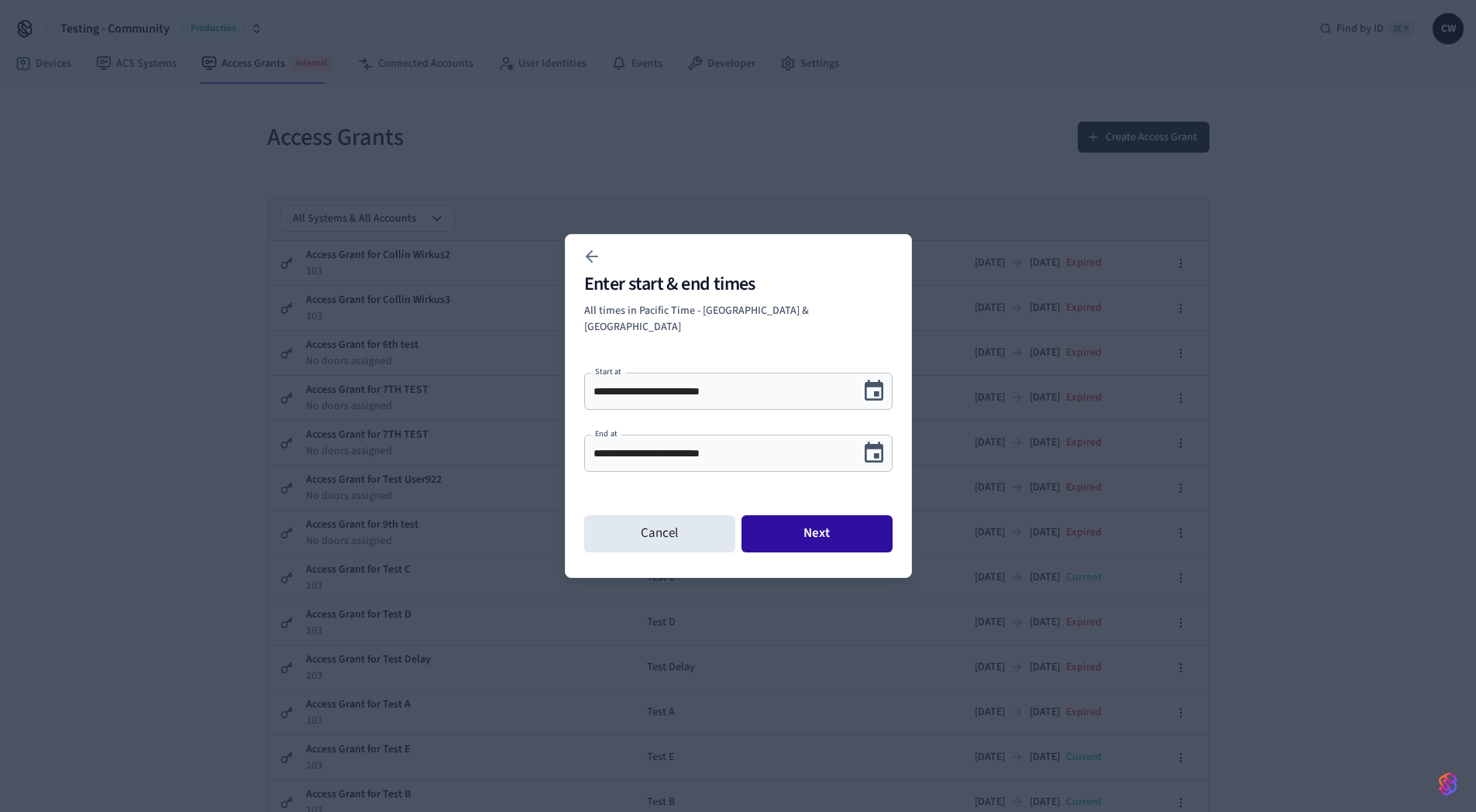
click at [851, 527] on button "Next" at bounding box center [817, 533] width 151 height 37
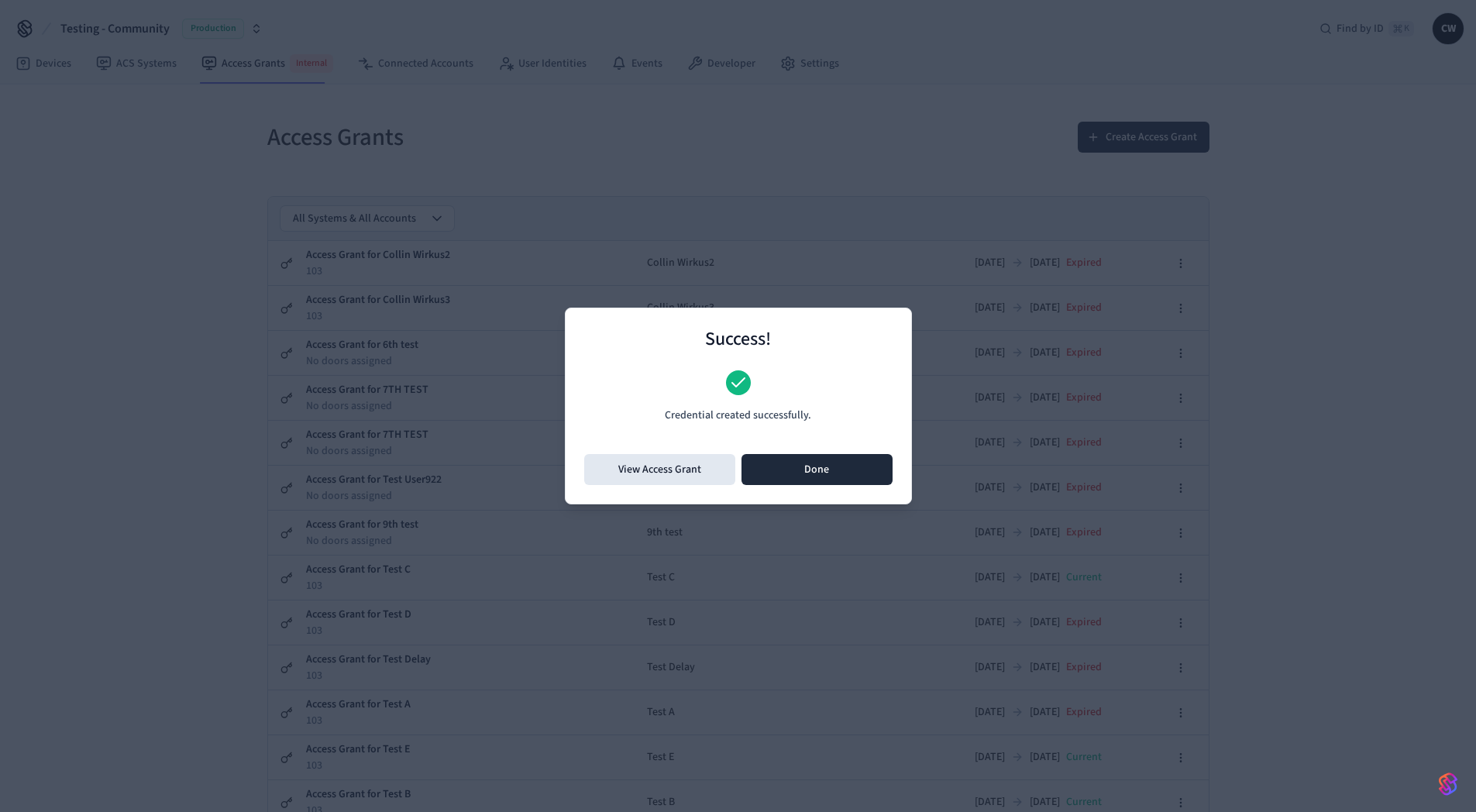
click at [815, 478] on button "Done" at bounding box center [817, 469] width 151 height 31
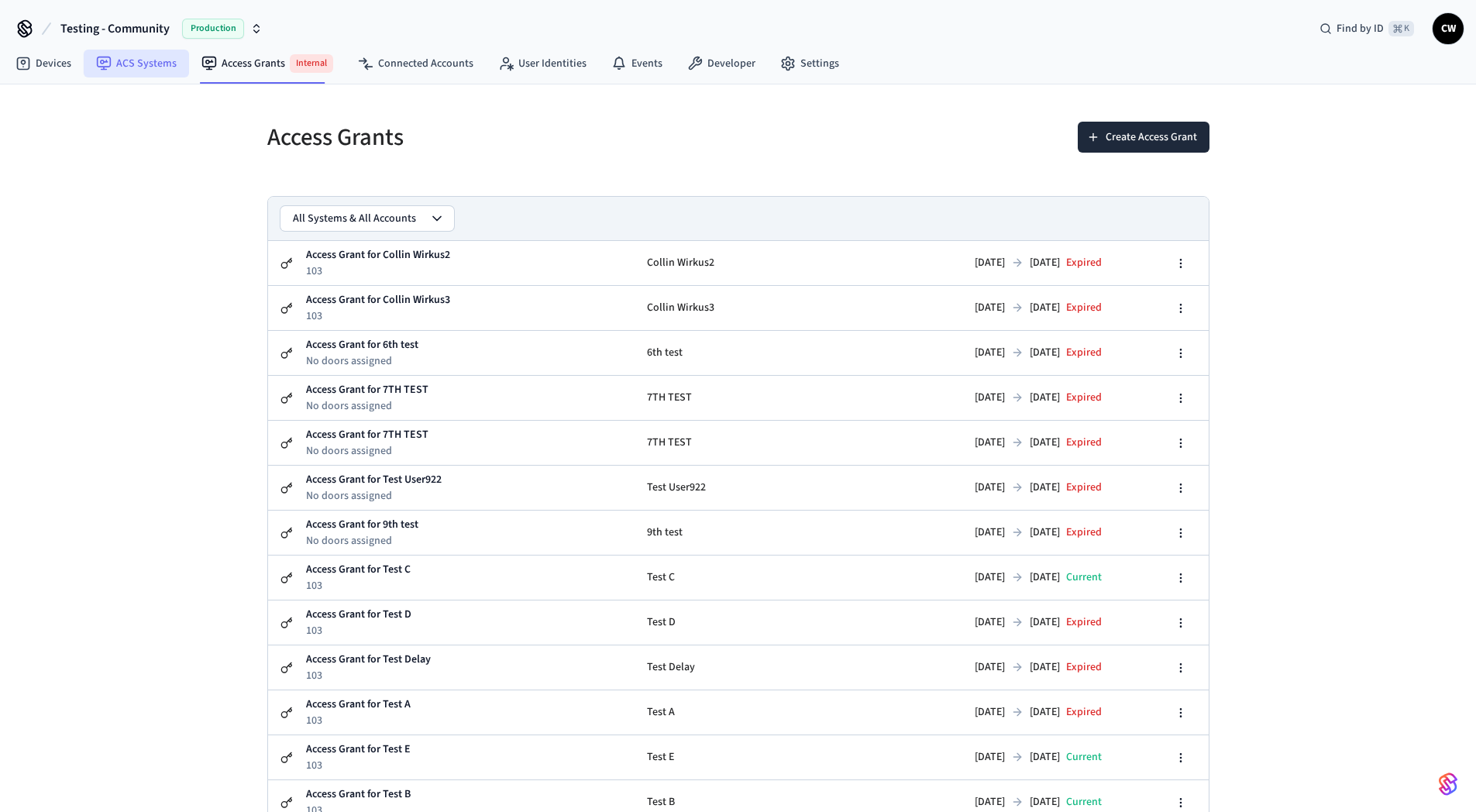
click at [161, 65] on link "ACS Systems" at bounding box center [137, 64] width 106 height 28
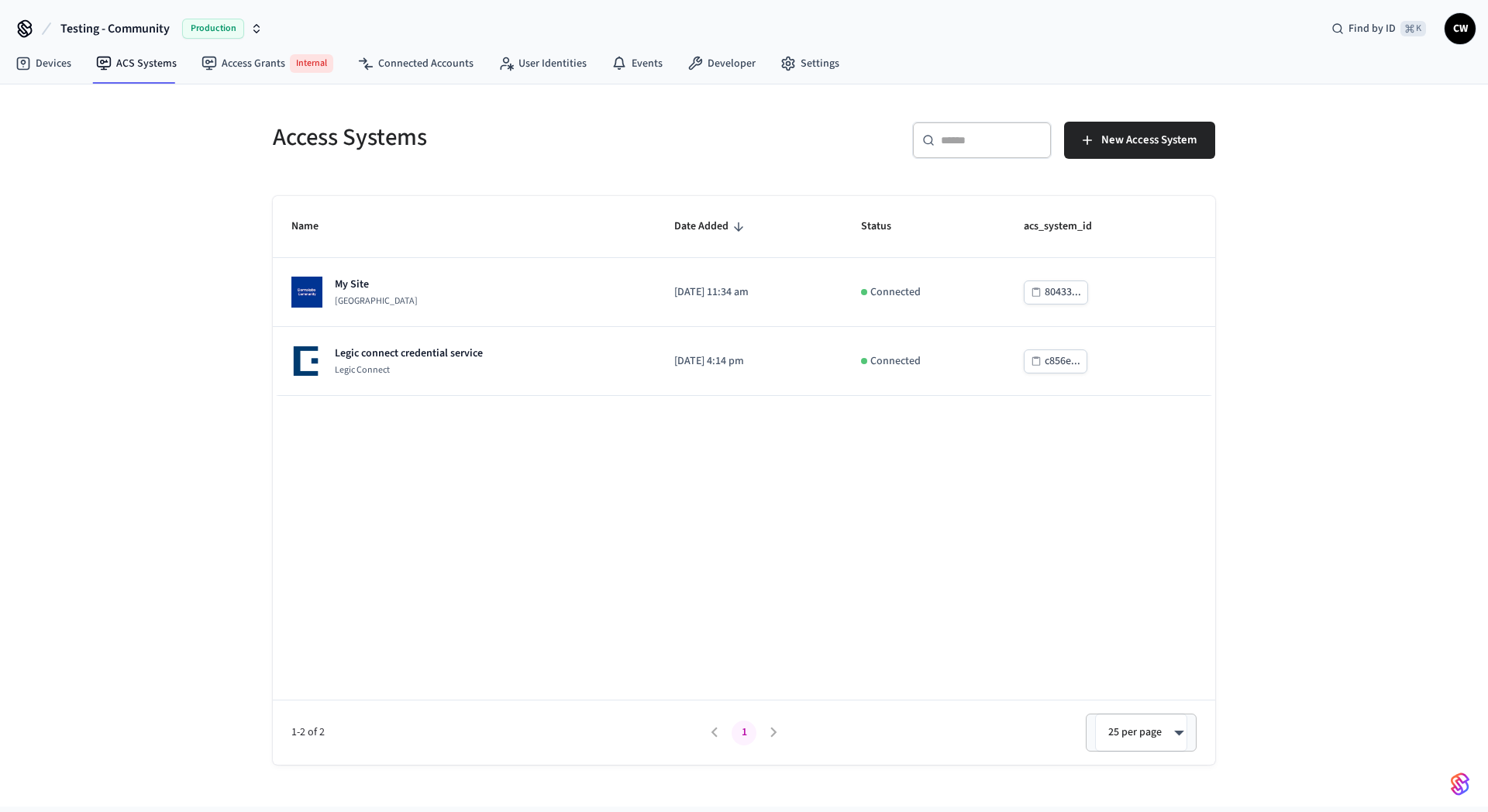
drag, startPoint x: 172, startPoint y: 256, endPoint x: 179, endPoint y: 262, distance: 9.2
click at [175, 258] on div "Access Systems ​ ​ New Access System Name Date Added Status acs_system_id My Si…" at bounding box center [744, 445] width 1488 height 722
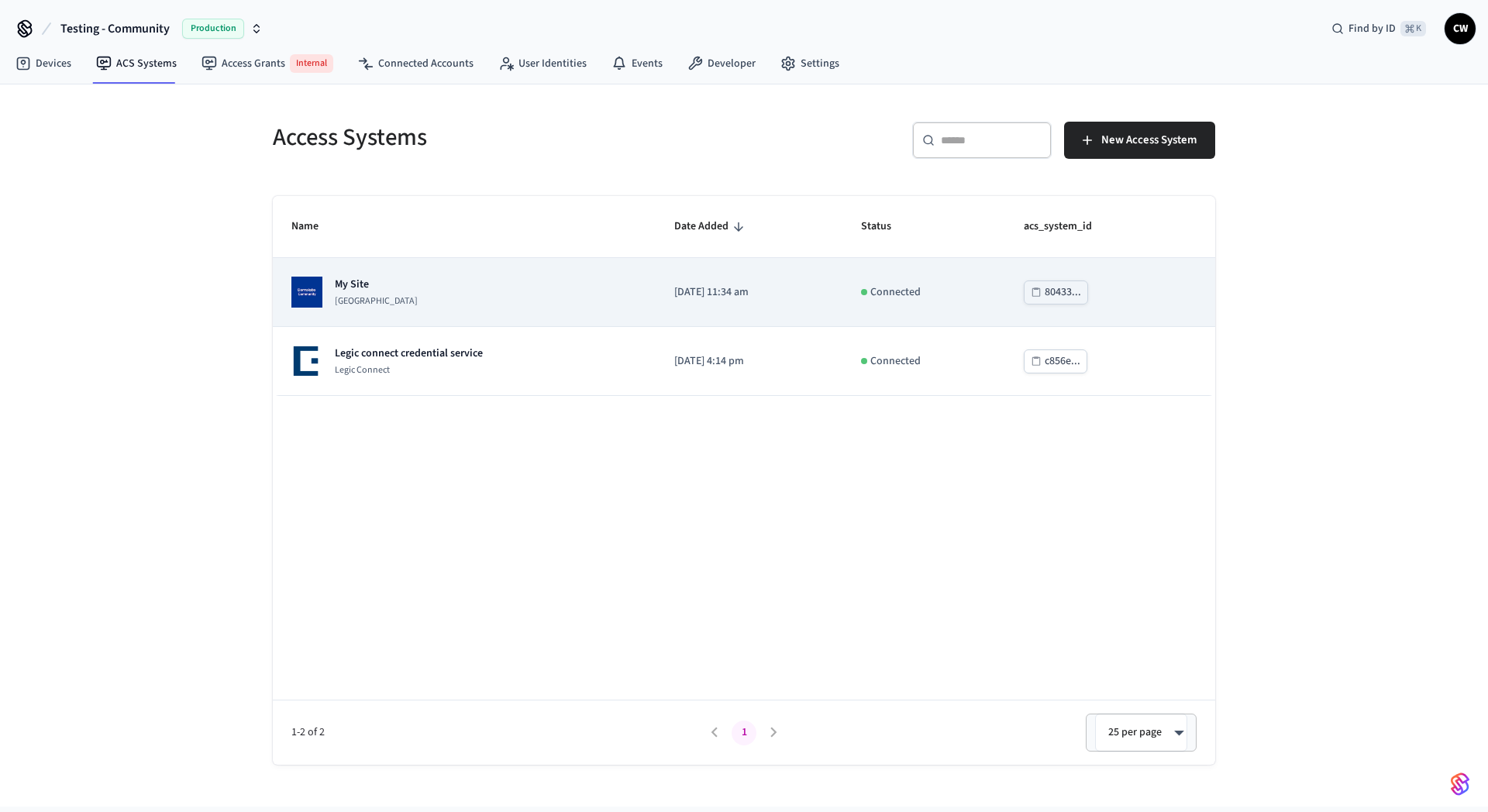
click at [417, 283] on p "My Site" at bounding box center [377, 284] width 83 height 15
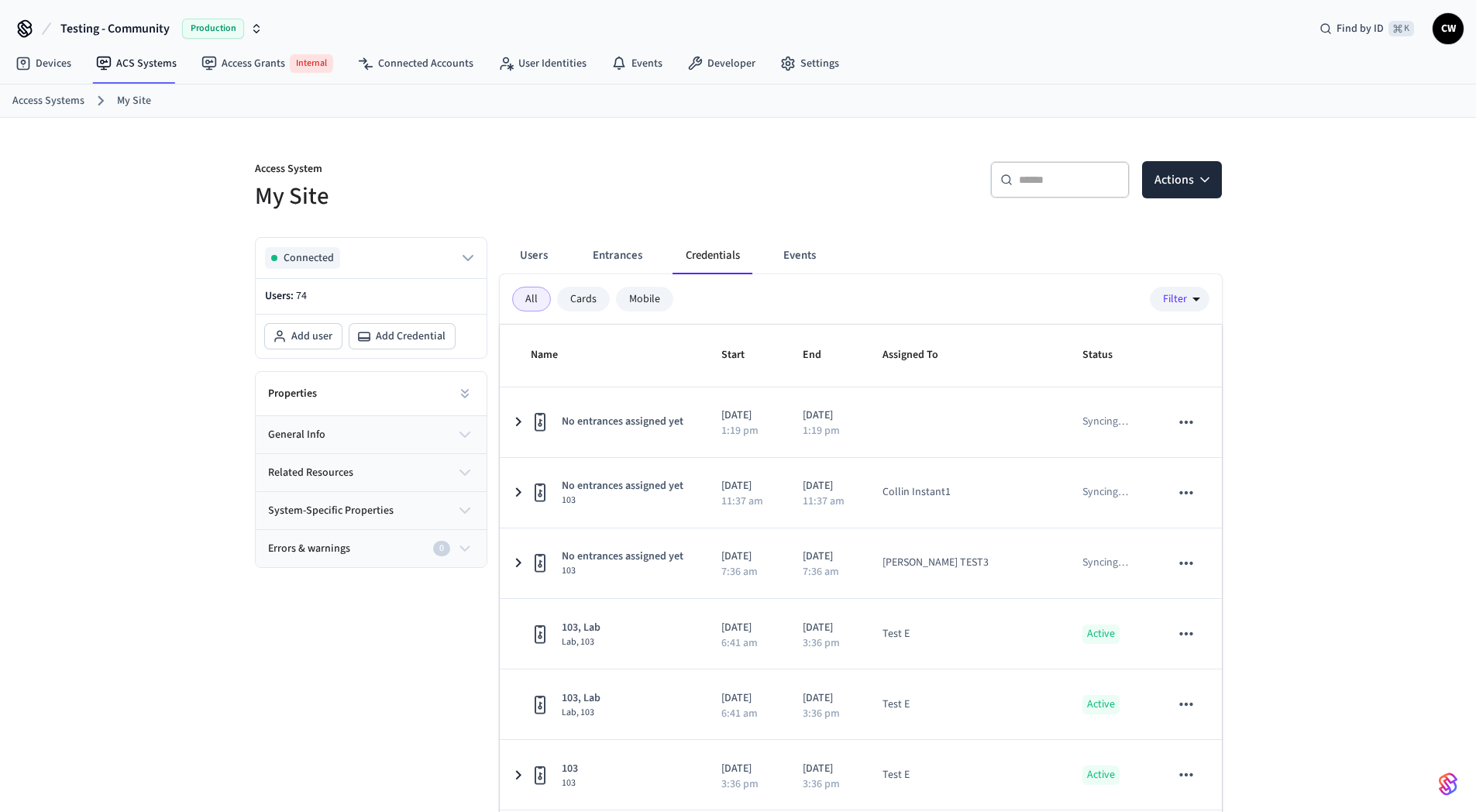
click at [685, 171] on p "Access System" at bounding box center [492, 171] width 474 height 20
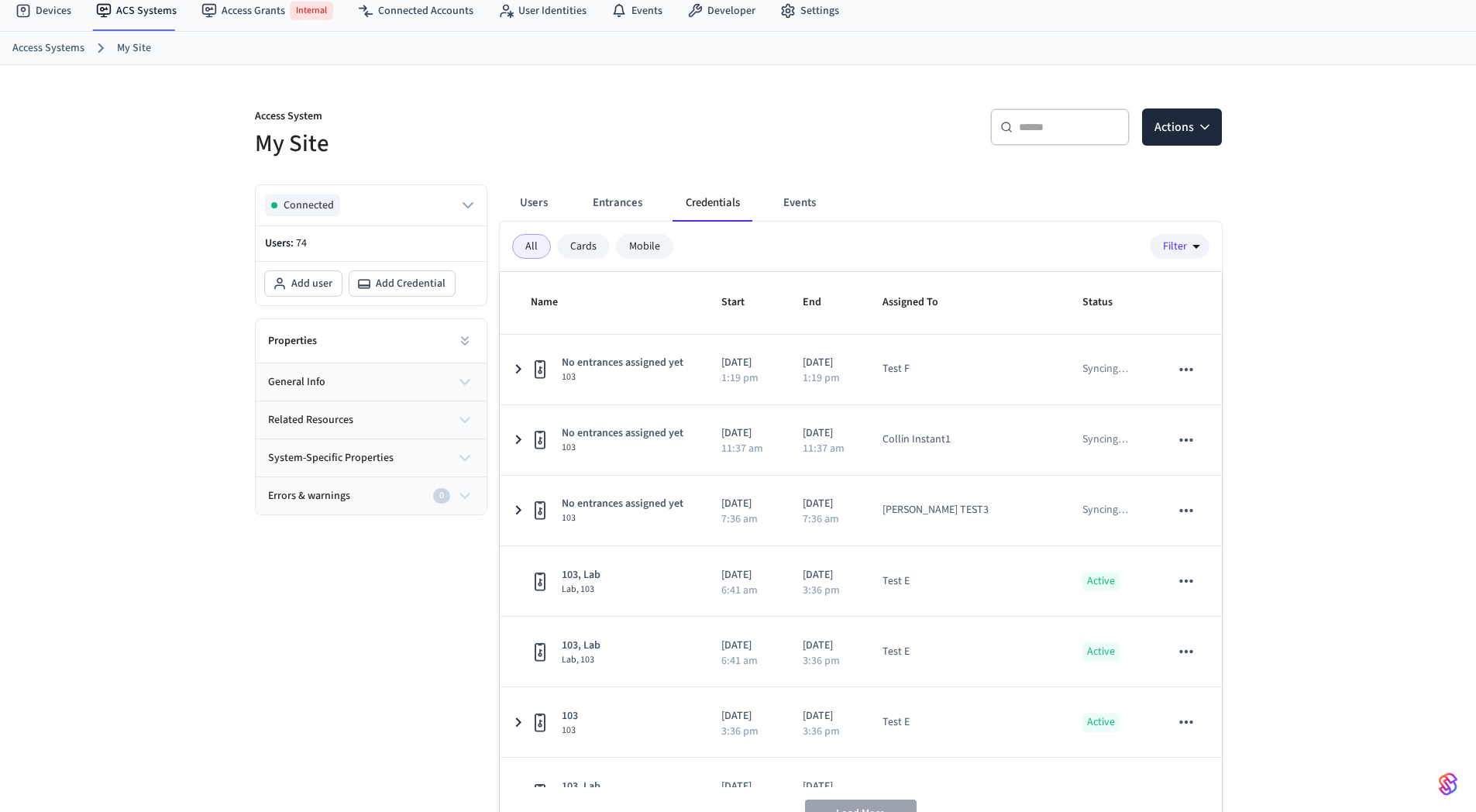
scroll to position [76, 0]
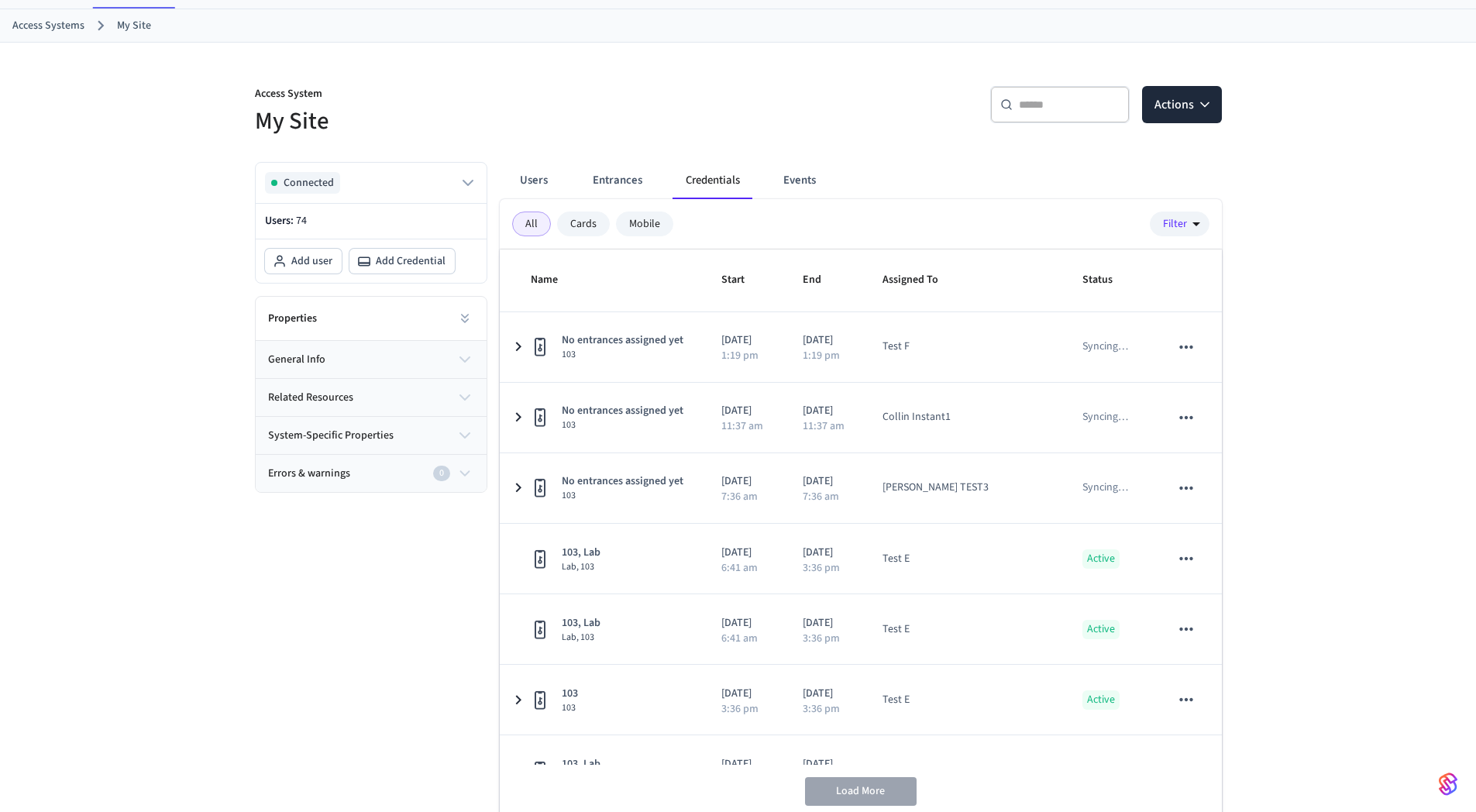
click at [489, 102] on p "Access System" at bounding box center [492, 95] width 474 height 20
click at [606, 63] on div at bounding box center [738, 74] width 967 height 25
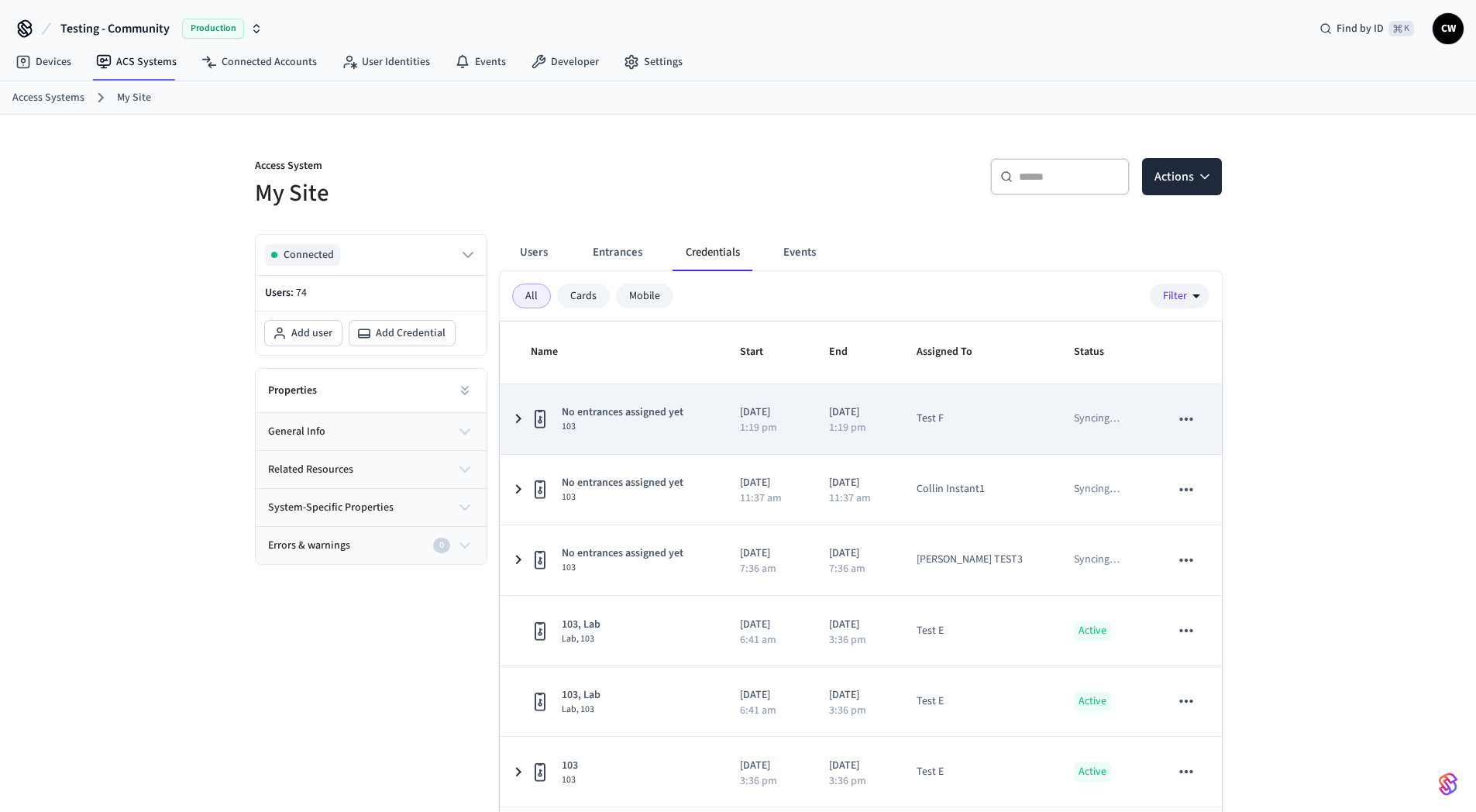
click at [736, 419] on td "2025/09/29 1:19 pm" at bounding box center [766, 419] width 89 height 70
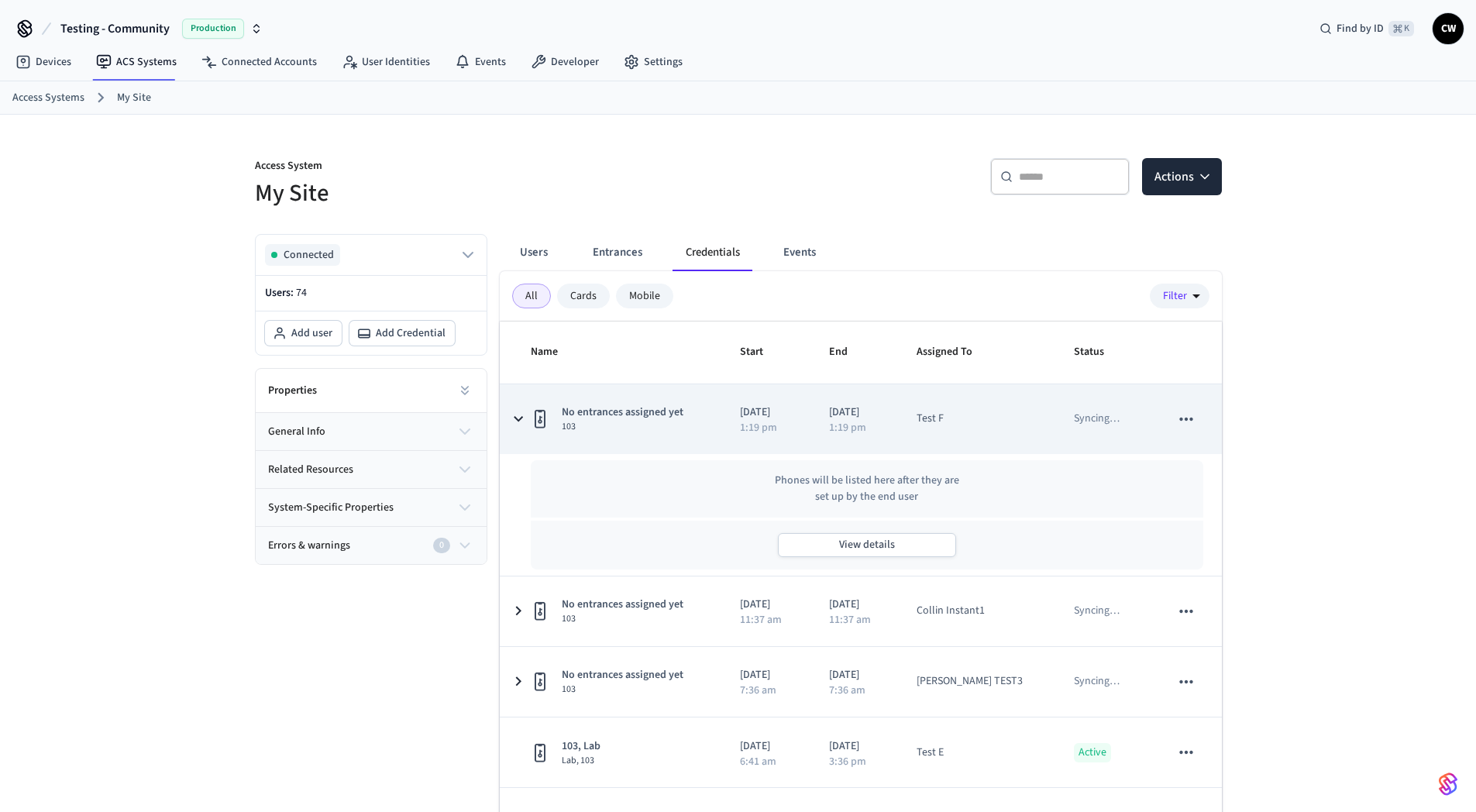
click at [718, 422] on td "No entrances assigned yet 103" at bounding box center [611, 419] width 223 height 70
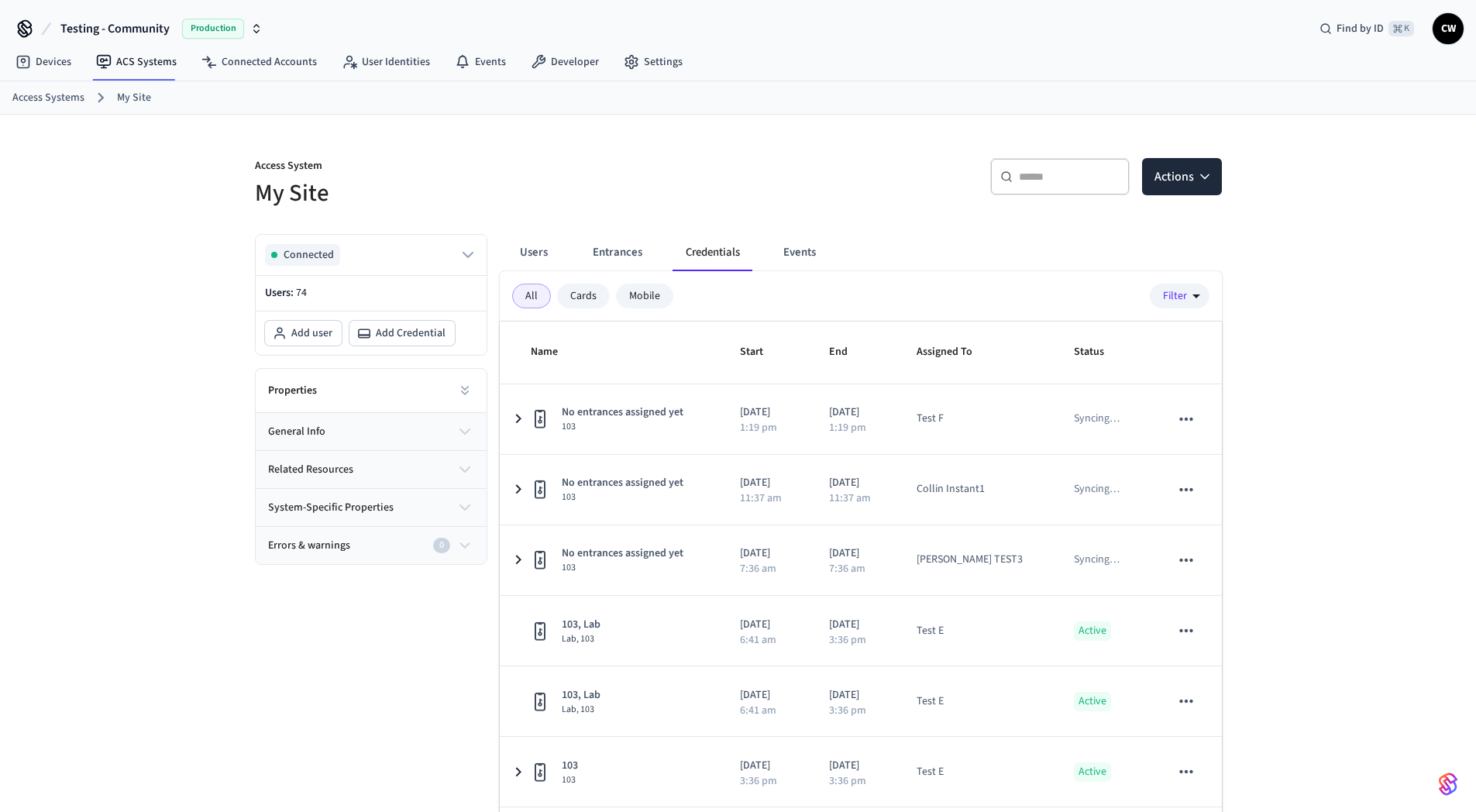
click at [693, 160] on p "Access System" at bounding box center [492, 167] width 474 height 20
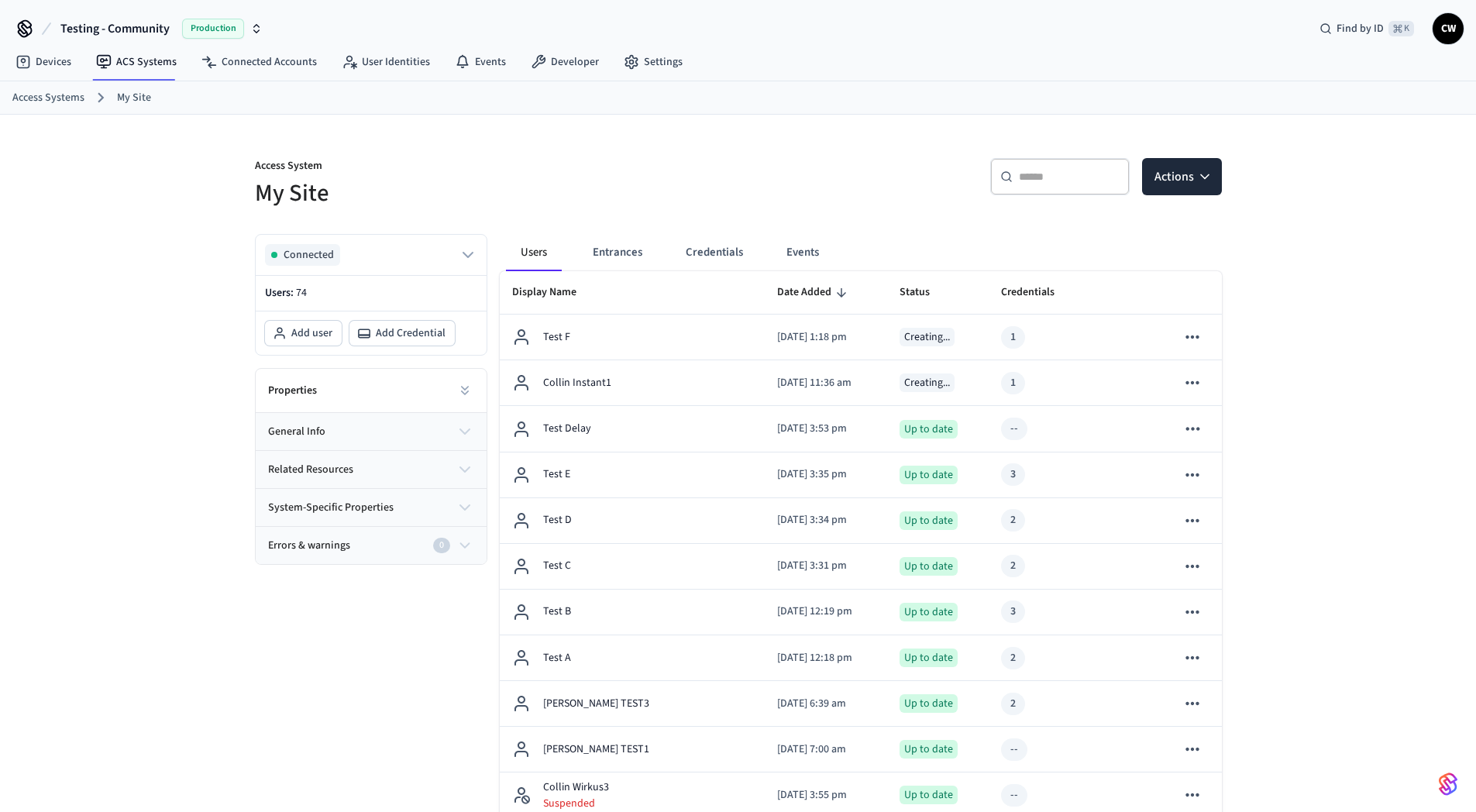
click at [708, 183] on h5 "My Site" at bounding box center [492, 194] width 474 height 32
click at [673, 261] on button "Credentials" at bounding box center [714, 252] width 82 height 37
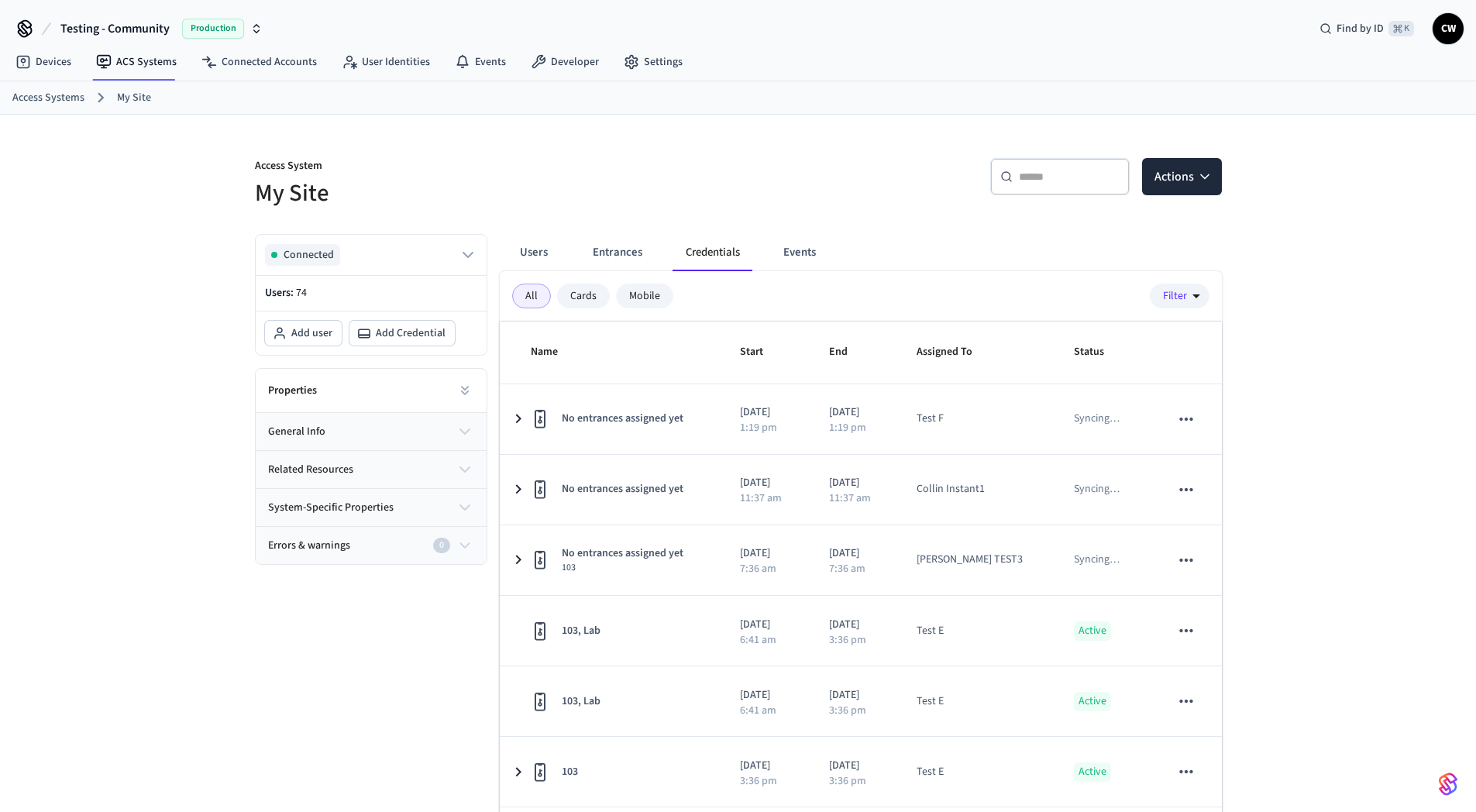
click at [707, 179] on h5 "My Site" at bounding box center [492, 194] width 474 height 32
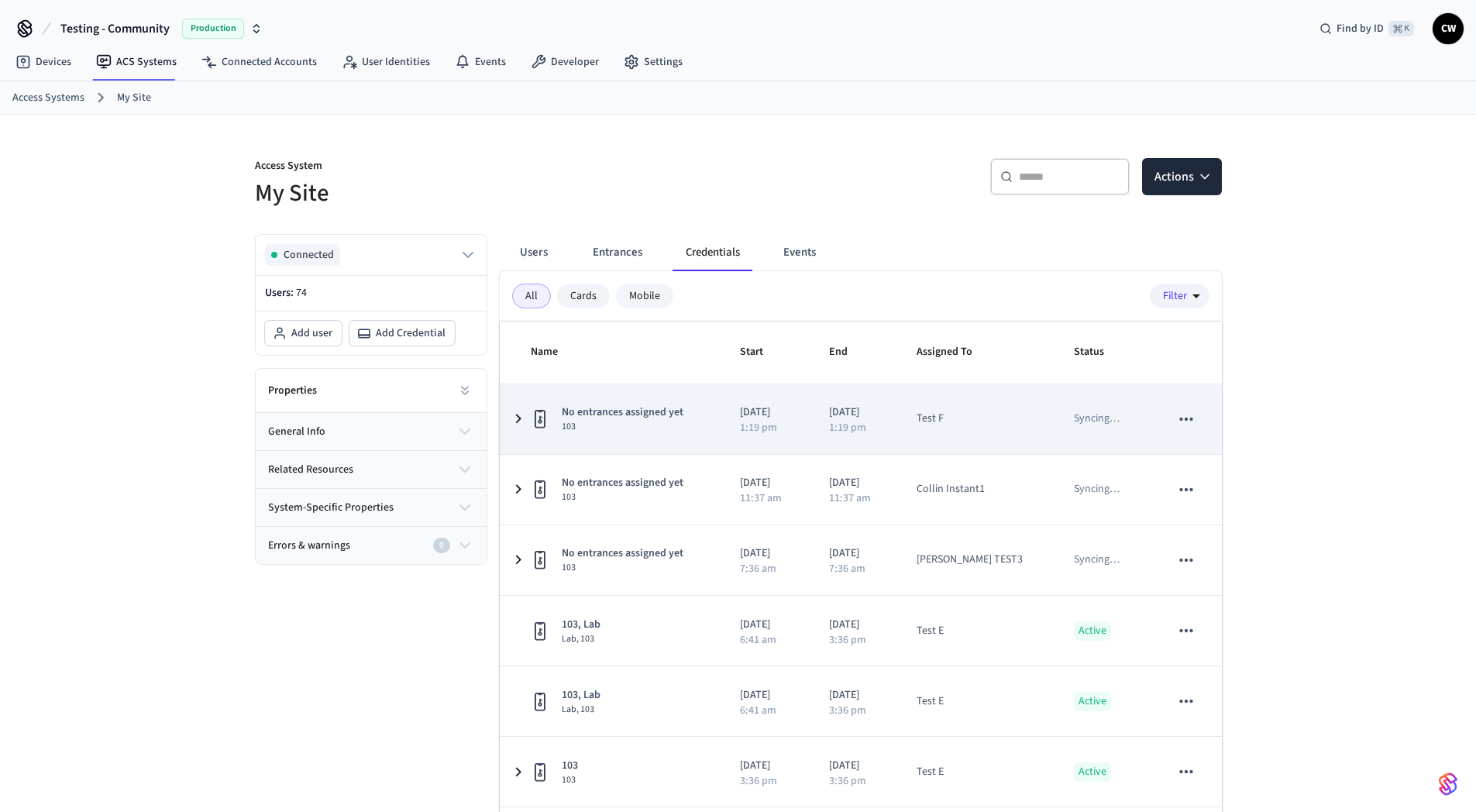
click at [740, 406] on td "2025/09/29 1:19 pm" at bounding box center [766, 419] width 89 height 70
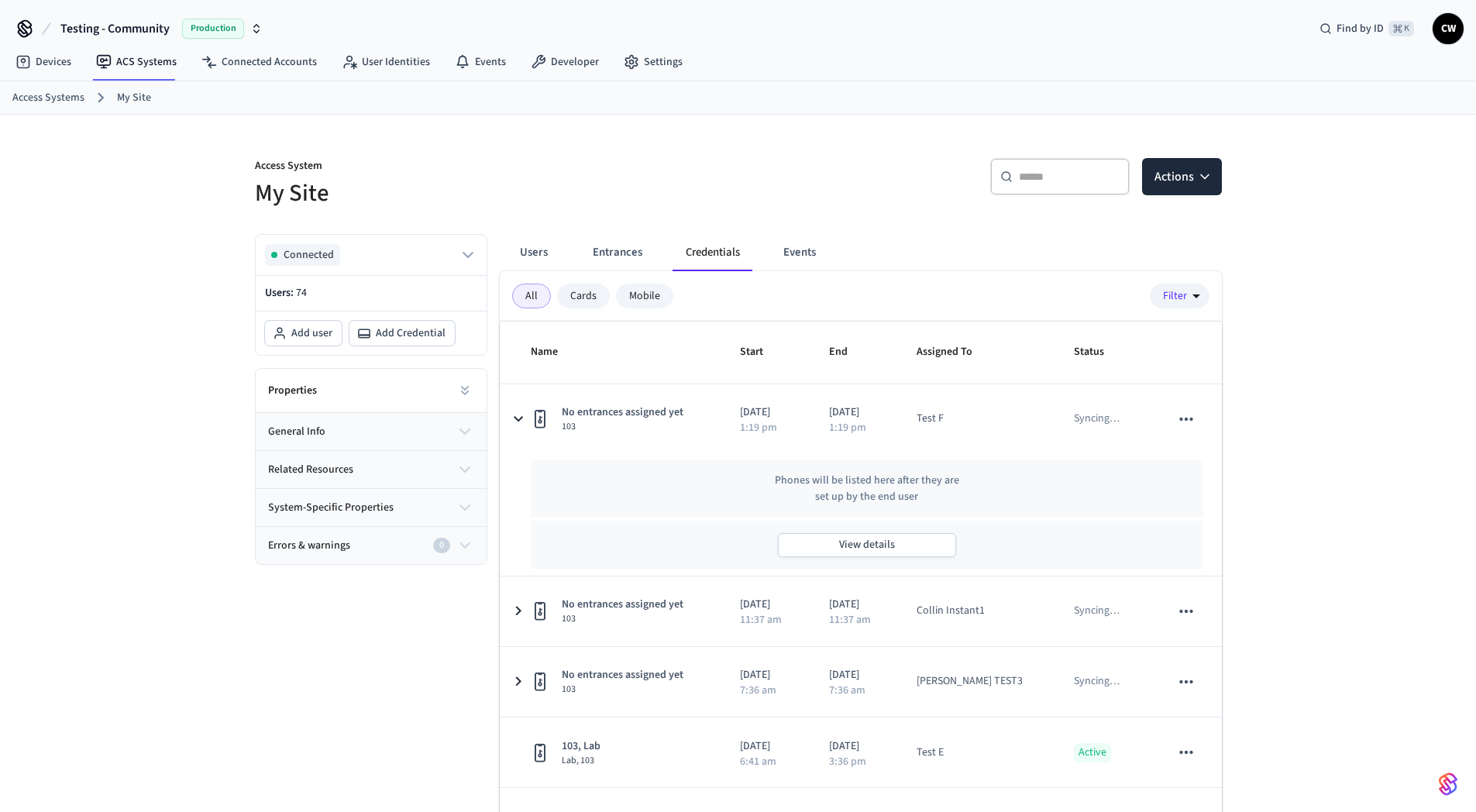
click at [642, 200] on h5 "My Site" at bounding box center [492, 194] width 474 height 32
click at [654, 60] on link "Settings" at bounding box center [653, 62] width 84 height 28
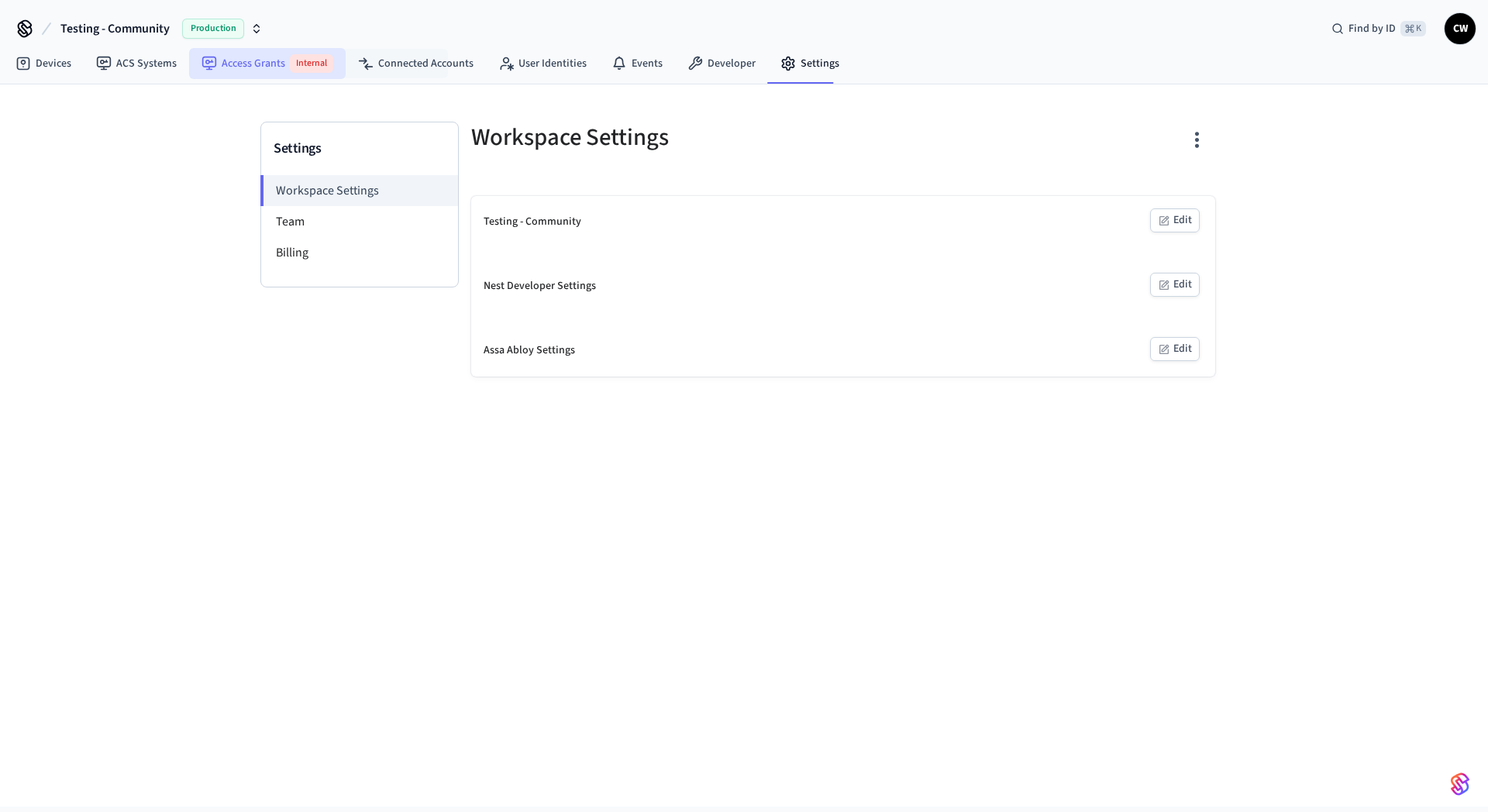
click at [268, 71] on link "Access Grants Internal" at bounding box center [267, 63] width 157 height 31
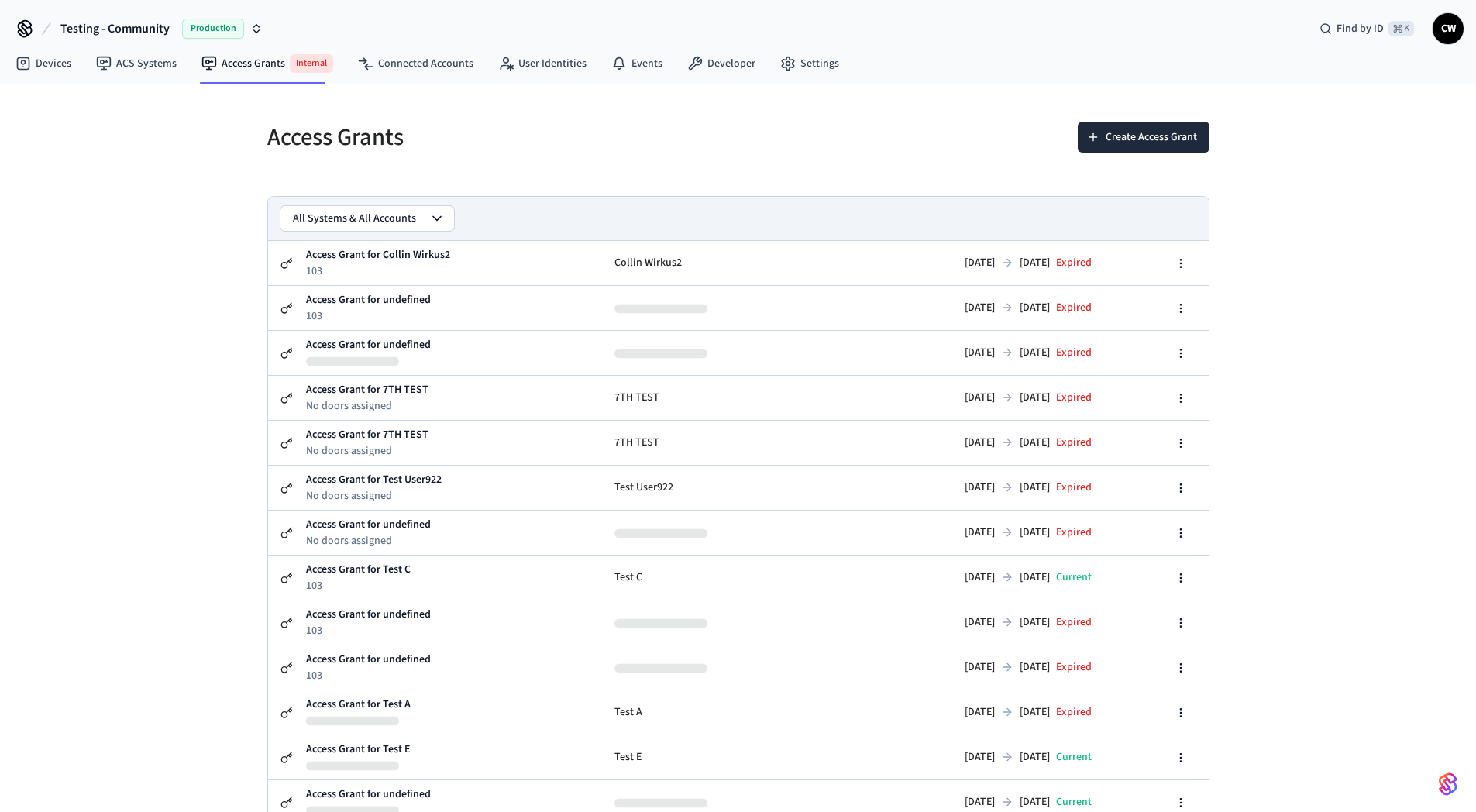
click at [155, 304] on div "Access Grants Create Access Grant All Systems & All Accounts Access Grant for C…" at bounding box center [738, 589] width 1476 height 1010
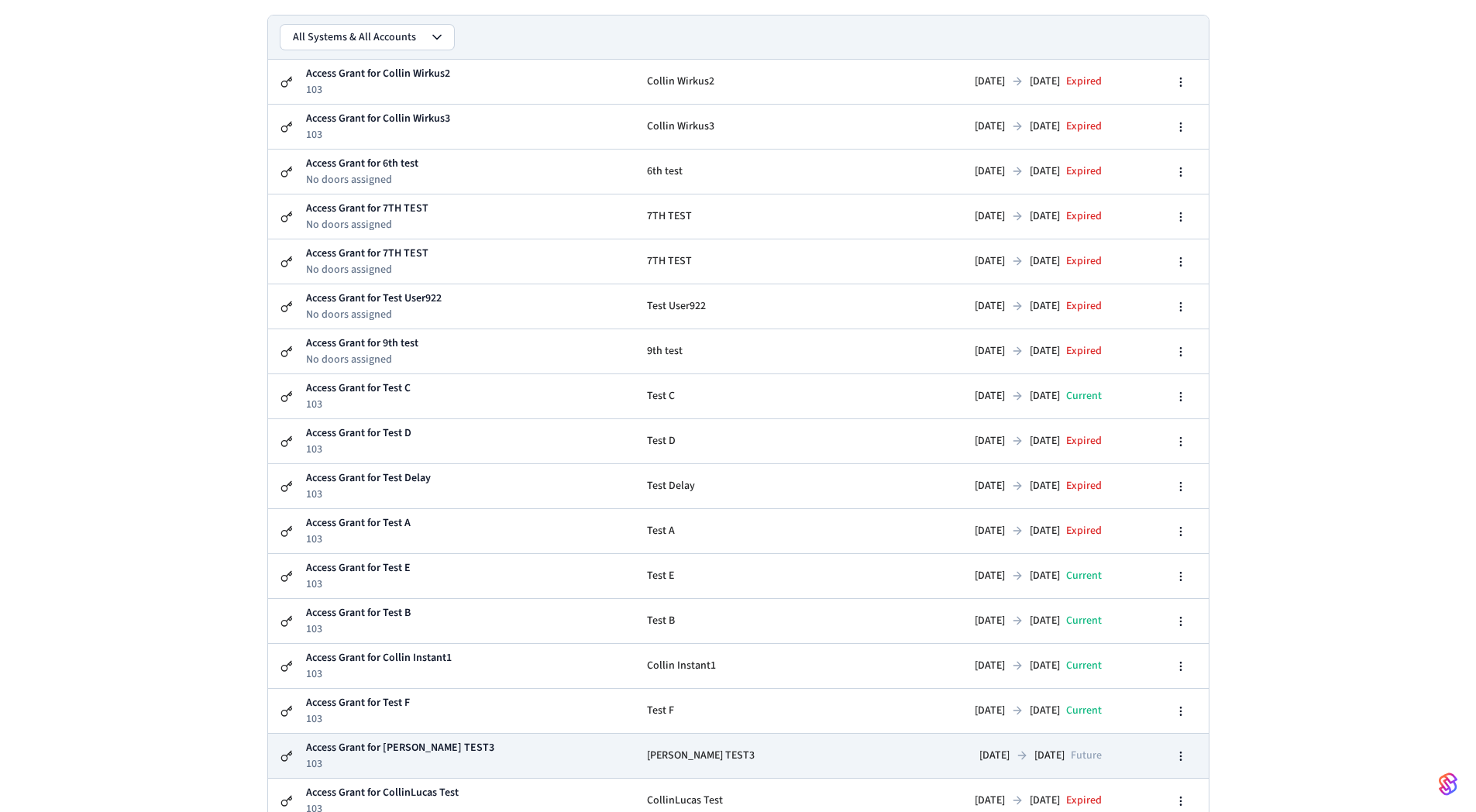
scroll to position [283, 0]
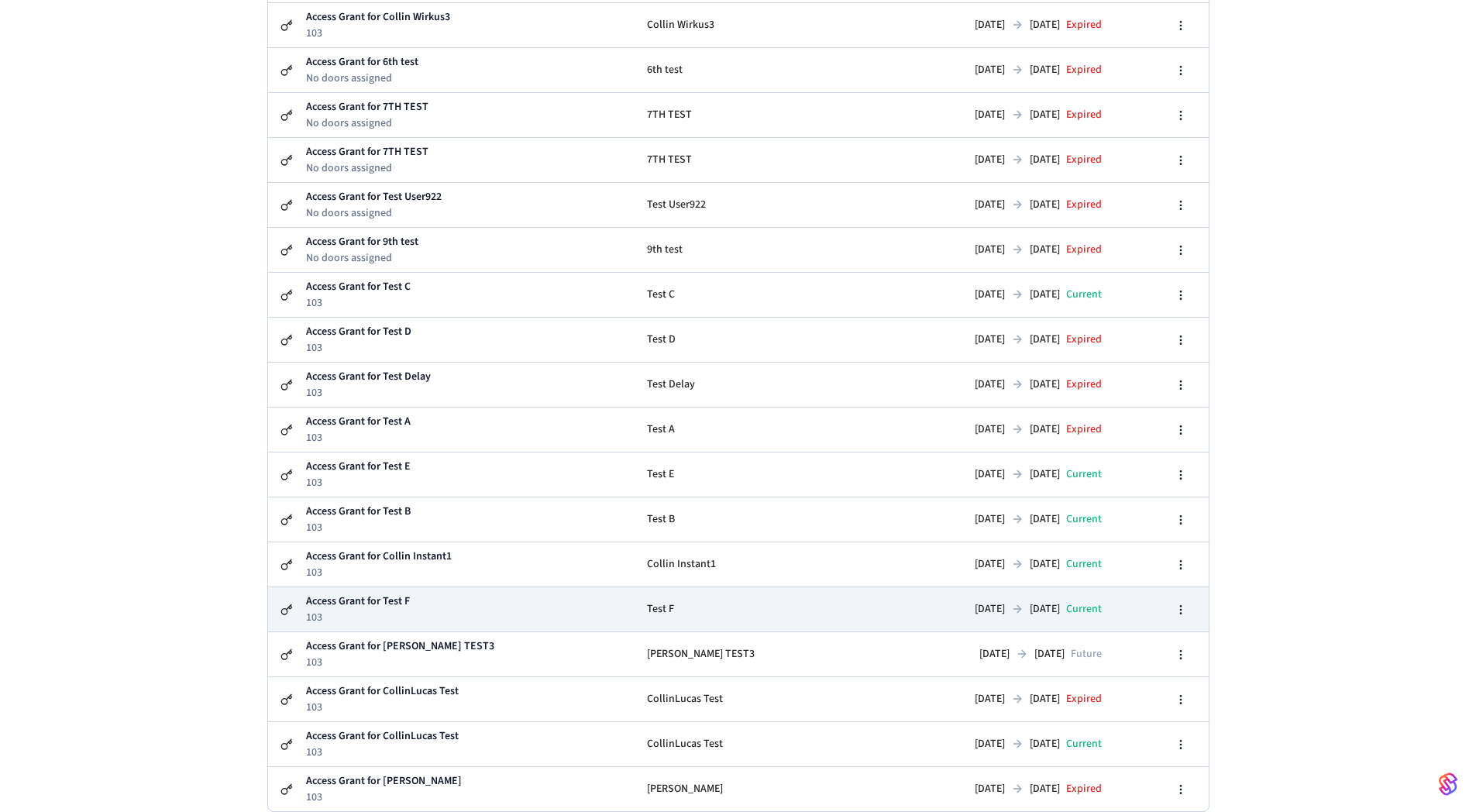
click at [407, 611] on td "Access Grant for Test F 103" at bounding box center [469, 609] width 330 height 44
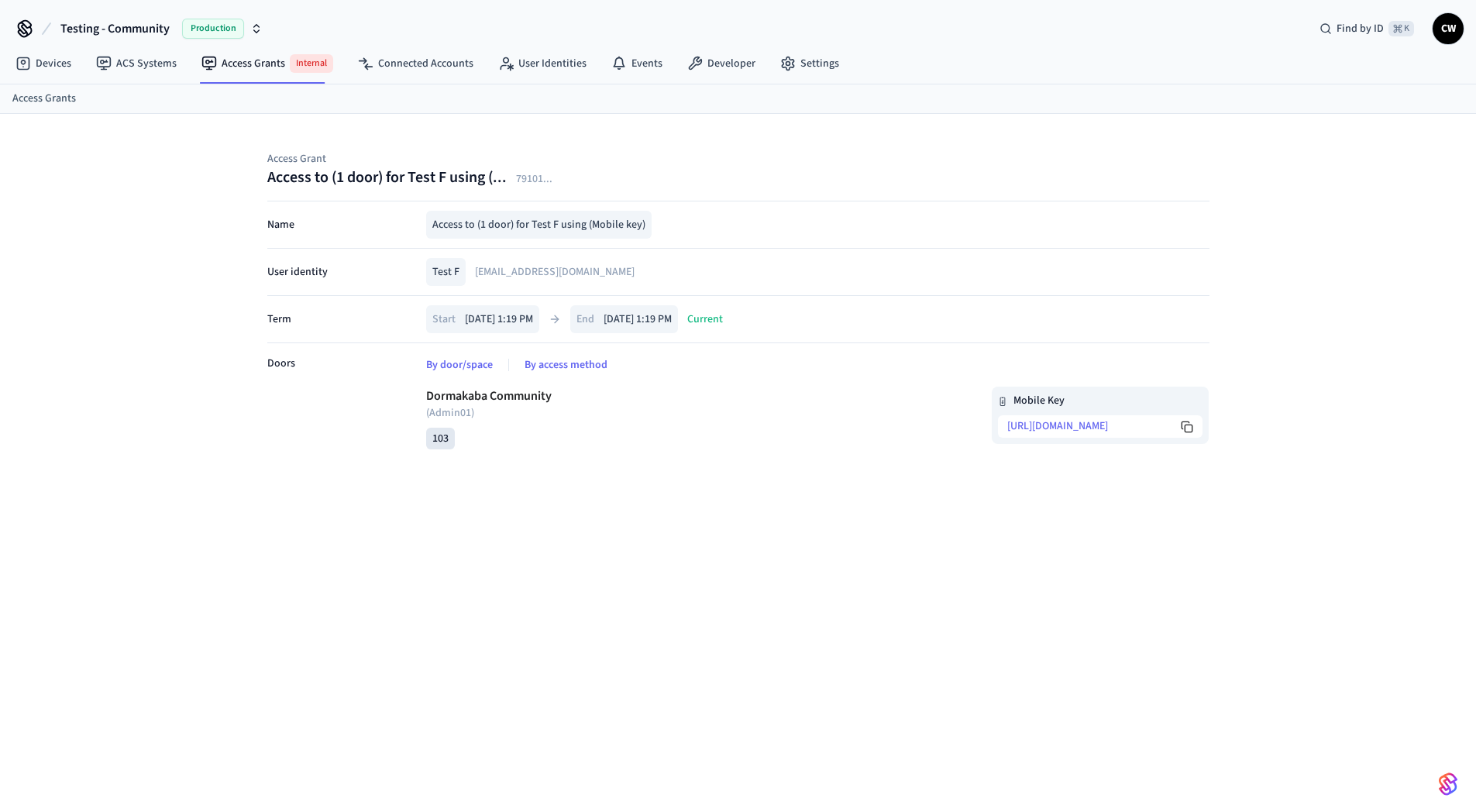
click at [851, 413] on div "Mobile Key https://ik.seam.co/DXZTGX" at bounding box center [1013, 415] width 391 height 58
click at [1193, 425] on icon at bounding box center [1187, 427] width 12 height 12
click at [681, 489] on div "Access Grant Access to (1 door) for Test F using (... 79101 ... Name Access to …" at bounding box center [738, 475] width 1476 height 722
click at [144, 61] on link "ACS Systems" at bounding box center [137, 64] width 106 height 28
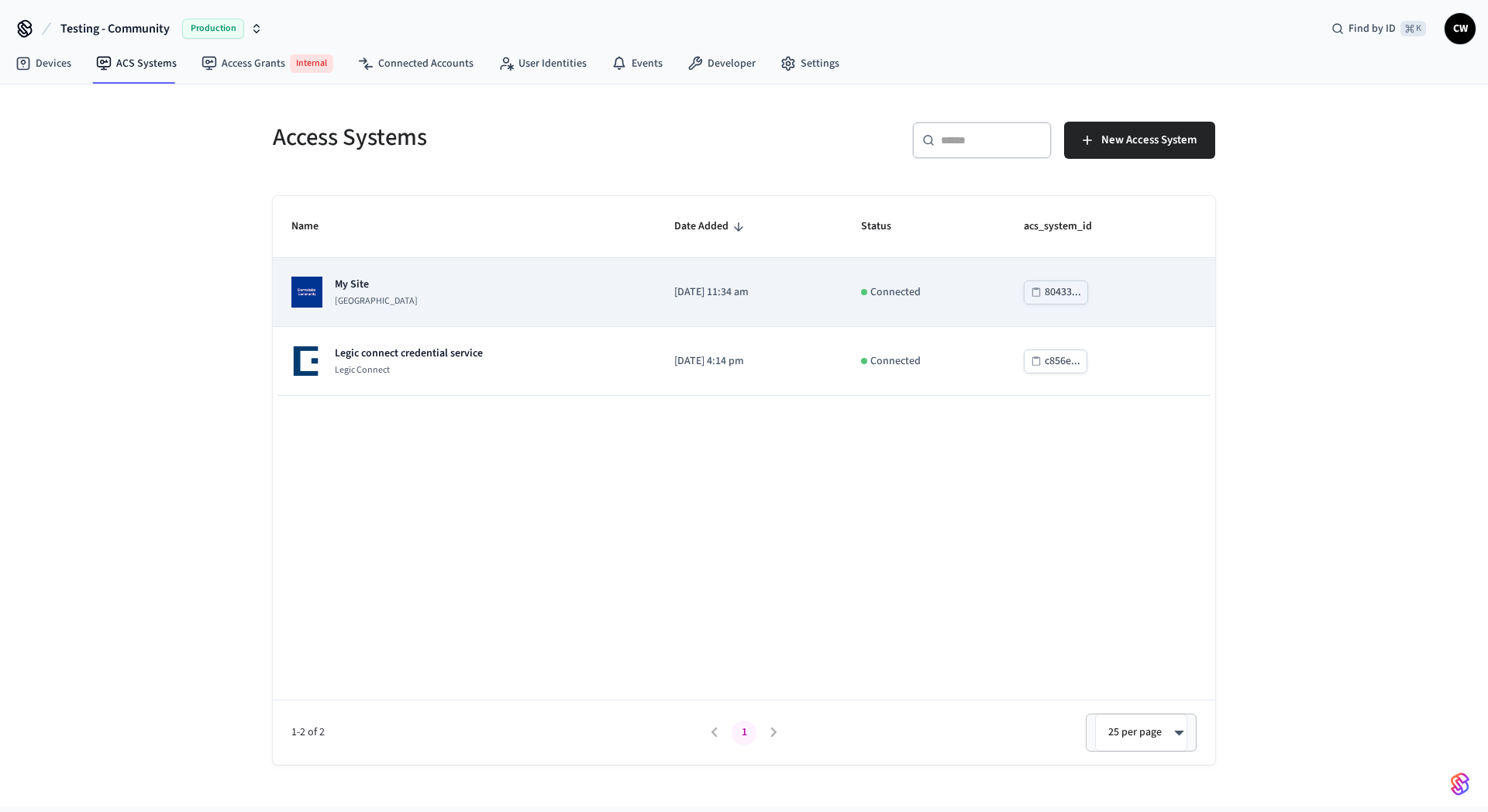
click at [417, 296] on p "[GEOGRAPHIC_DATA]" at bounding box center [377, 301] width 83 height 12
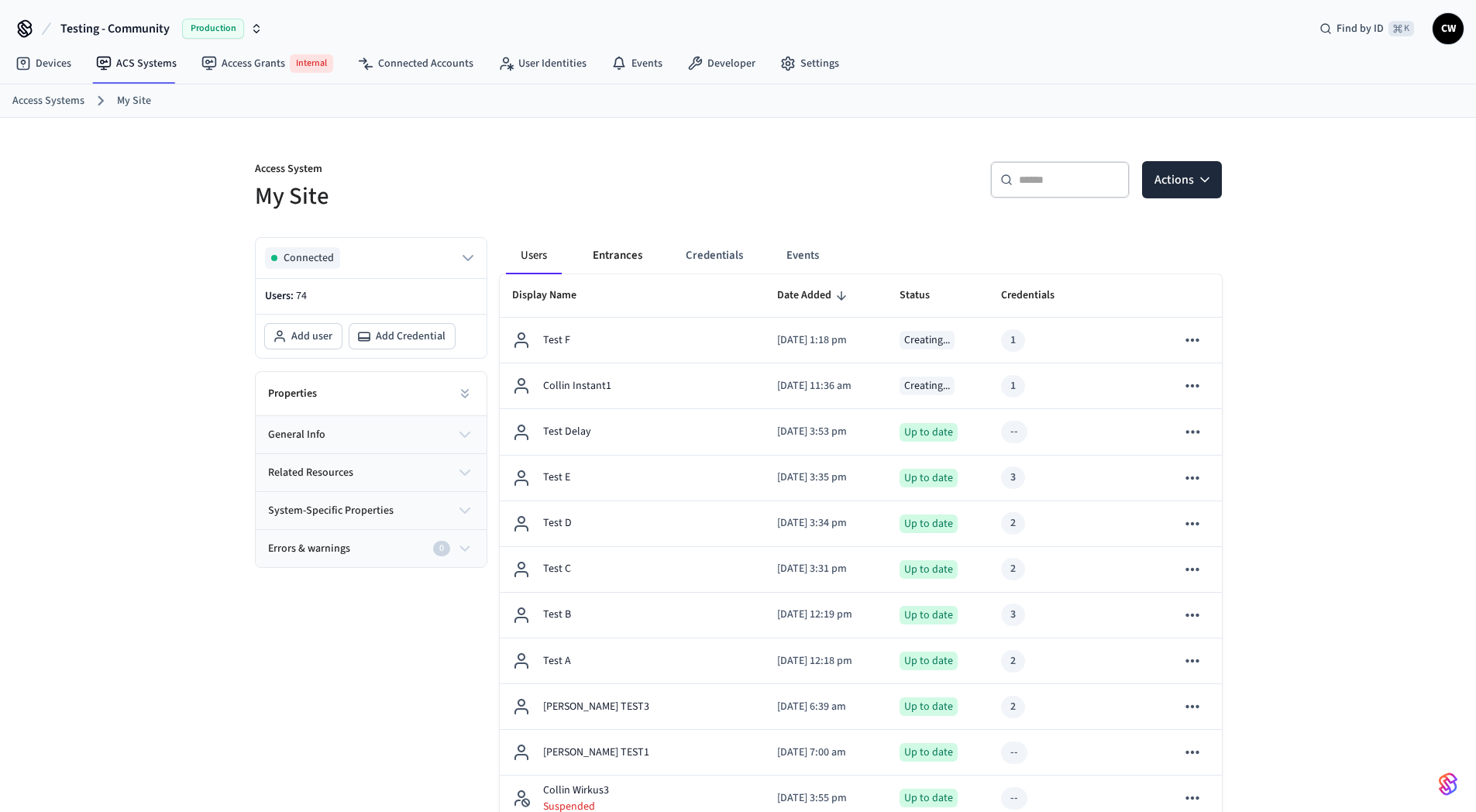
click at [626, 262] on button "Entrances" at bounding box center [618, 255] width 75 height 37
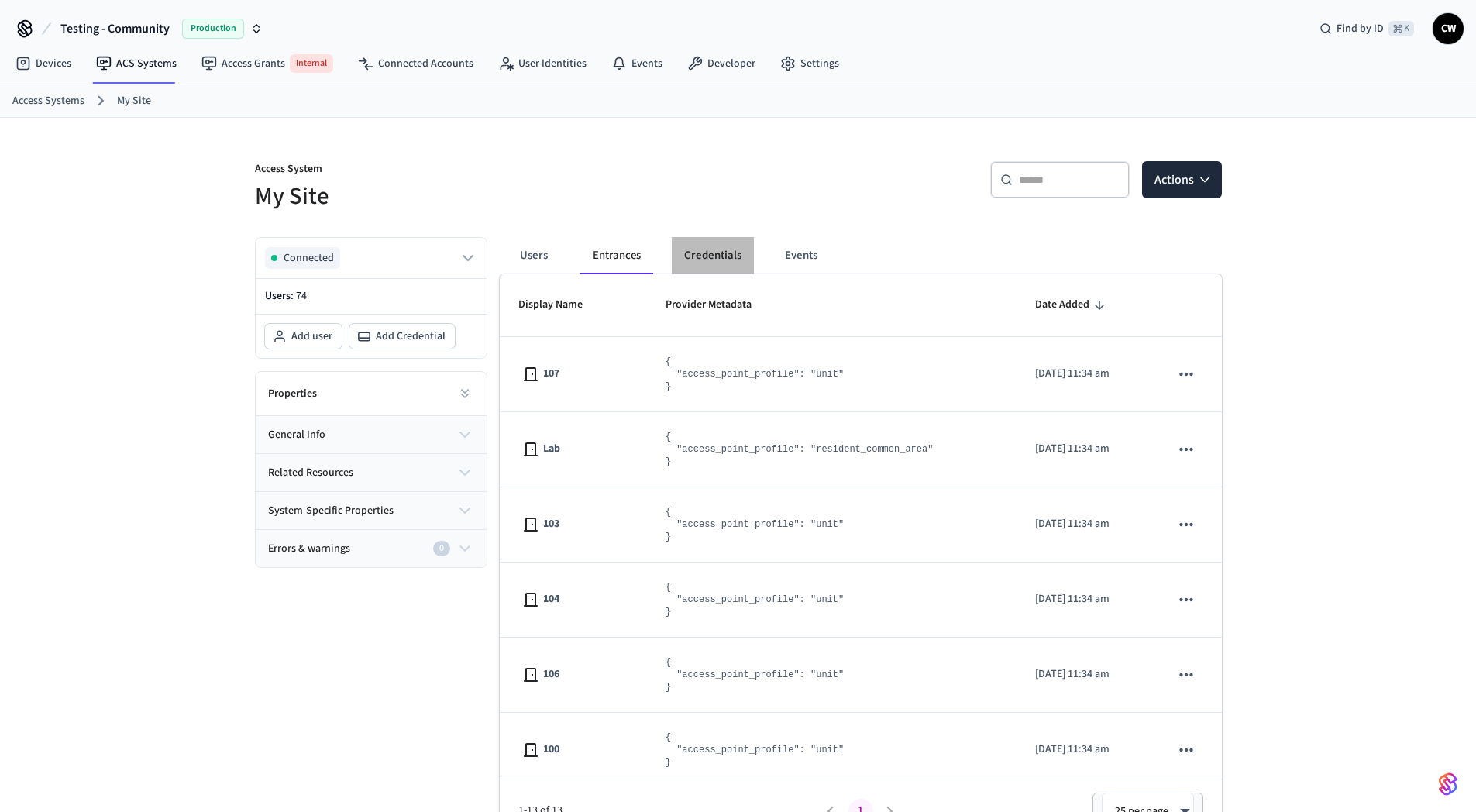
click at [715, 259] on button "Credentials" at bounding box center [713, 255] width 82 height 37
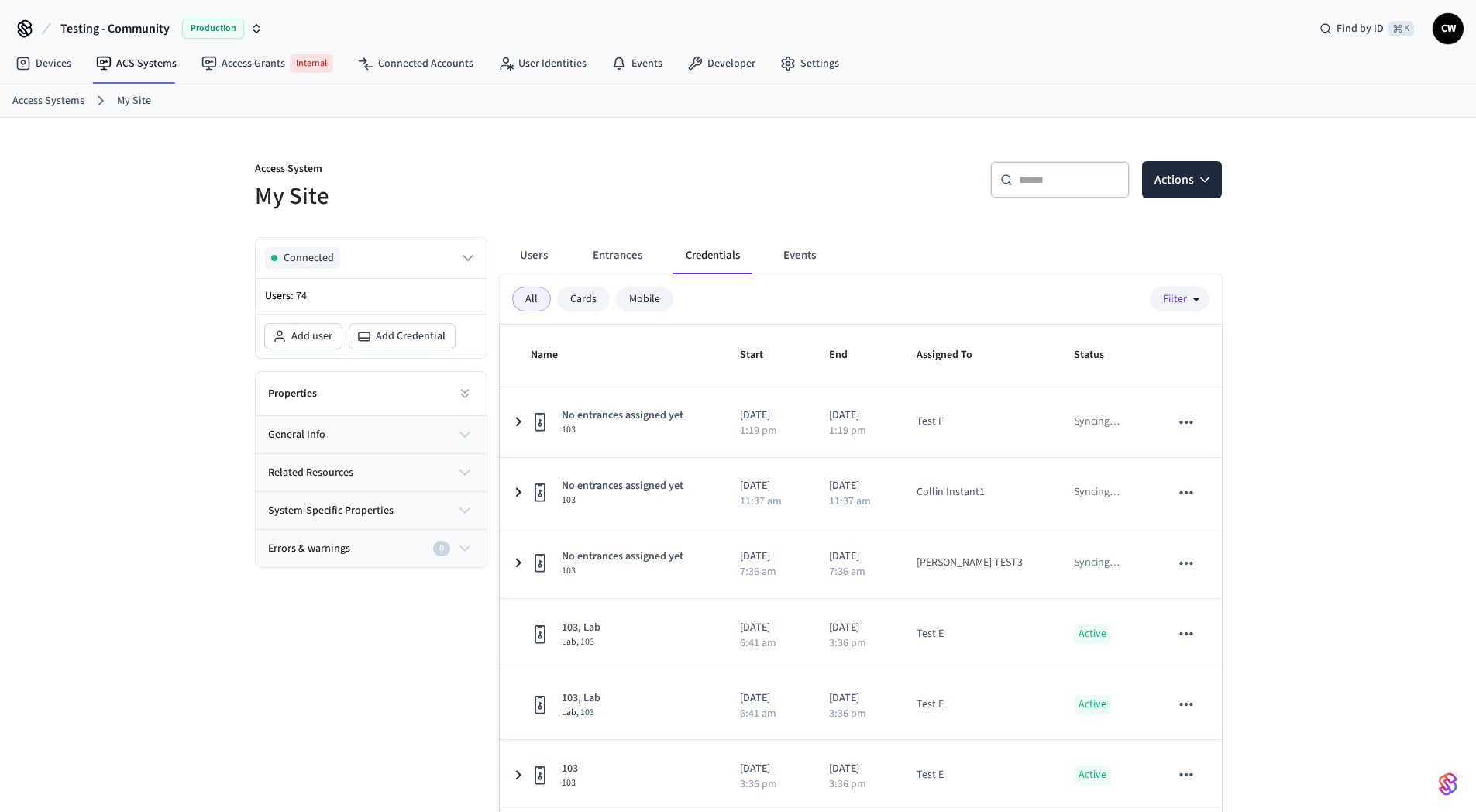
click at [682, 206] on h5 "My Site" at bounding box center [492, 196] width 474 height 32
click at [1381, 464] on div "Access System My Site ​ ​ Actions Connected Users: 74 Add user Add Credential P…" at bounding box center [738, 506] width 1476 height 776
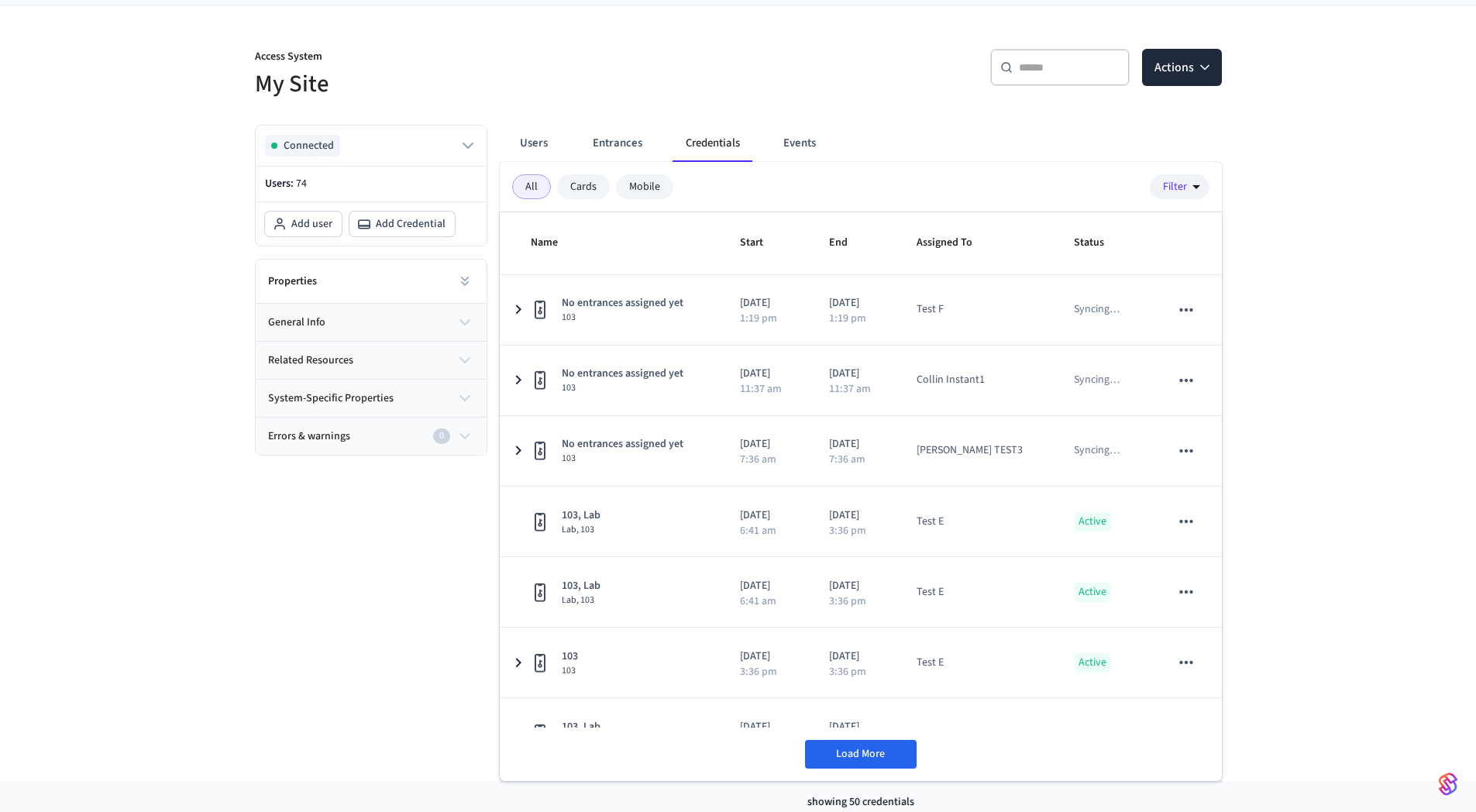
scroll to position [123, 0]
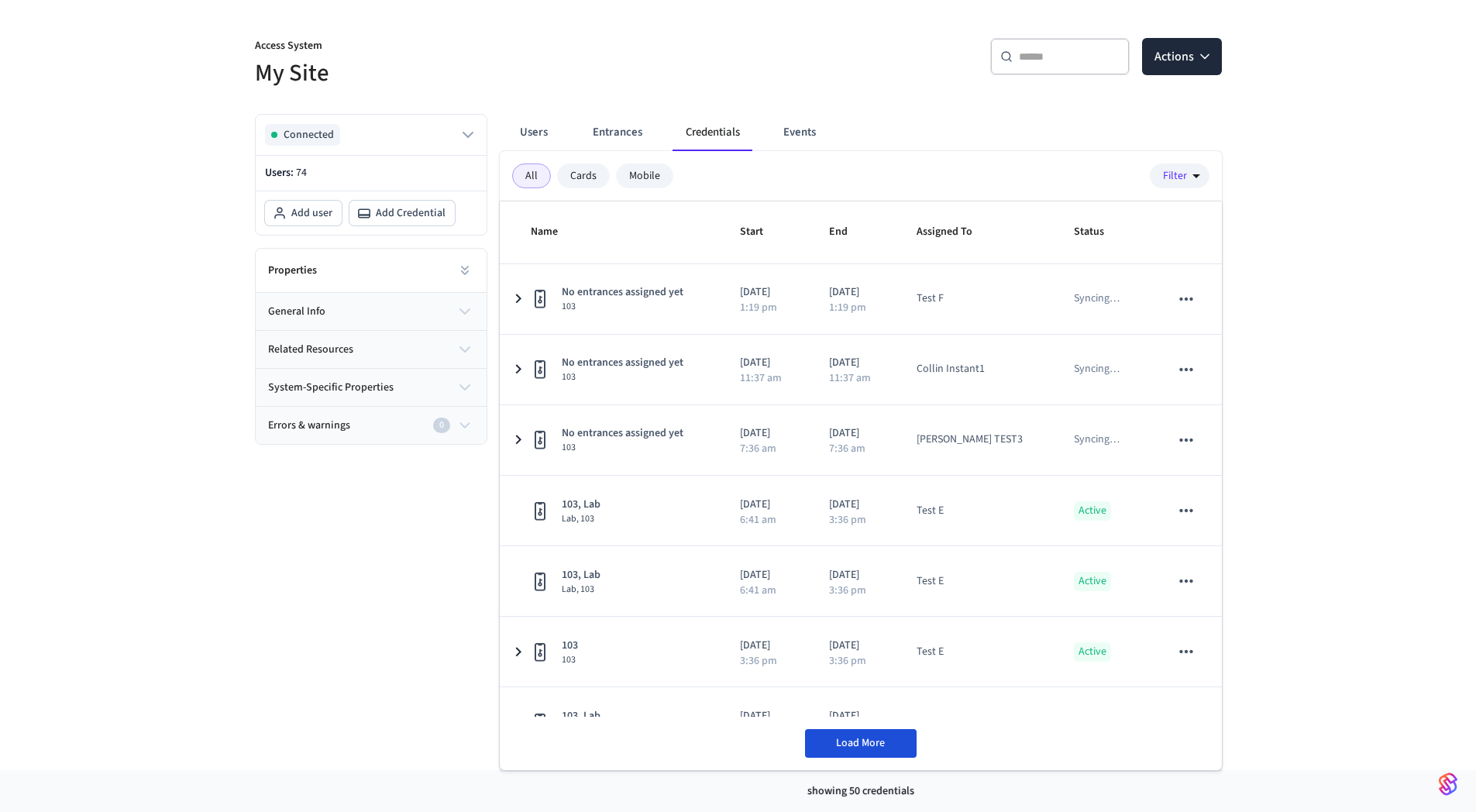
click at [843, 747] on span "Load More" at bounding box center [861, 743] width 49 height 15
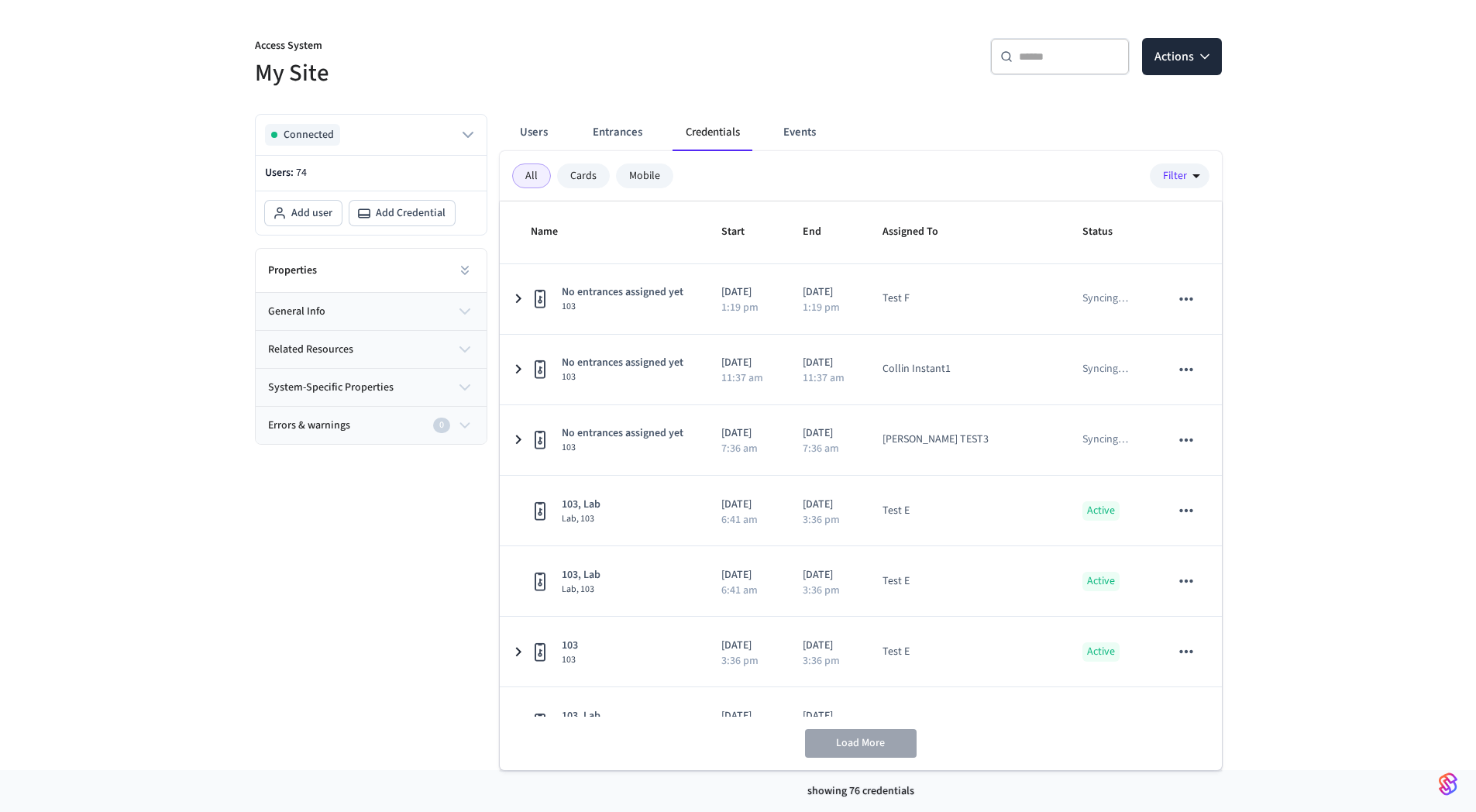
click at [1280, 597] on div "Access System My Site ​ ​ Actions Connected Users: 74 Add user Add Credential P…" at bounding box center [738, 382] width 1476 height 776
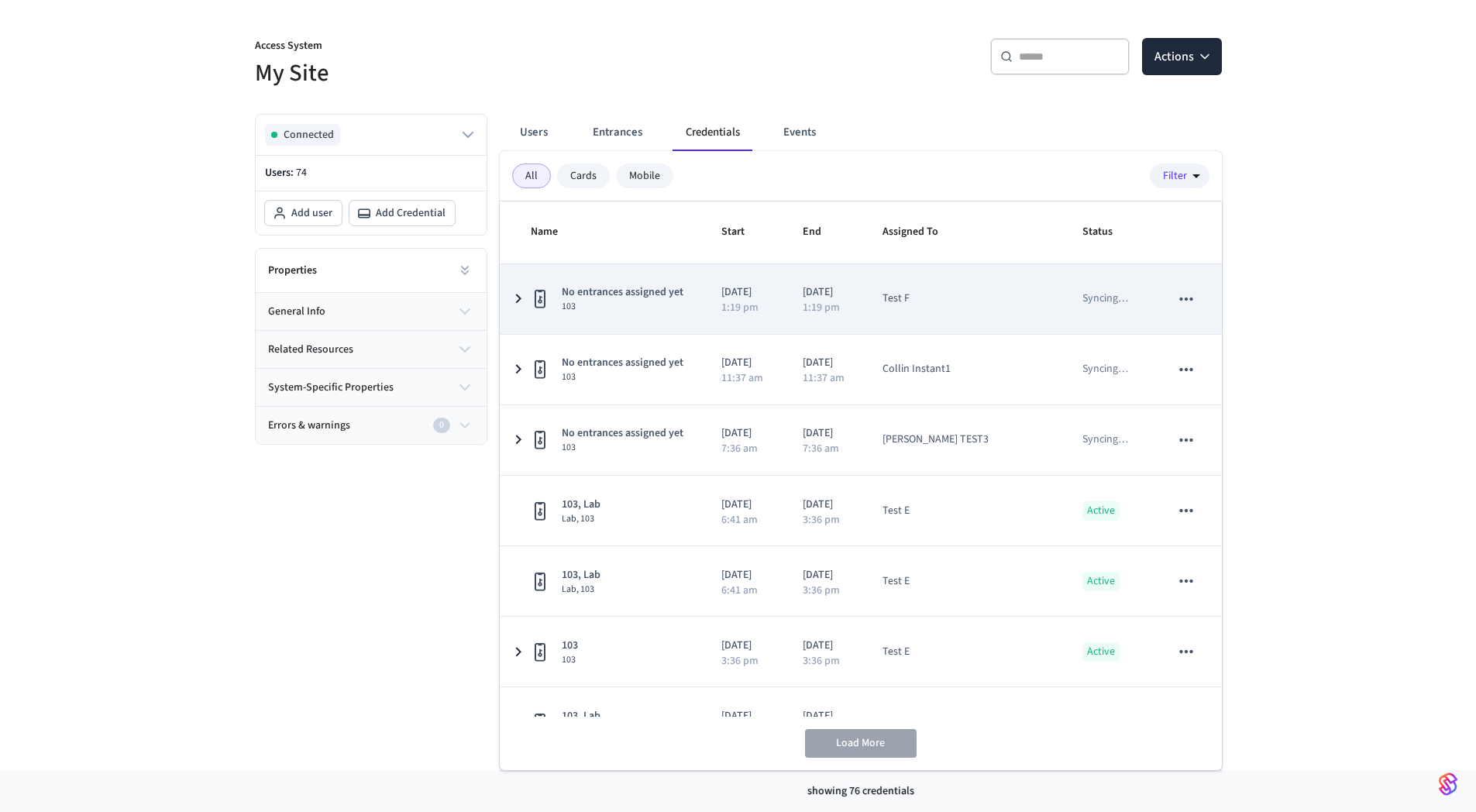
click at [733, 308] on p "1:19 pm" at bounding box center [739, 307] width 37 height 10
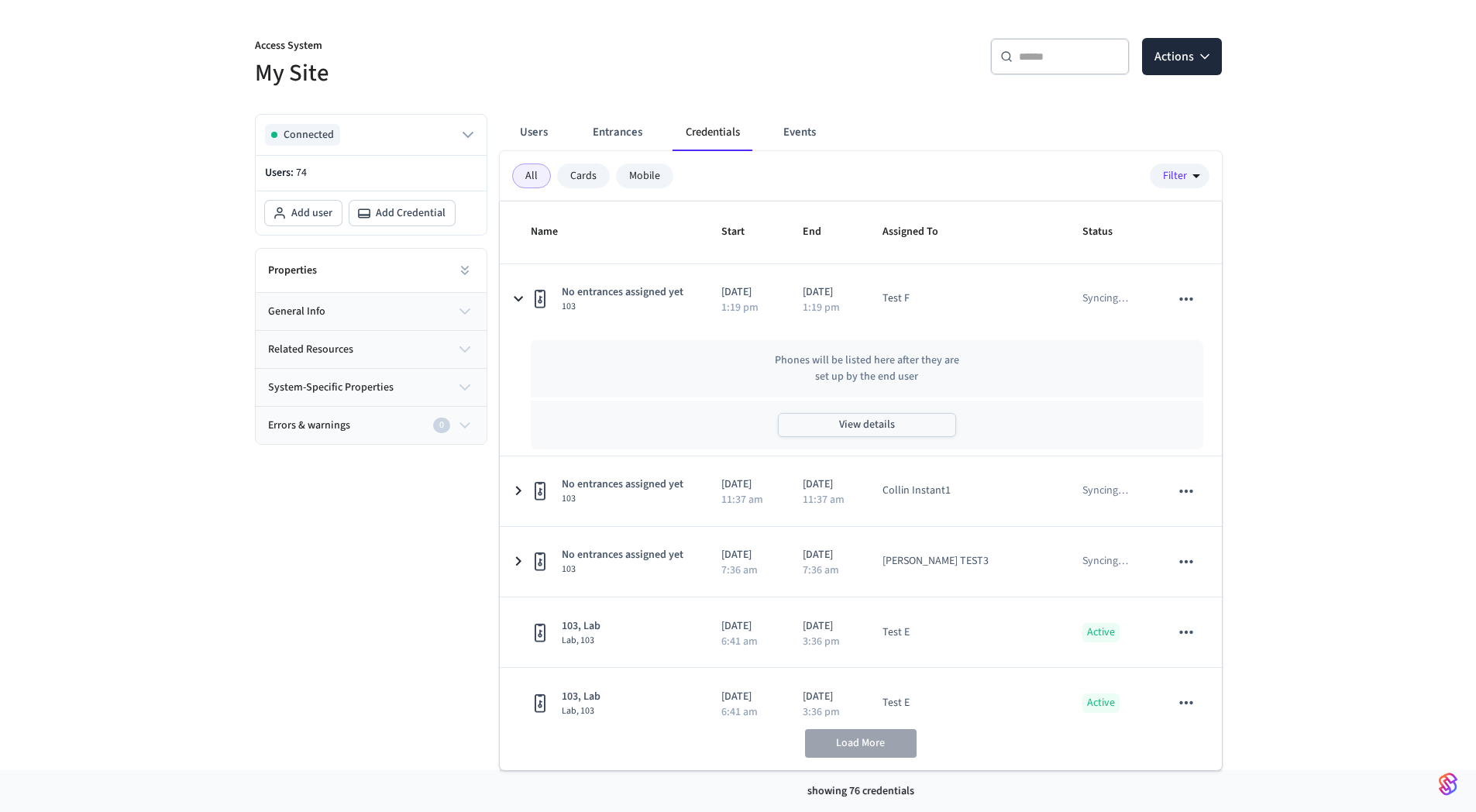
click at [828, 417] on button "View details" at bounding box center [867, 424] width 178 height 24
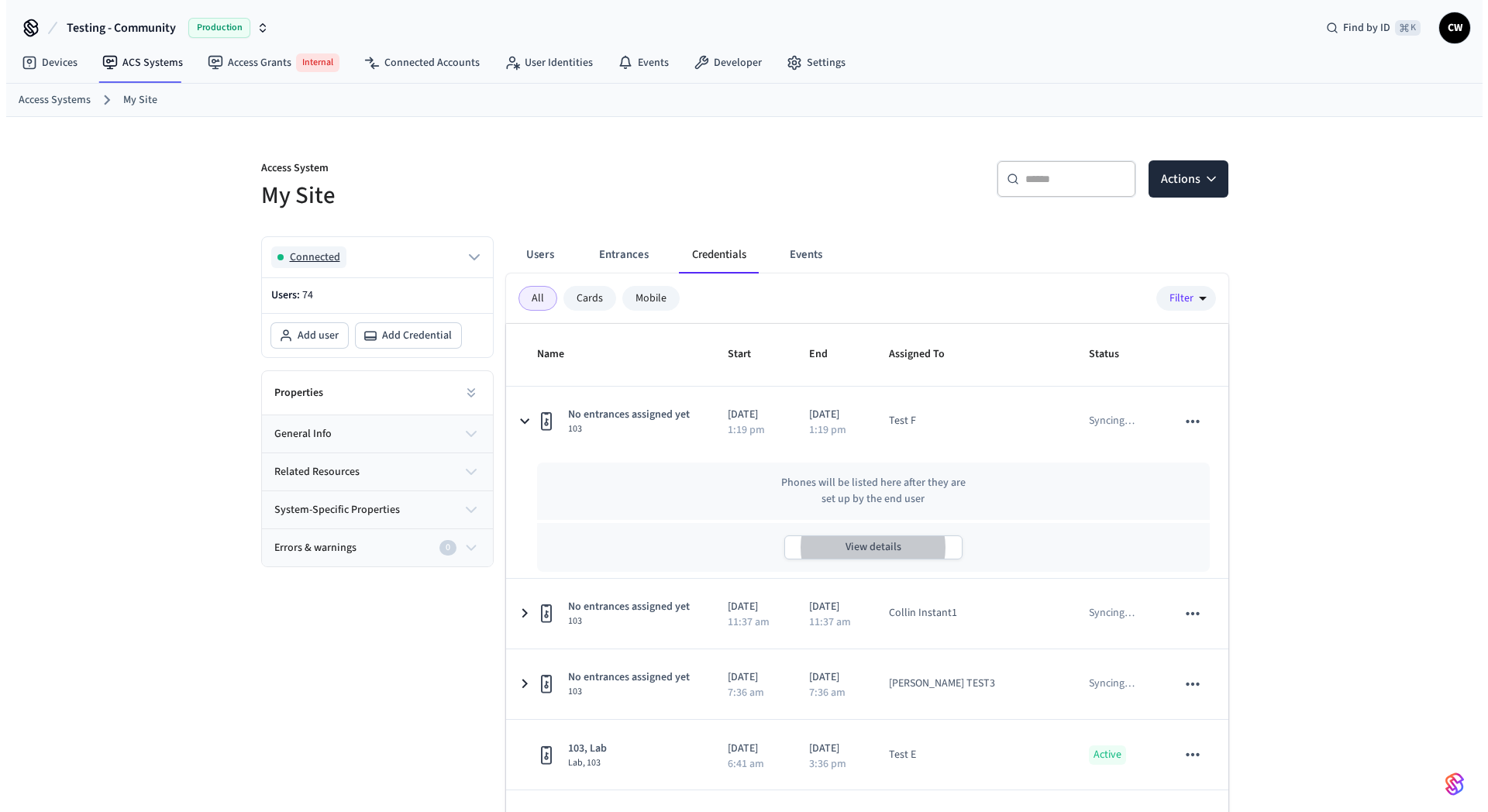
scroll to position [0, 0]
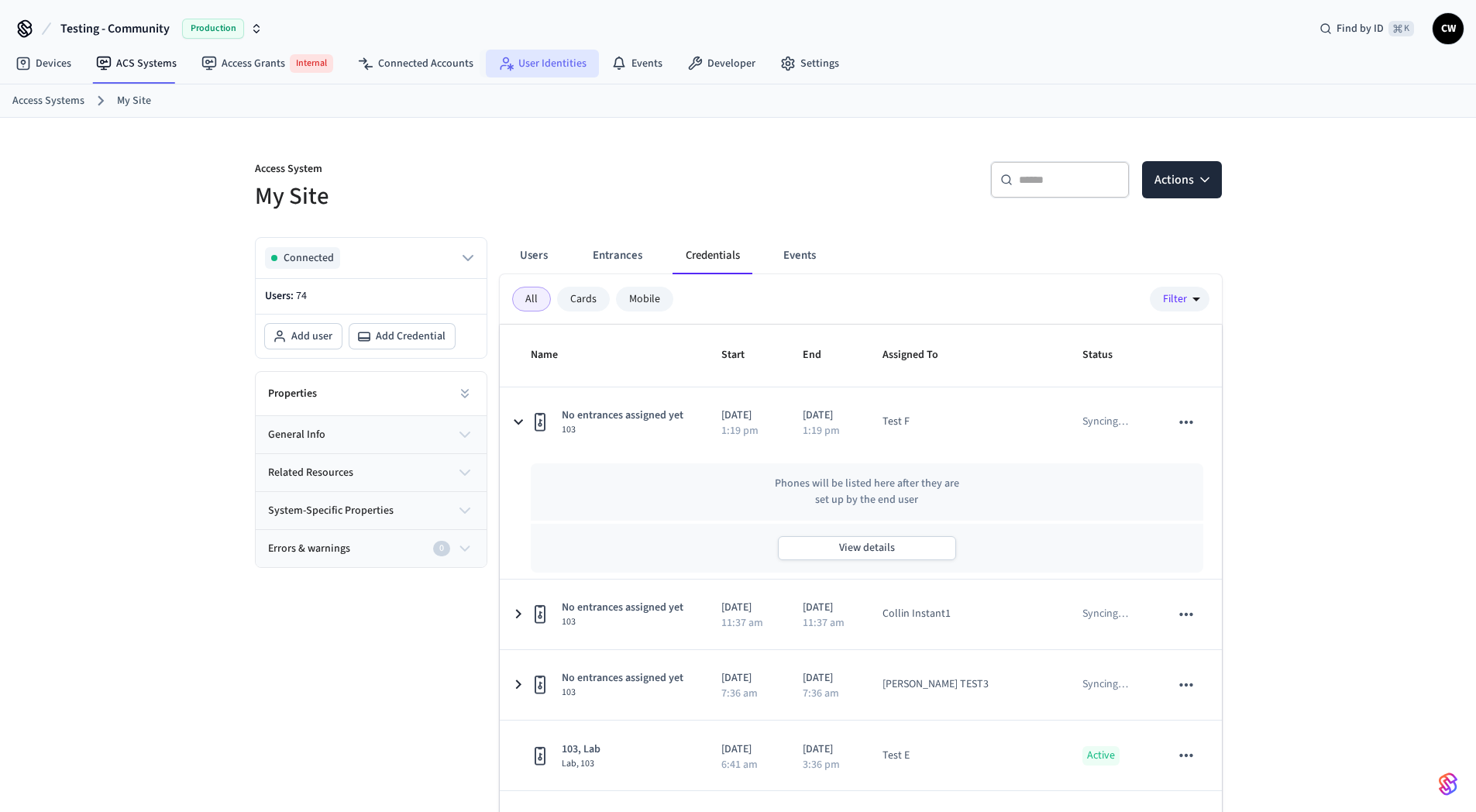
click at [517, 53] on link "User Identities" at bounding box center [543, 64] width 113 height 28
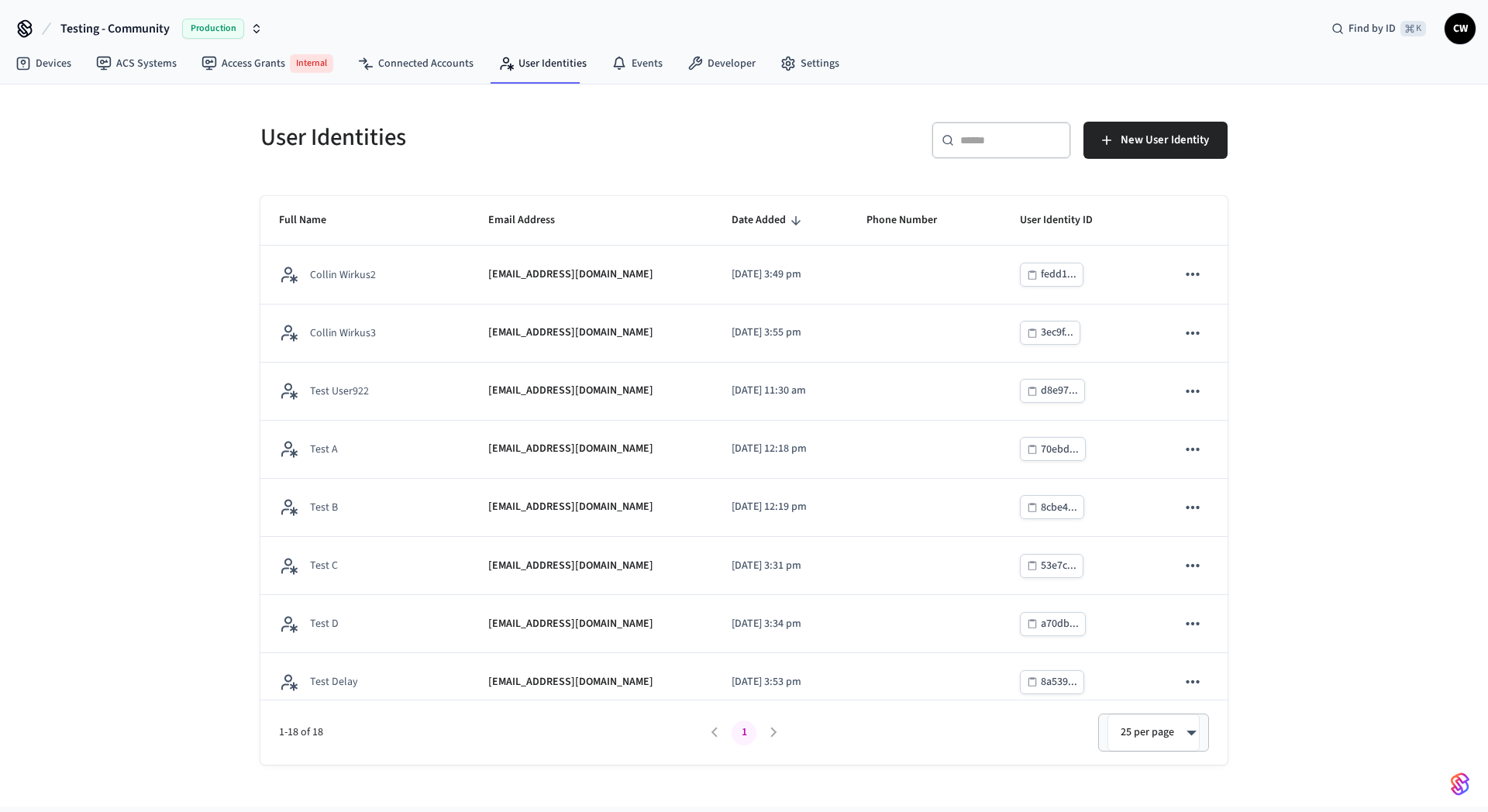
click at [191, 342] on div "User Identities ​ ​ New User Identity Full Name Email Address Date Added Phone …" at bounding box center [744, 445] width 1488 height 722
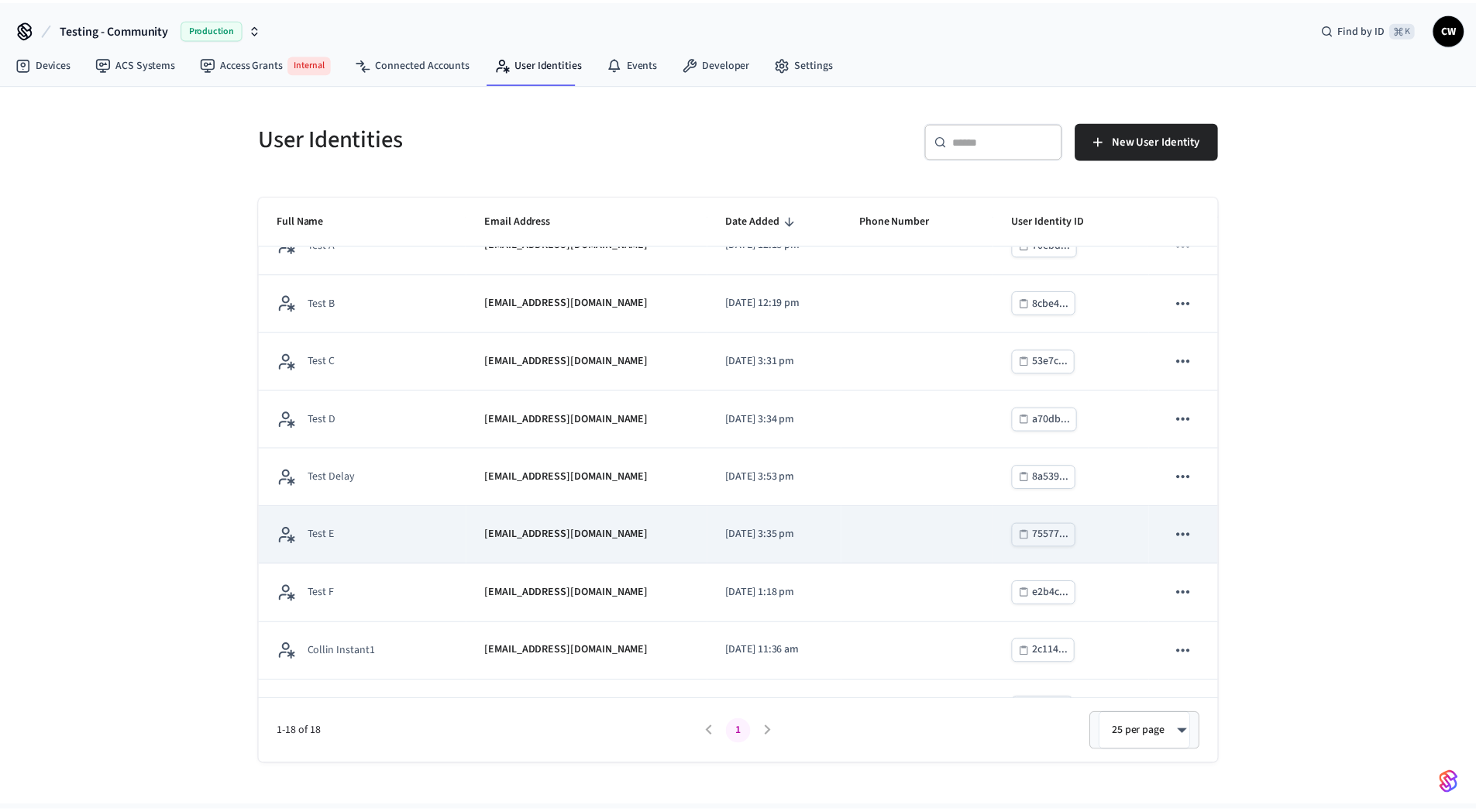
scroll to position [223, 0]
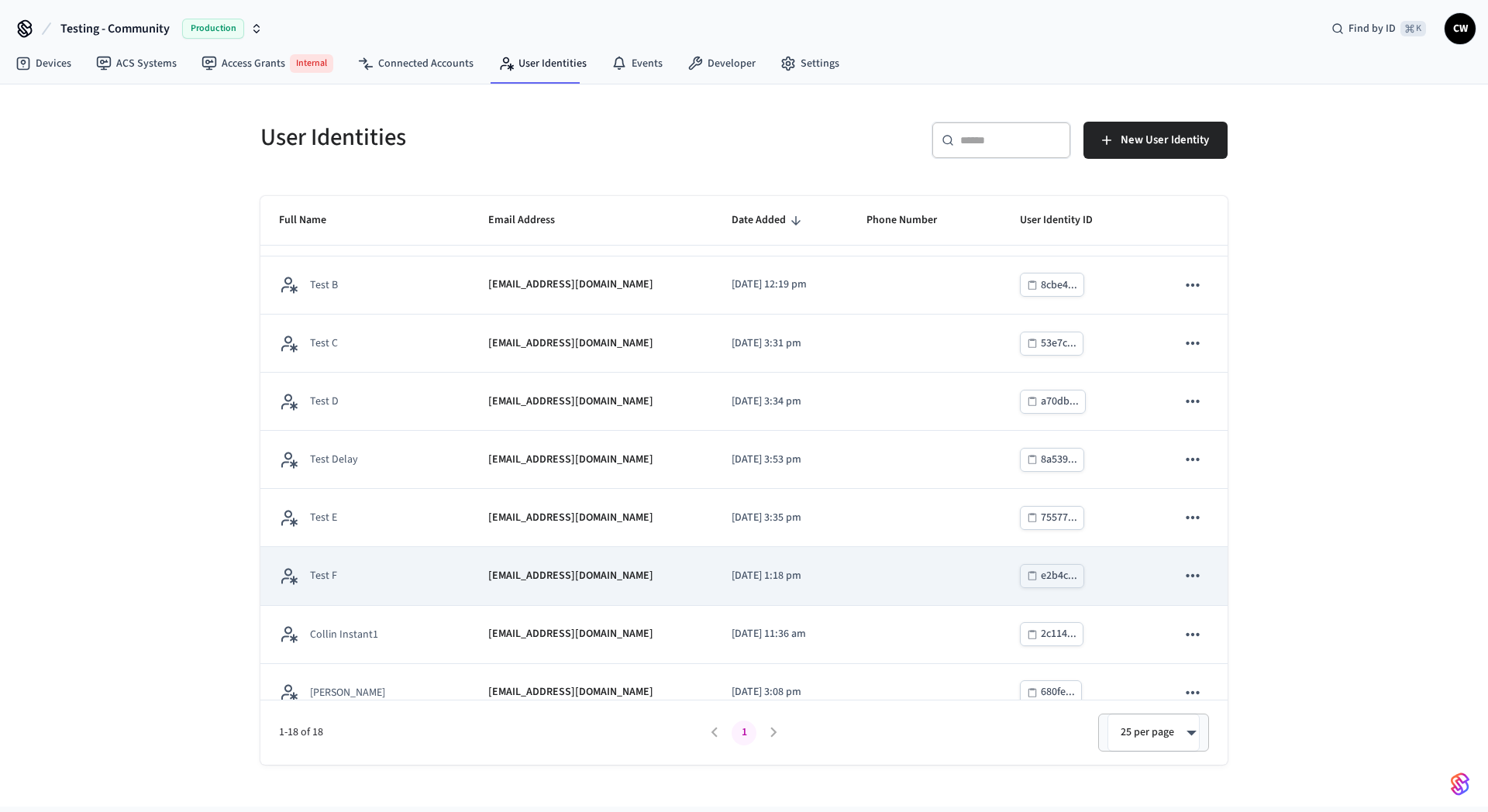
click at [427, 578] on td "Test F" at bounding box center [365, 576] width 210 height 59
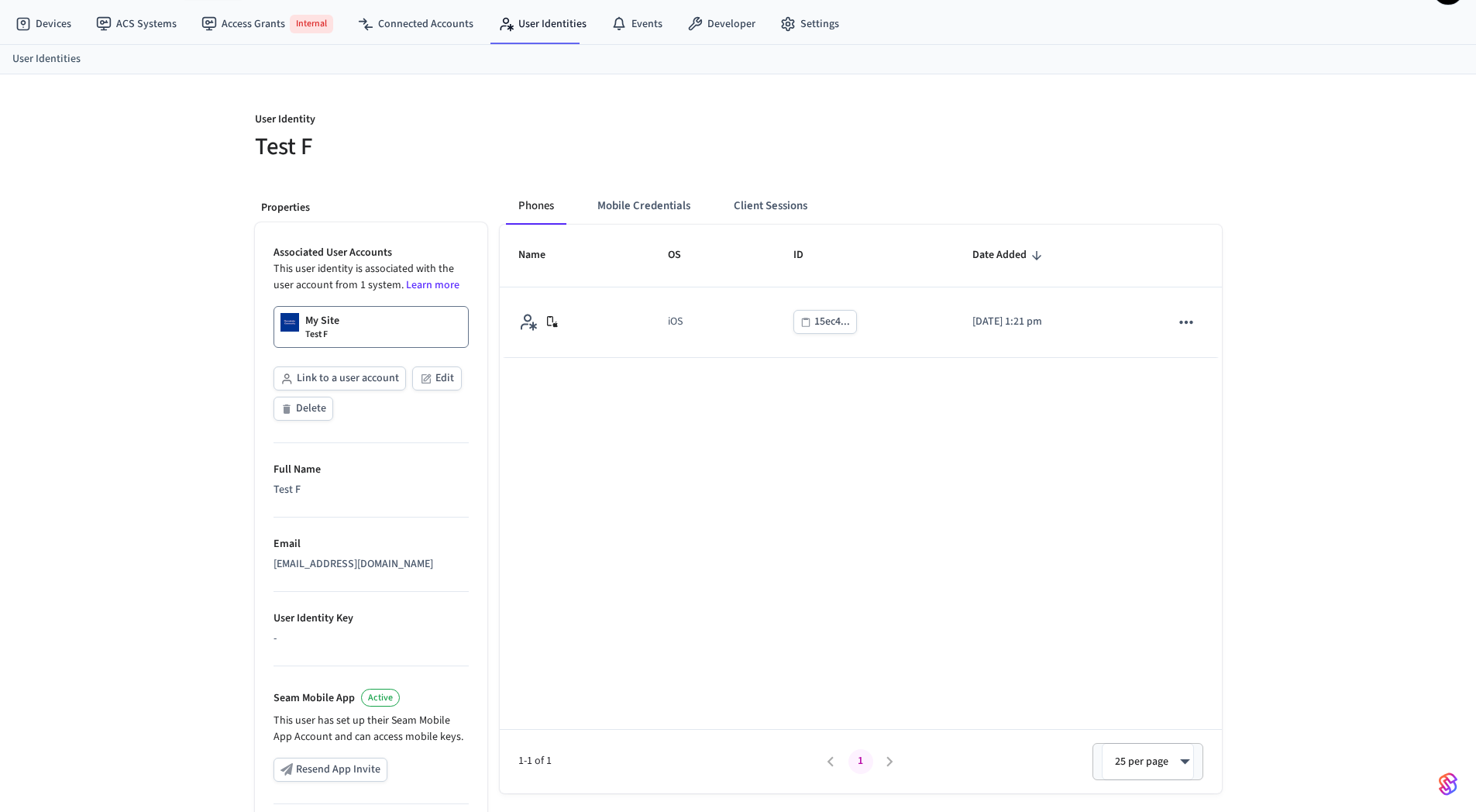
scroll to position [41, 0]
click at [761, 188] on button "Client Sessions" at bounding box center [771, 205] width 98 height 37
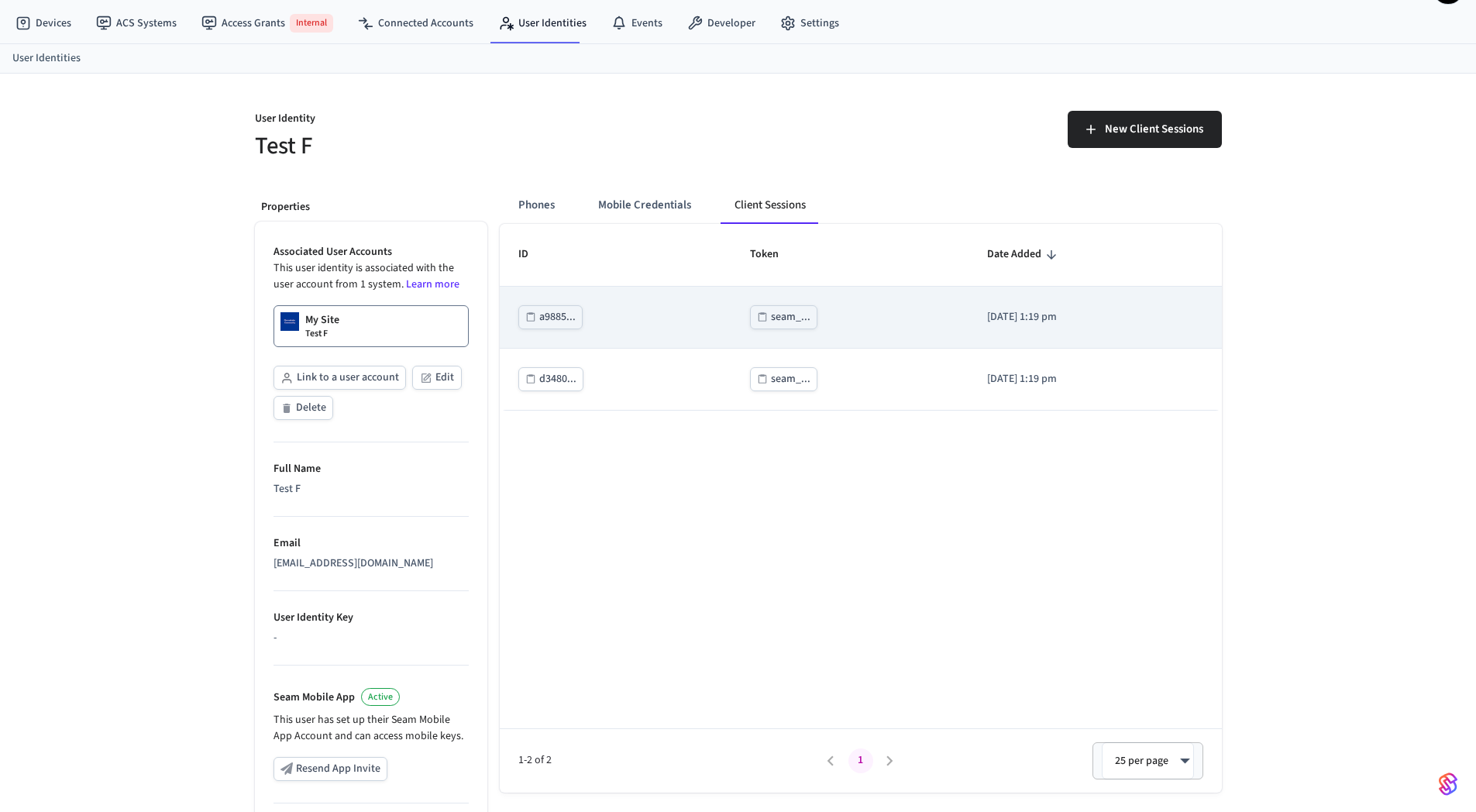
click at [772, 313] on div "seam_..." at bounding box center [791, 317] width 40 height 20
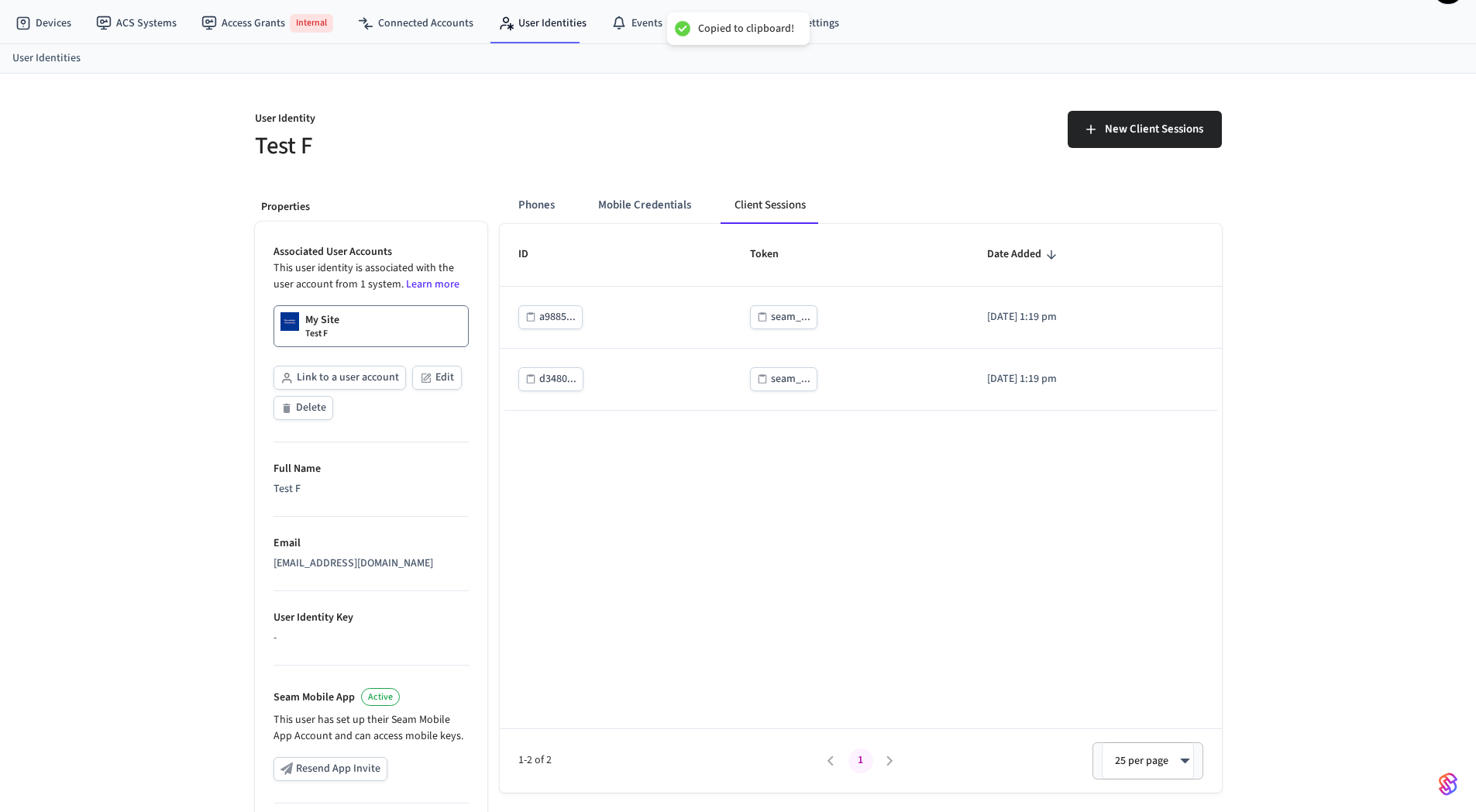
click at [188, 312] on div "User Identity Test F New Client Sessions Properties Associated User Accounts Th…" at bounding box center [738, 546] width 1476 height 944
click at [152, 18] on link "ACS Systems" at bounding box center [137, 24] width 106 height 28
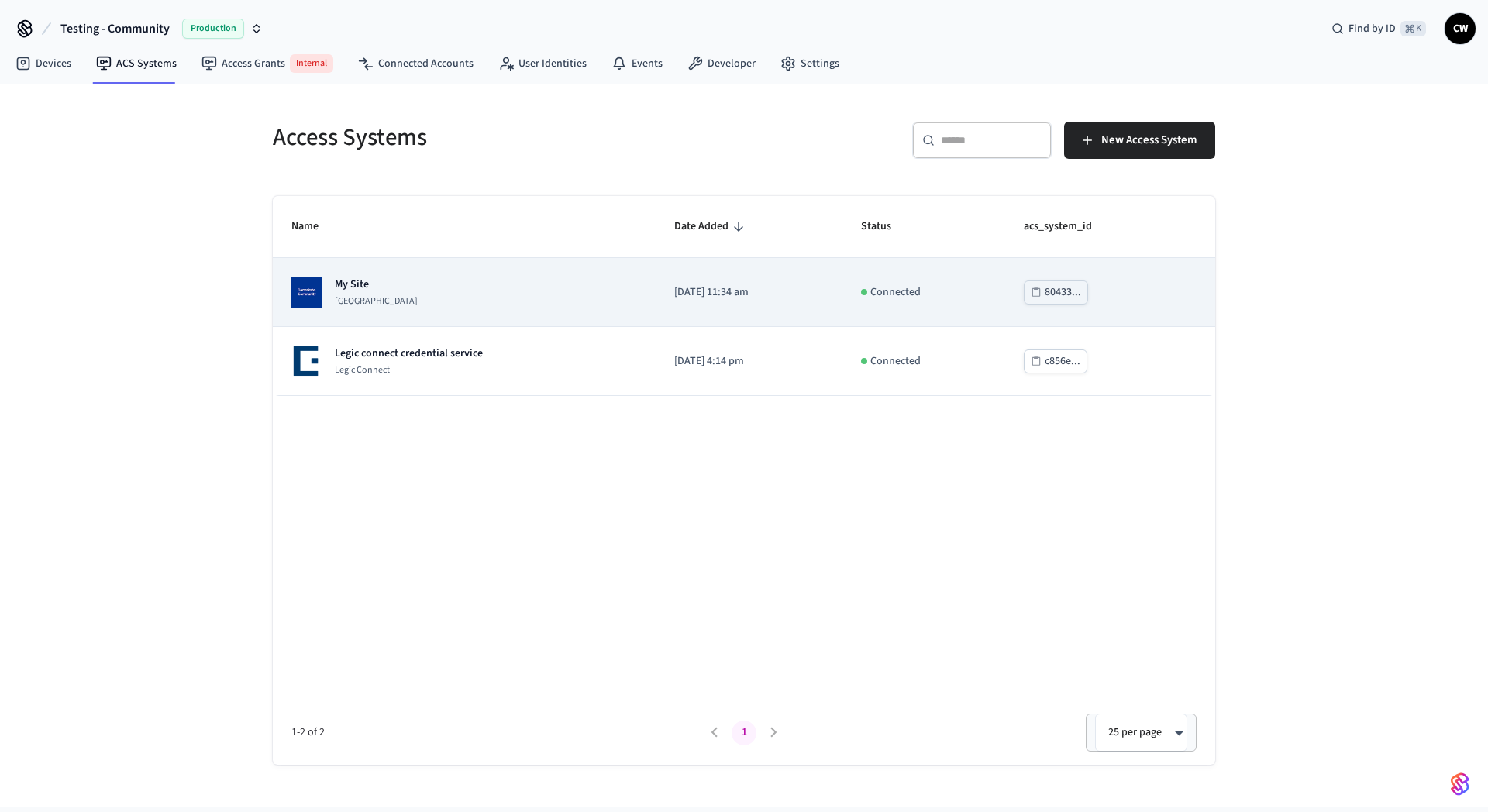
click at [502, 325] on td "My Site Dormakaba Community Site" at bounding box center [464, 292] width 382 height 69
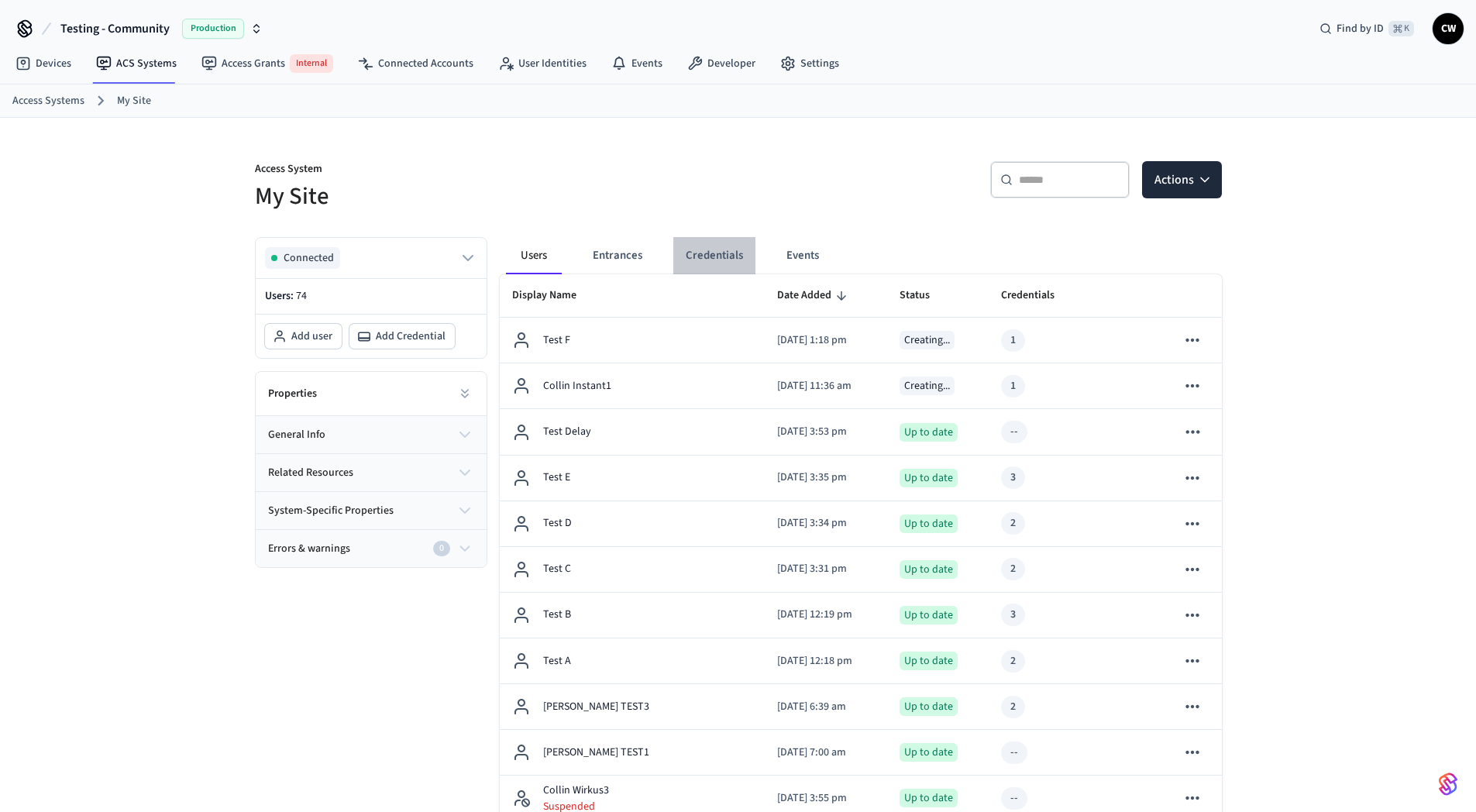
click at [701, 255] on button "Credentials" at bounding box center [714, 255] width 82 height 37
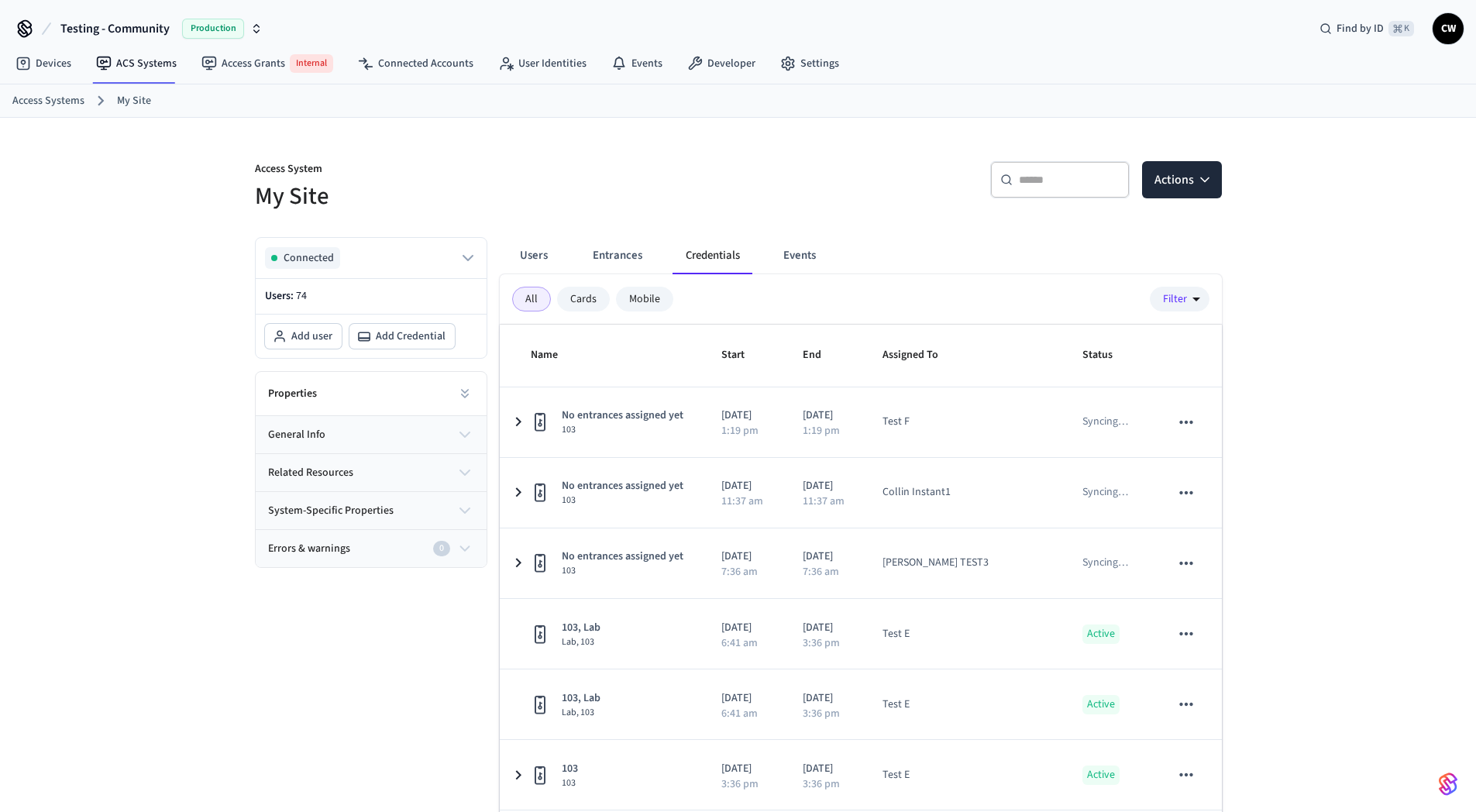
click at [670, 188] on h5 "My Site" at bounding box center [492, 196] width 474 height 32
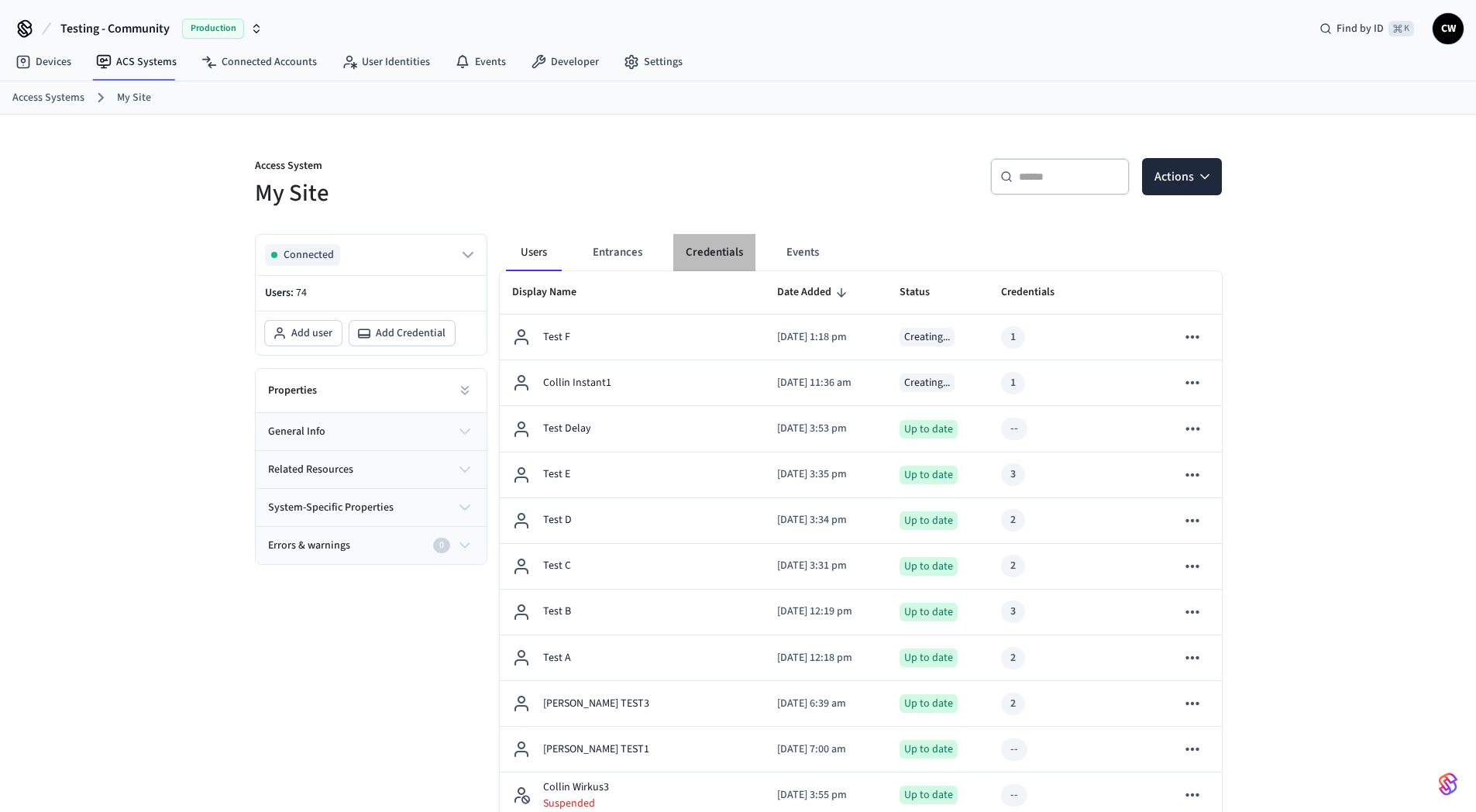
click at [704, 250] on button "Credentials" at bounding box center [714, 252] width 82 height 37
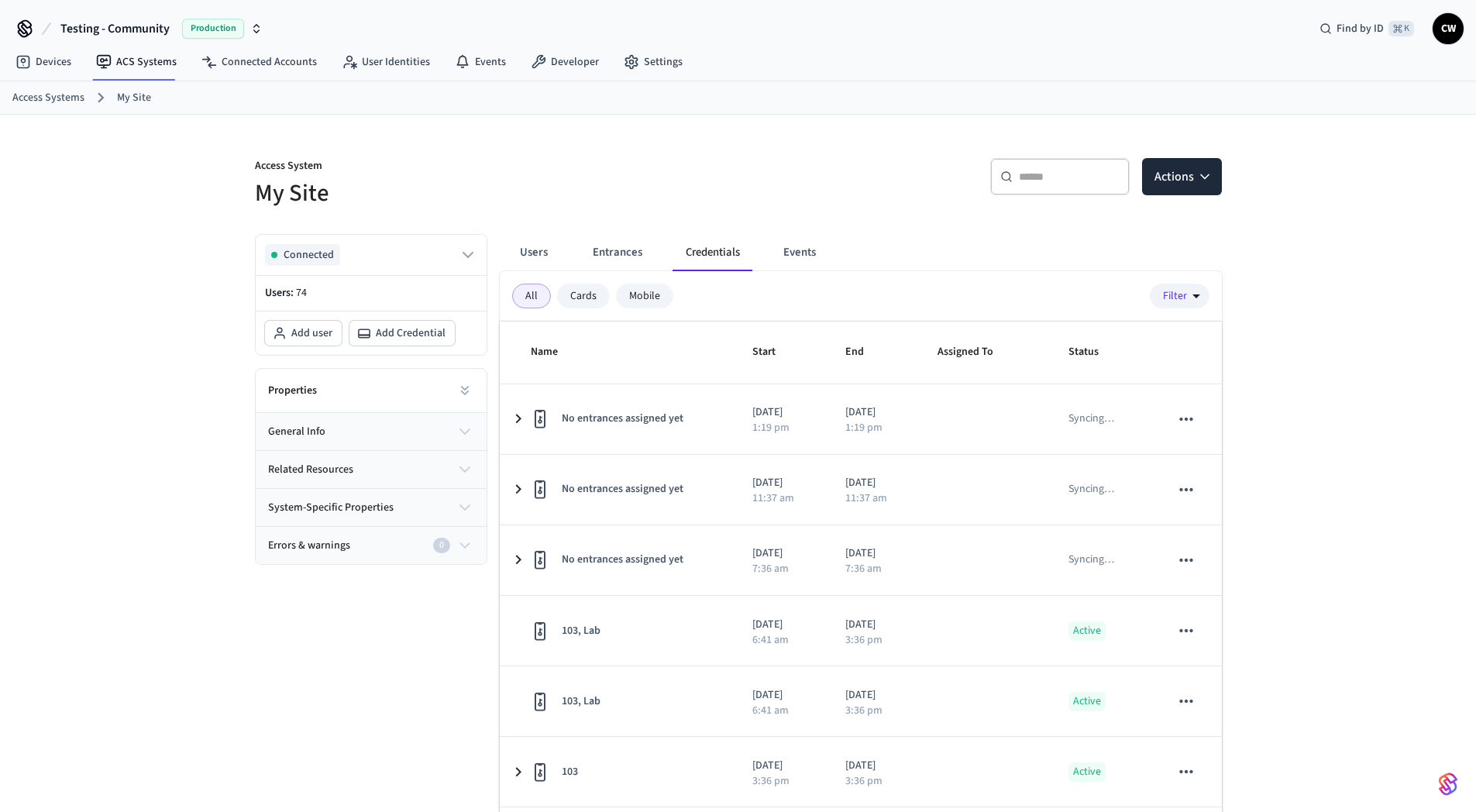
drag, startPoint x: 698, startPoint y: 210, endPoint x: 709, endPoint y: 210, distance: 11.0
click at [703, 207] on div "Access System My Site ​ ​ Actions Connected Users: 74 Add user Add Credential P…" at bounding box center [738, 502] width 992 height 776
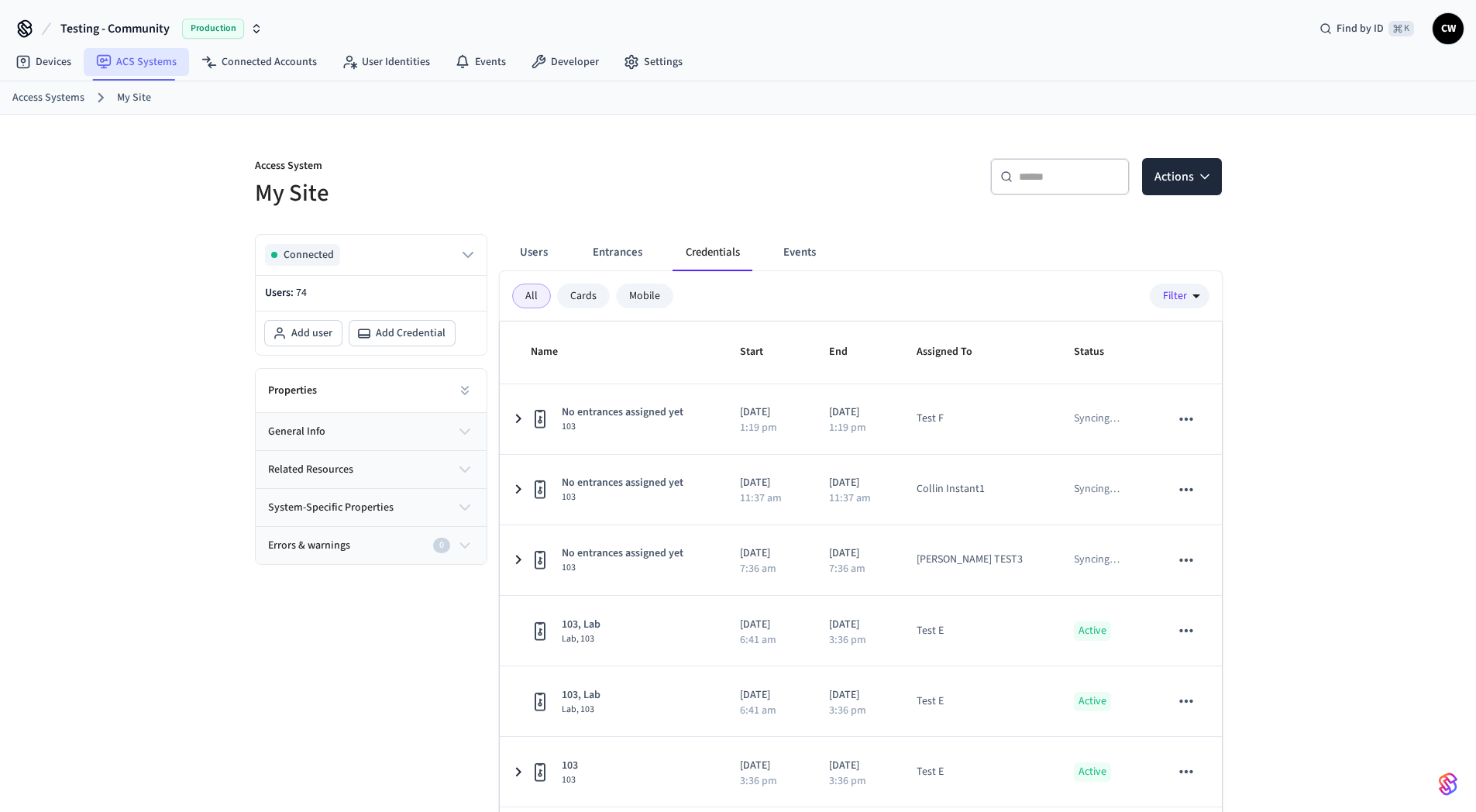
click at [150, 61] on link "ACS Systems" at bounding box center [137, 62] width 106 height 28
click at [94, 218] on div "Access System My Site ​ ​ Actions Connected Users: 74 Add user Add Credential P…" at bounding box center [738, 502] width 1476 height 776
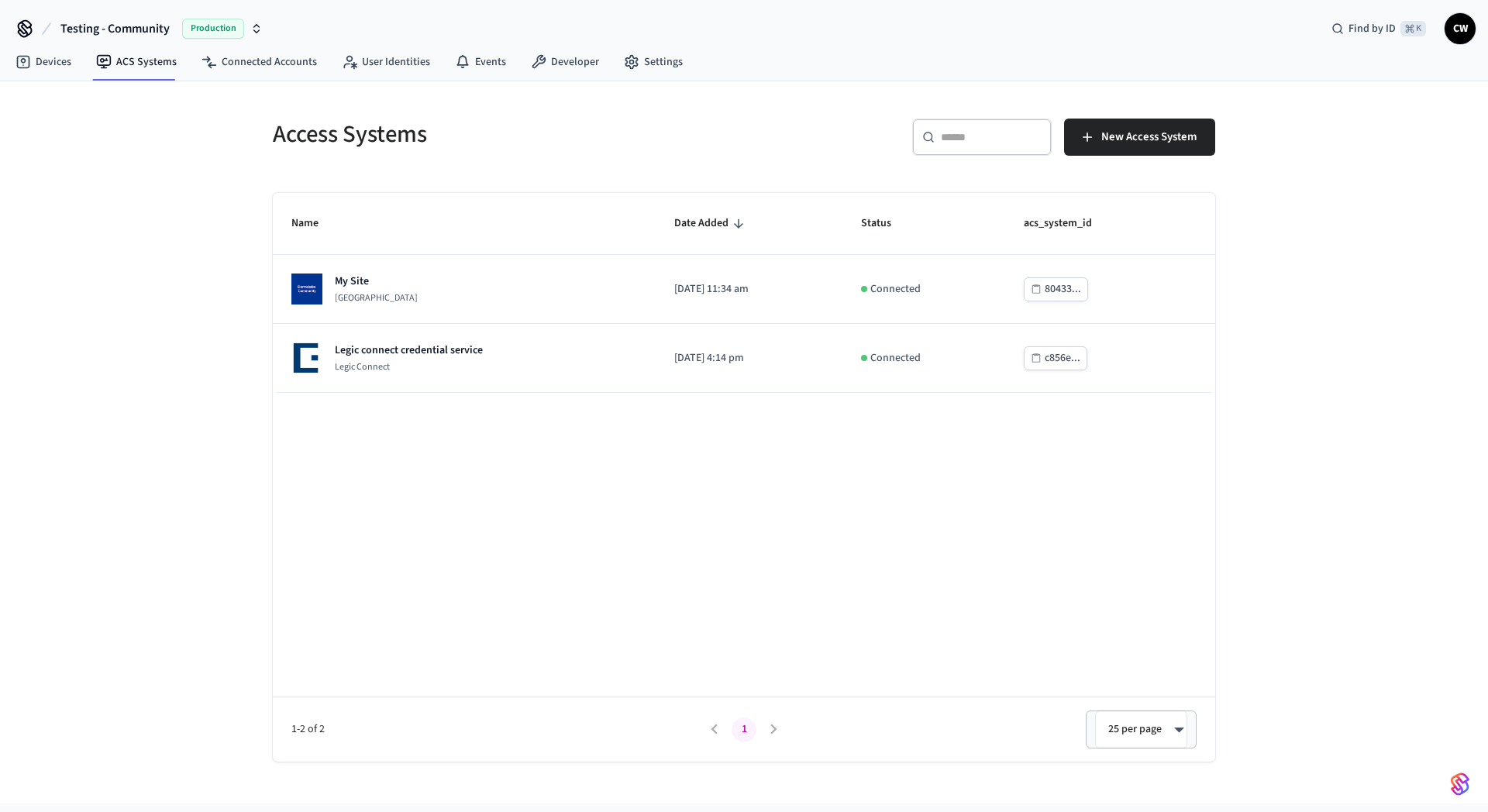
click at [158, 278] on div "Access Systems ​ ​ New Access System Name Date Added Status acs_system_id My Si…" at bounding box center [744, 442] width 1488 height 722
click at [162, 262] on div "Access Systems ​ ​ New Access System Name Date Added Status acs_system_id My Si…" at bounding box center [744, 442] width 1488 height 722
click at [158, 266] on div "Access Systems ​ ​ New Access System Name Date Added Status acs_system_id My Si…" at bounding box center [744, 442] width 1488 height 722
click at [156, 261] on div "Access Systems ​ ​ New Access System Name Date Added Status acs_system_id My Si…" at bounding box center [744, 442] width 1488 height 722
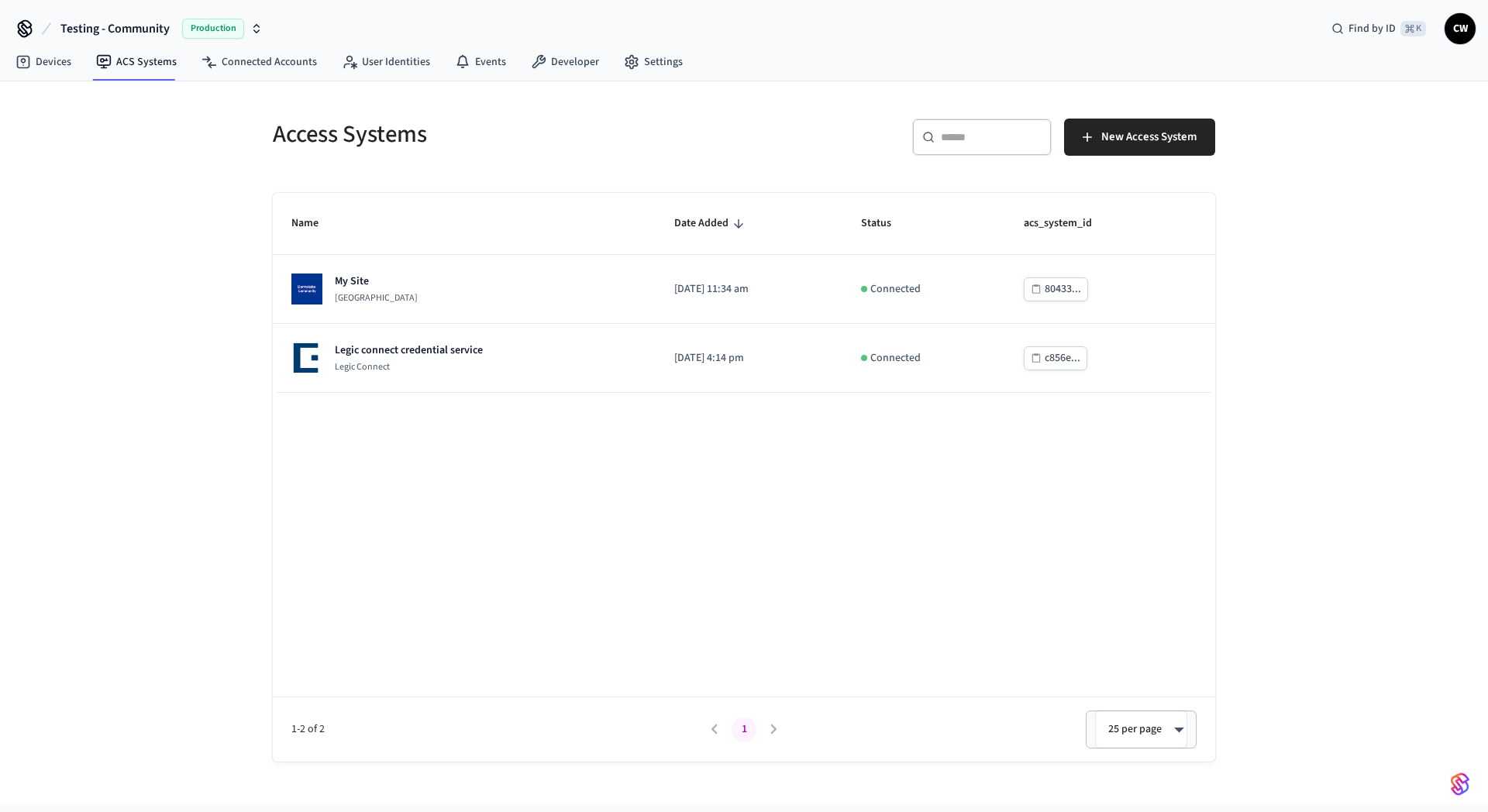
click at [144, 412] on div "Access Systems ​ ​ New Access System Name Date Added Status acs_system_id My Si…" at bounding box center [744, 442] width 1488 height 722
click at [175, 320] on div "Access Systems ​ ​ New Access System Name Date Added Status acs_system_id My Si…" at bounding box center [744, 442] width 1488 height 722
click at [146, 87] on div "Access Systems ​ ​ New Access System Name Date Added Status acs_system_id My Si…" at bounding box center [744, 442] width 1488 height 722
click at [145, 61] on link "ACS Systems" at bounding box center [137, 62] width 106 height 28
click at [144, 189] on div "Access Systems ​ ​ New Access System Name Date Added Status acs_system_id My Si…" at bounding box center [744, 442] width 1488 height 722
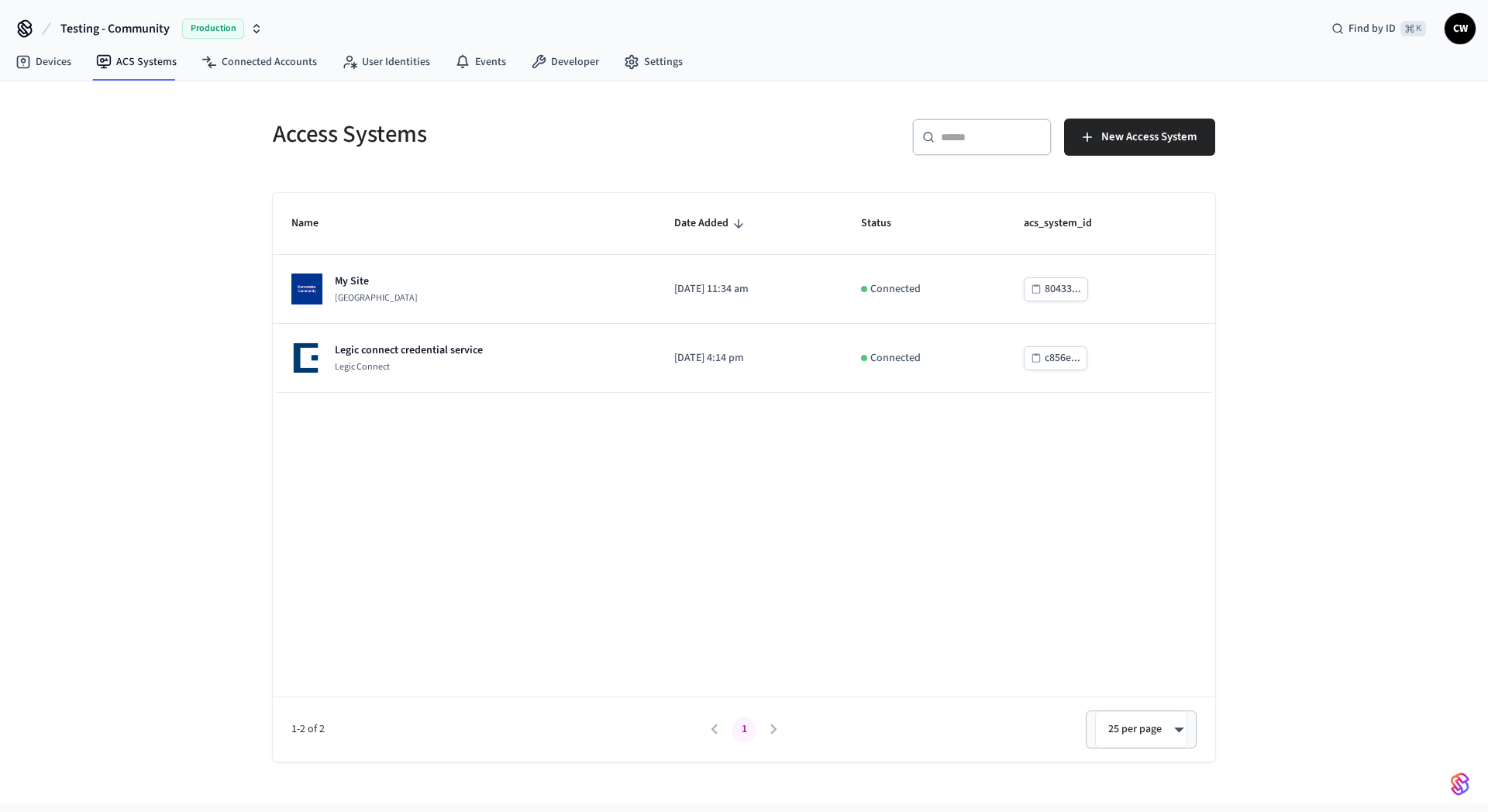
click at [144, 178] on div "Access Systems ​ ​ New Access System Name Date Added Status acs_system_id My Si…" at bounding box center [744, 442] width 1488 height 722
click at [156, 323] on div "Access Systems ​ ​ New Access System Name Date Added Status acs_system_id My Si…" at bounding box center [744, 442] width 1488 height 722
click at [635, 162] on div "Access Systems" at bounding box center [494, 134] width 481 height 68
click at [651, 144] on h5 "Access Systems" at bounding box center [503, 135] width 462 height 32
click at [67, 139] on div "Access Systems ​ ​ New Access System Name Date Added Status acs_system_id My Si…" at bounding box center [744, 442] width 1488 height 722
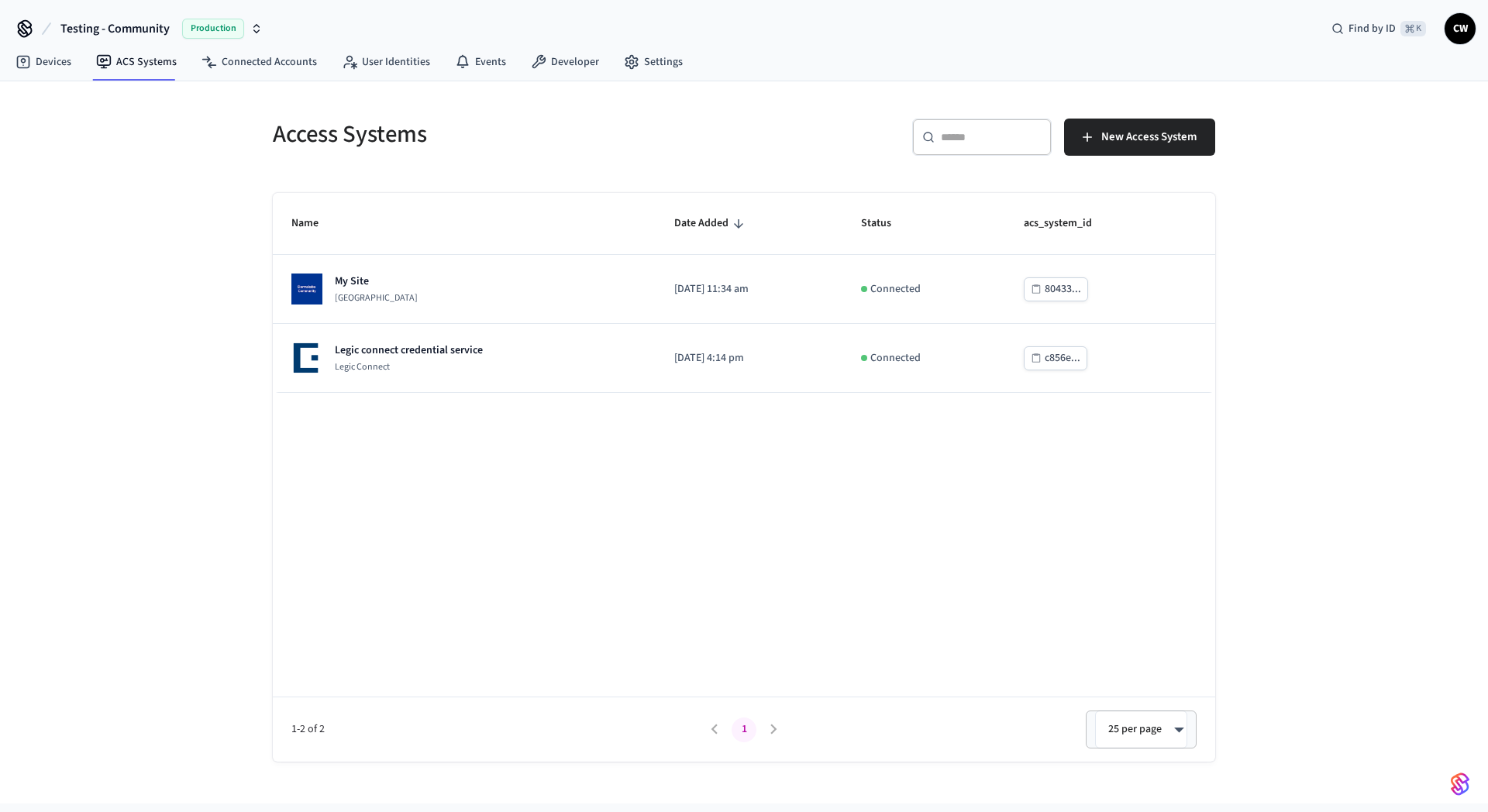
drag, startPoint x: 170, startPoint y: 171, endPoint x: 166, endPoint y: 156, distance: 15.5
click at [170, 171] on div "Access Systems ​ ​ New Access System Name Date Added Status acs_system_id My Si…" at bounding box center [744, 442] width 1488 height 722
click at [198, 223] on div "Access Systems ​ ​ New Access System Name Date Added Status acs_system_id My Si…" at bounding box center [744, 442] width 1488 height 722
click at [310, 145] on h5 "Access Systems" at bounding box center [503, 135] width 462 height 32
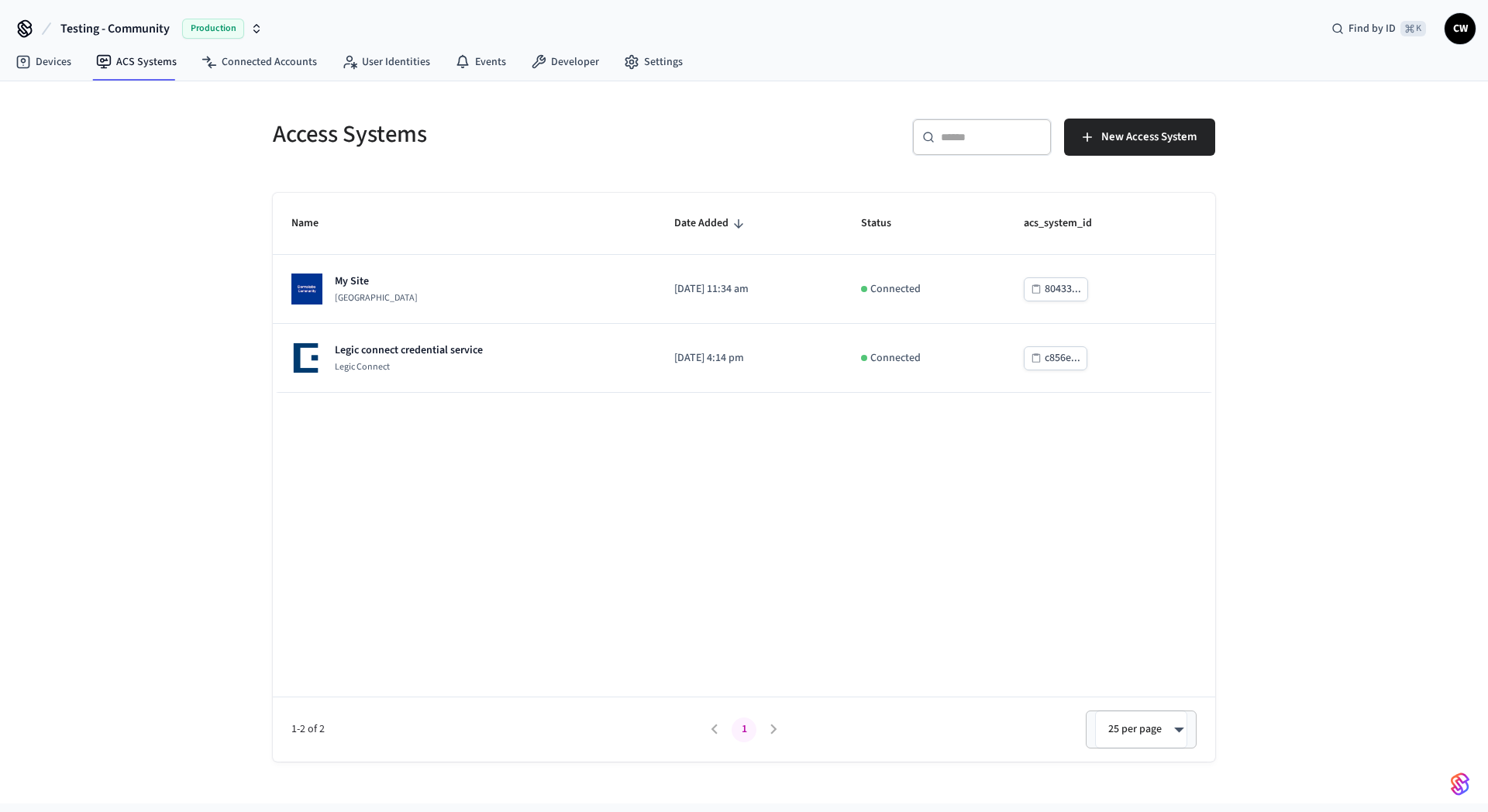
click at [361, 149] on h5 "Access Systems" at bounding box center [503, 135] width 462 height 32
click at [402, 143] on h5 "Access Systems" at bounding box center [503, 135] width 462 height 32
drag, startPoint x: 464, startPoint y: 144, endPoint x: 248, endPoint y: 152, distance: 216.1
click at [248, 152] on div "Access Systems ​ ​ New Access System Name Date Added Status acs_system_id My Si…" at bounding box center [744, 421] width 991 height 681
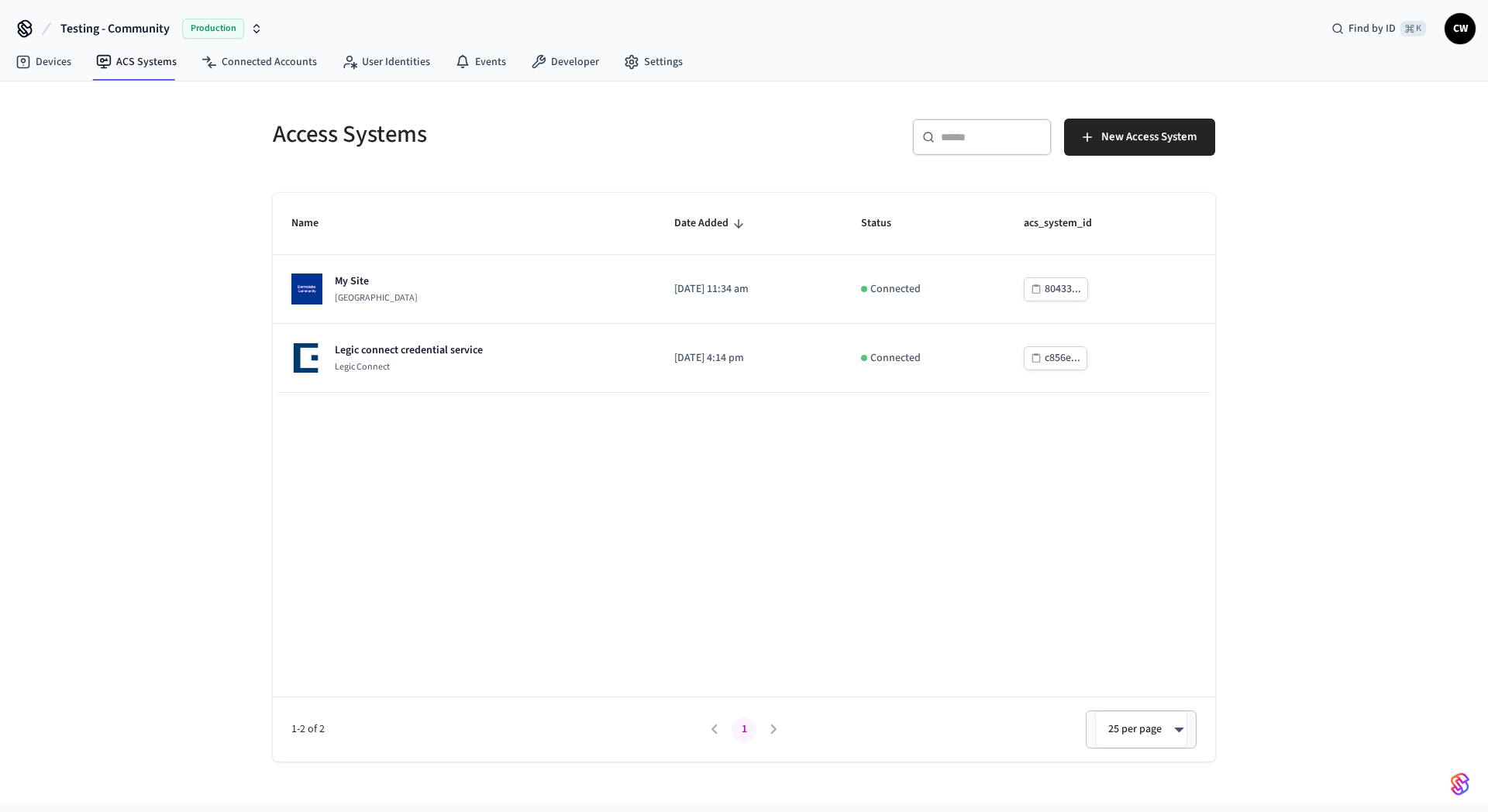
click at [248, 152] on div "Access Systems ​ ​ New Access System Name Date Added Status acs_system_id My Si…" at bounding box center [744, 421] width 991 height 681
drag, startPoint x: 248, startPoint y: 152, endPoint x: 479, endPoint y: 153, distance: 231.0
click at [479, 153] on div "Access Systems ​ ​ New Access System Name Date Added Status acs_system_id My Si…" at bounding box center [744, 421] width 991 height 681
click at [479, 153] on div "Access Systems" at bounding box center [494, 134] width 481 height 68
drag, startPoint x: 482, startPoint y: 153, endPoint x: 227, endPoint y: 162, distance: 255.2
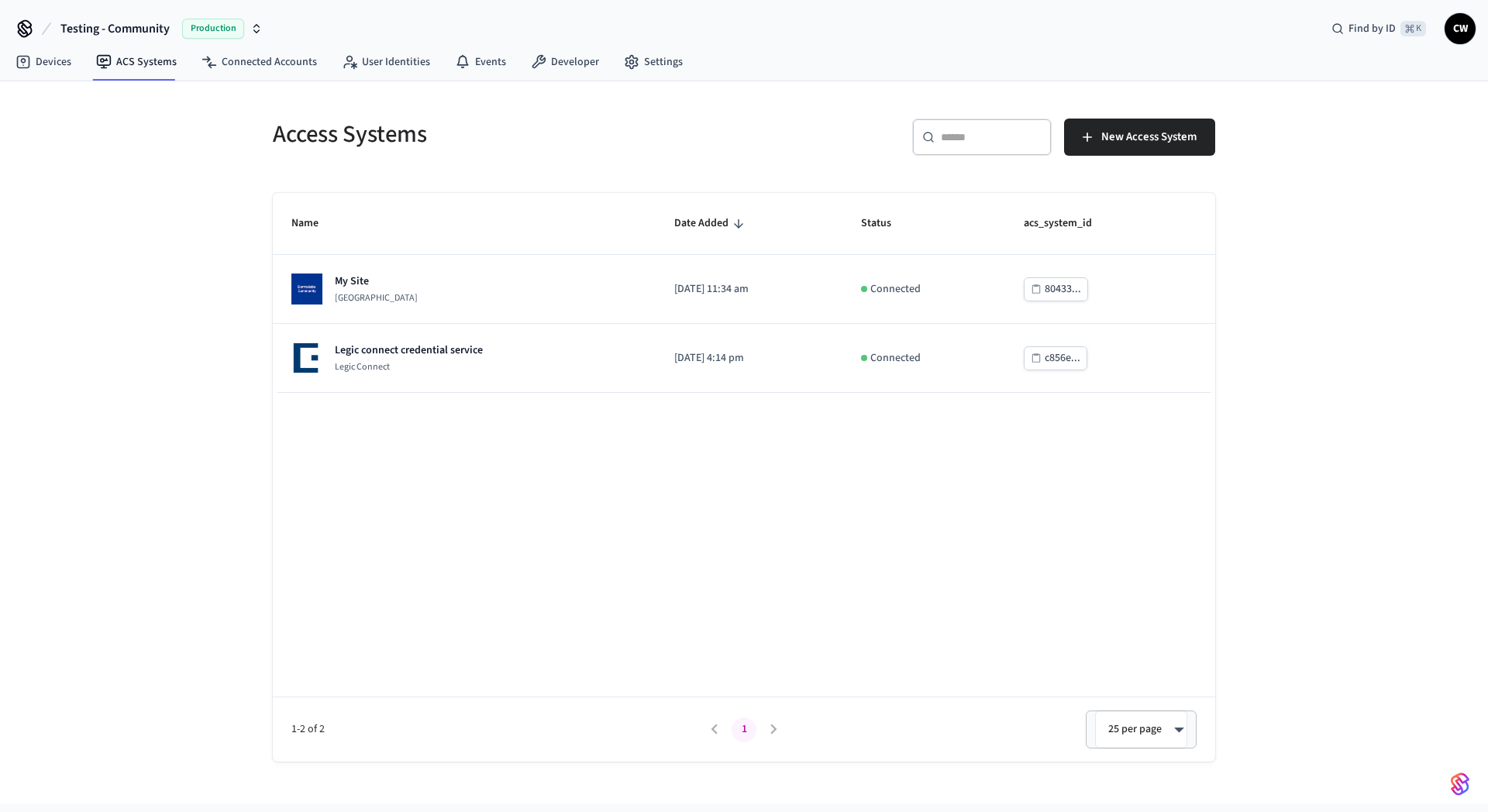
click at [227, 162] on div "Access Systems ​ ​ New Access System Name Date Added Status acs_system_id My Si…" at bounding box center [744, 442] width 1488 height 722
drag, startPoint x: 257, startPoint y: 162, endPoint x: 404, endPoint y: 147, distance: 147.8
click at [477, 158] on div "Access Systems ​ ​ New Access System Name Date Added Status acs_system_id My Si…" at bounding box center [744, 442] width 1488 height 722
drag, startPoint x: 424, startPoint y: 144, endPoint x: 270, endPoint y: 148, distance: 154.1
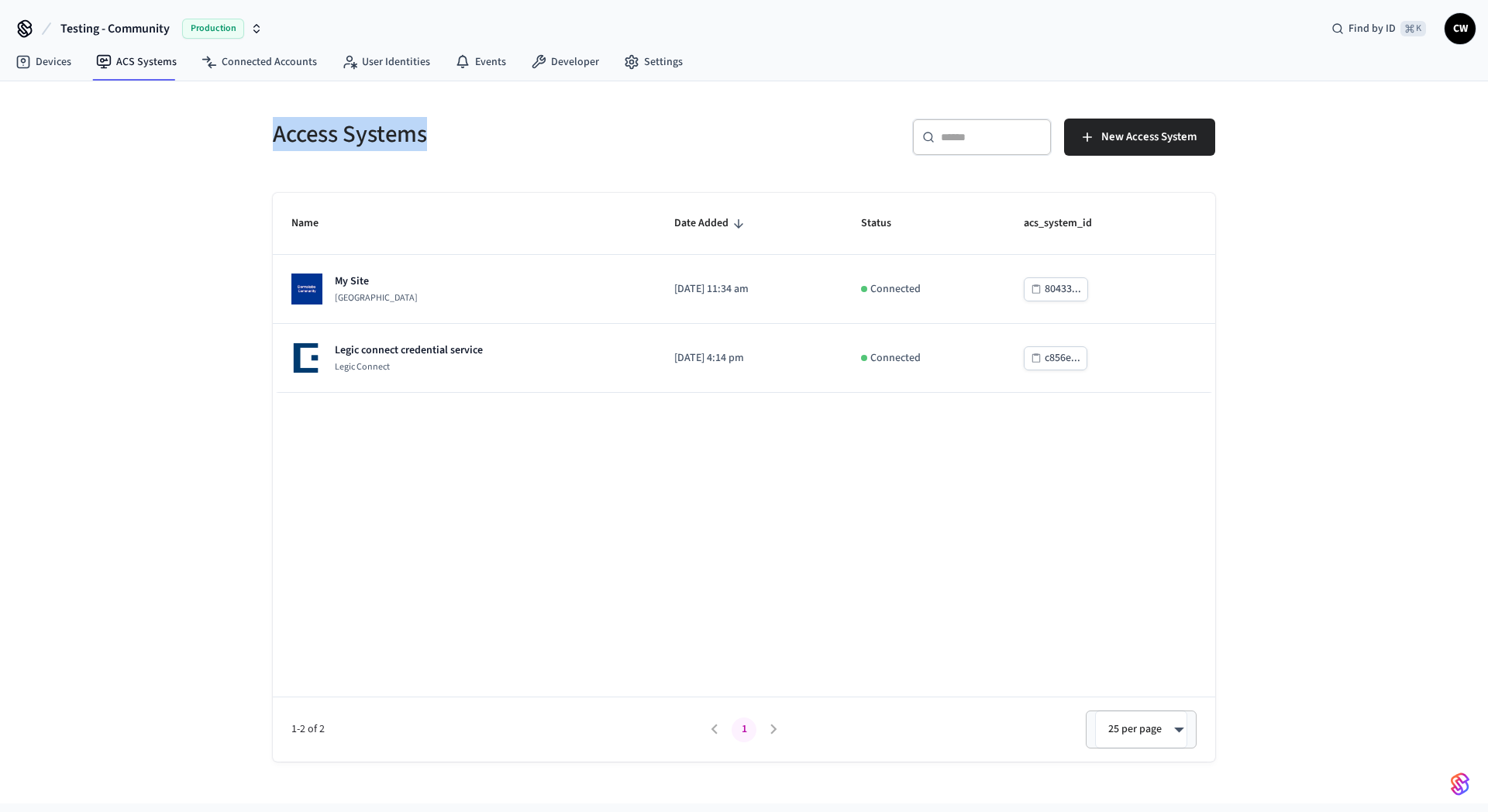
click at [270, 148] on div "Access Systems" at bounding box center [494, 134] width 481 height 68
click at [269, 145] on div "Access Systems" at bounding box center [494, 134] width 481 height 68
drag, startPoint x: 275, startPoint y: 142, endPoint x: 464, endPoint y: 140, distance: 189.0
click at [464, 140] on h5 "Access Systems" at bounding box center [503, 135] width 462 height 32
click at [462, 139] on h5 "Access Systems" at bounding box center [503, 135] width 462 height 32
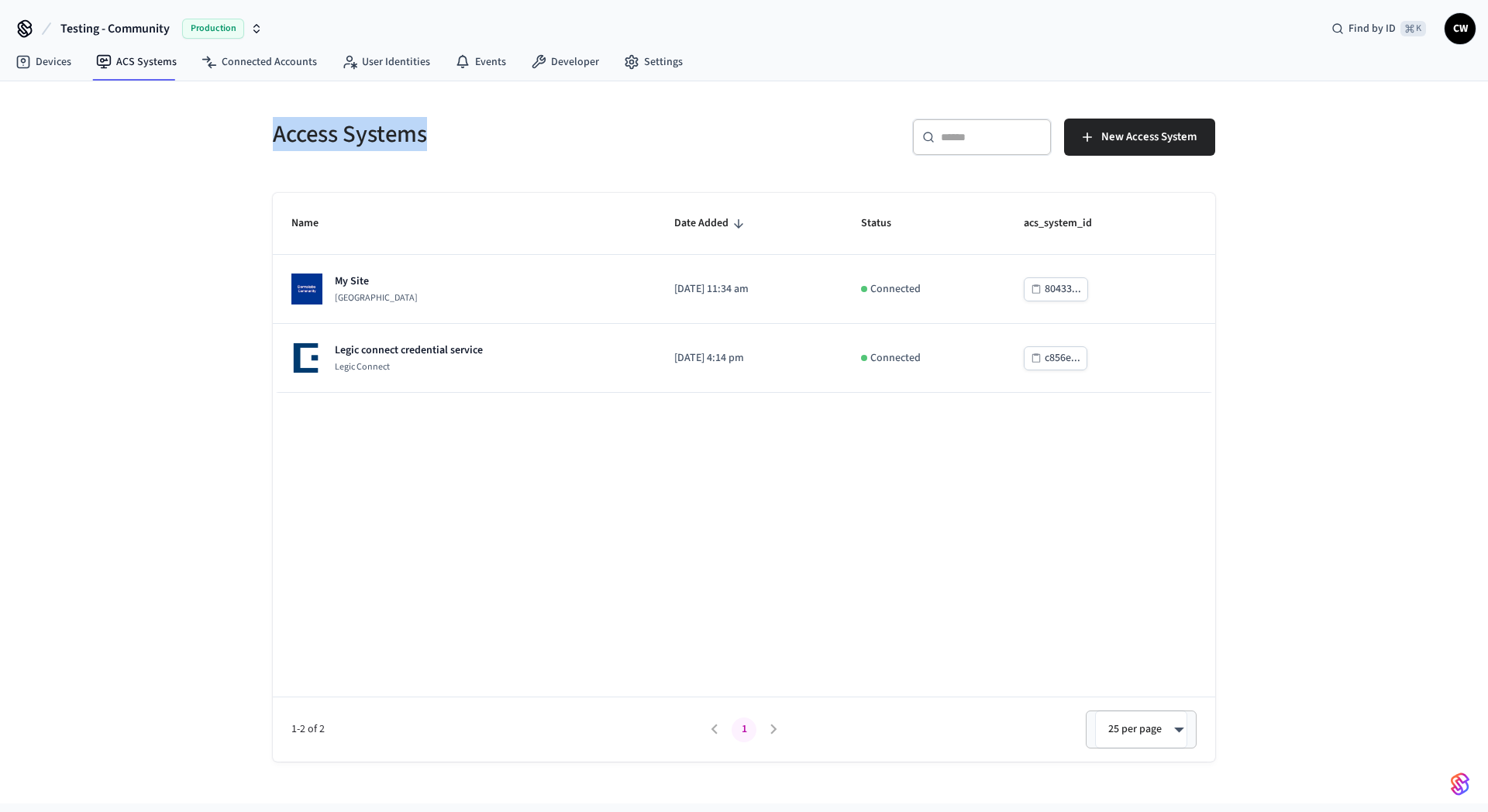
drag, startPoint x: 439, startPoint y: 135, endPoint x: 262, endPoint y: 142, distance: 177.1
click at [262, 142] on div "Access Systems" at bounding box center [494, 134] width 481 height 68
click at [261, 142] on div "Access Systems" at bounding box center [494, 134] width 481 height 68
drag, startPoint x: 276, startPoint y: 136, endPoint x: 434, endPoint y: 135, distance: 158.0
click at [434, 135] on h5 "Access Systems" at bounding box center [503, 135] width 462 height 32
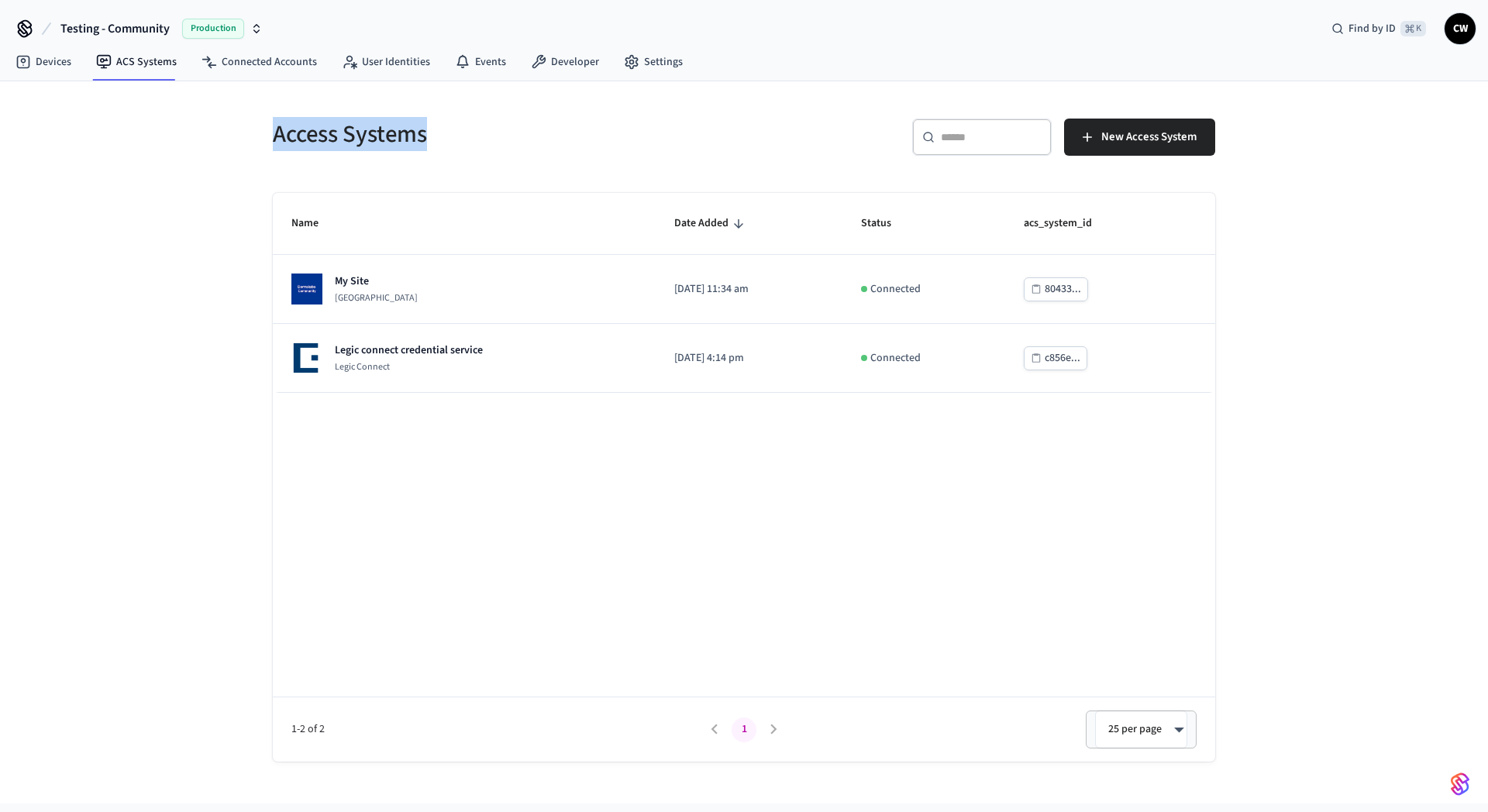
click at [434, 135] on h5 "Access Systems" at bounding box center [503, 135] width 462 height 32
click at [269, 158] on div "Access Systems" at bounding box center [494, 134] width 481 height 68
click at [202, 132] on div "Access Systems ​ ​ New Access System Name Date Added Status acs_system_id My Si…" at bounding box center [744, 442] width 1488 height 722
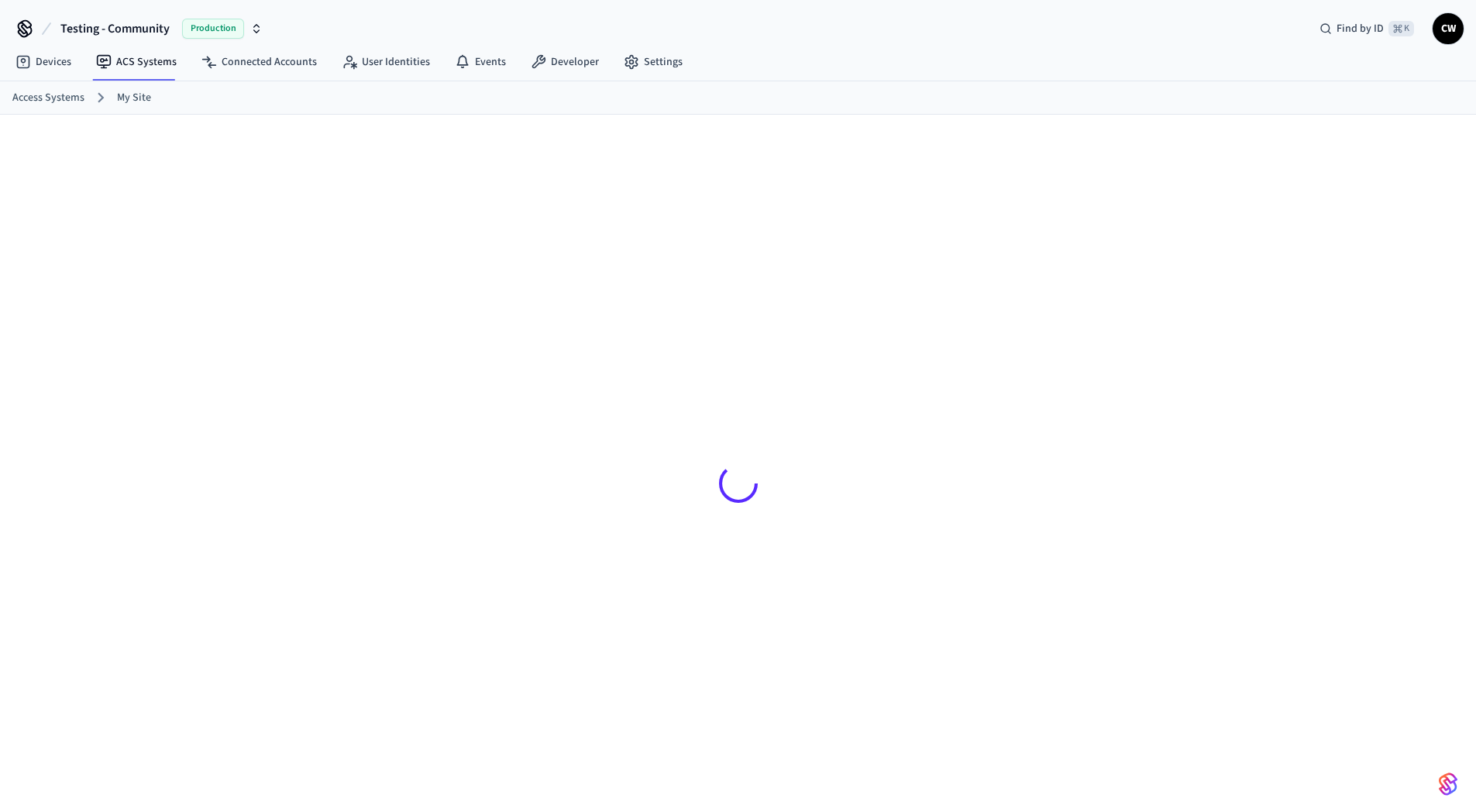
scroll to position [21, 0]
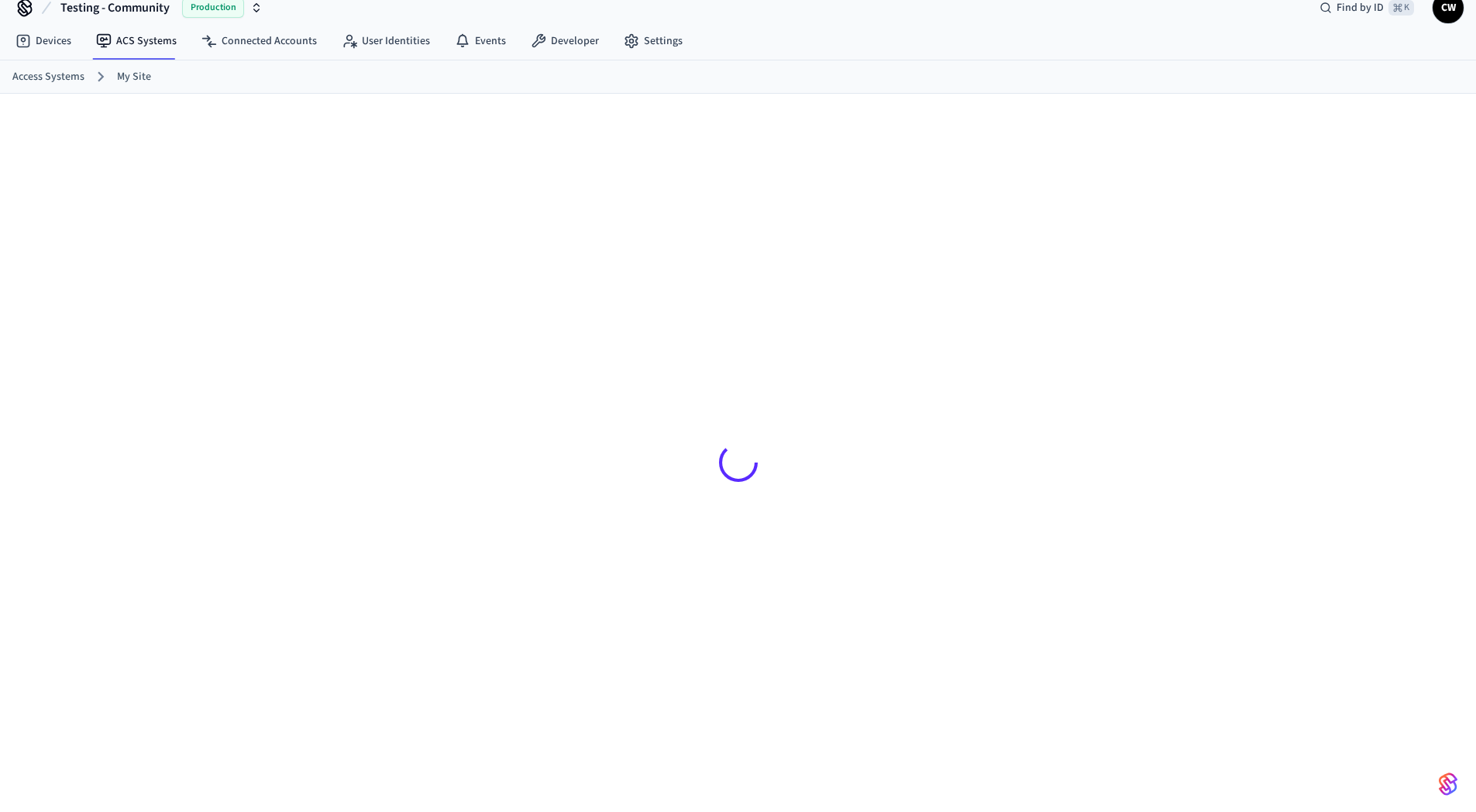
click at [588, 93] on div at bounding box center [738, 444] width 992 height 701
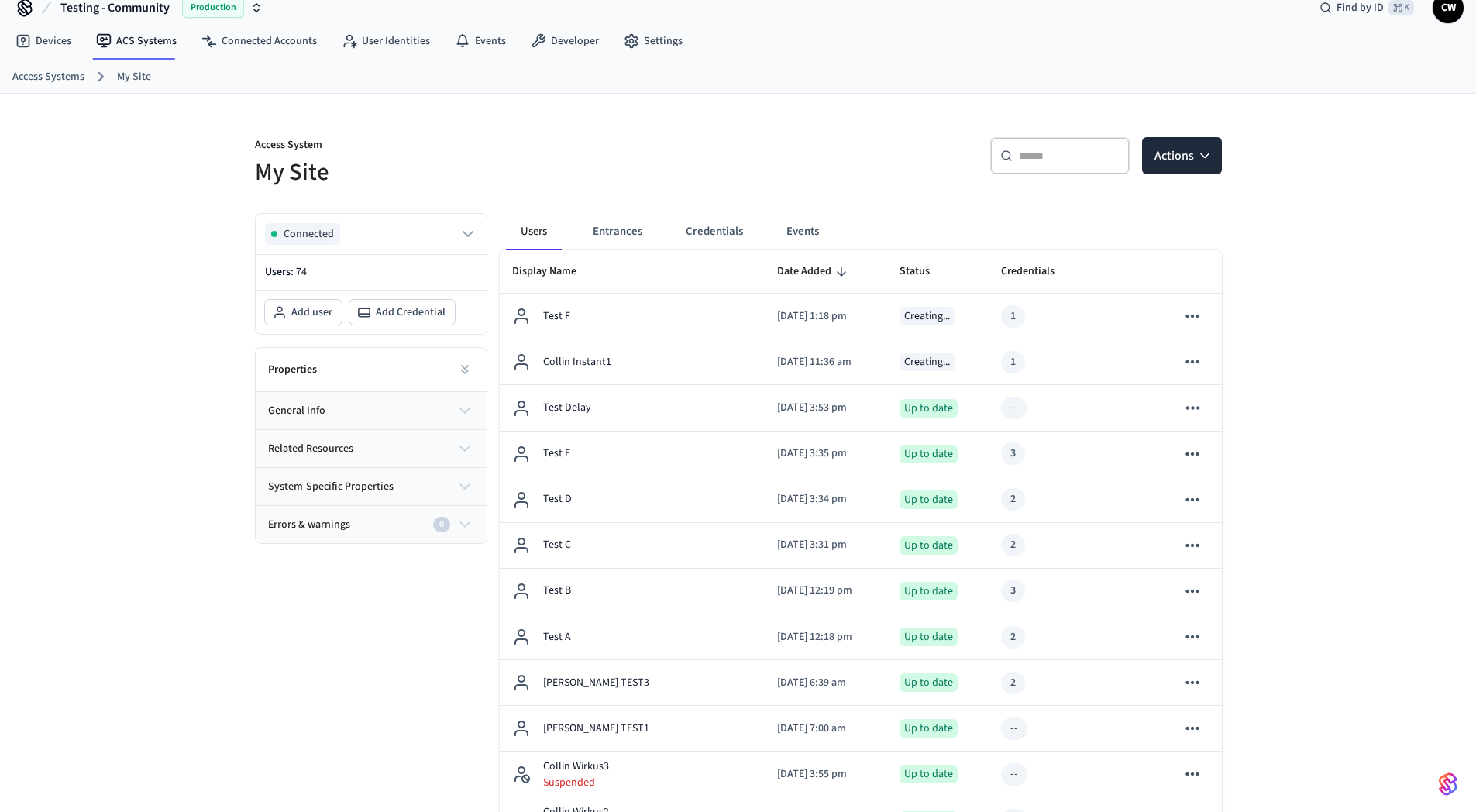
click at [636, 127] on div "Access System My Site" at bounding box center [483, 154] width 493 height 70
